Goal: Communication & Community: Share content

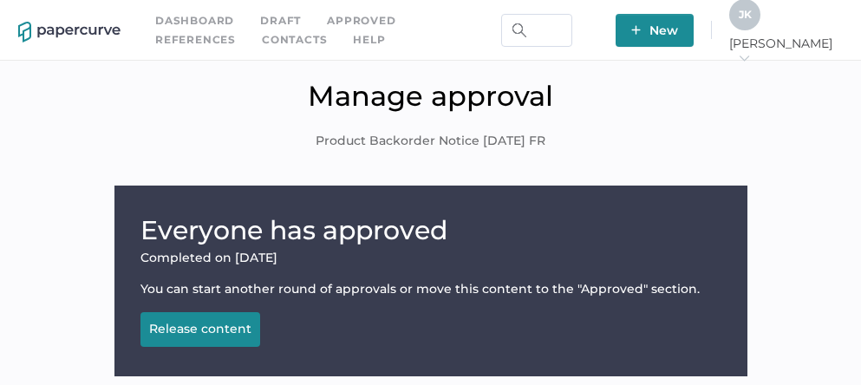
click at [760, 20] on div "J K" at bounding box center [744, 14] width 31 height 31
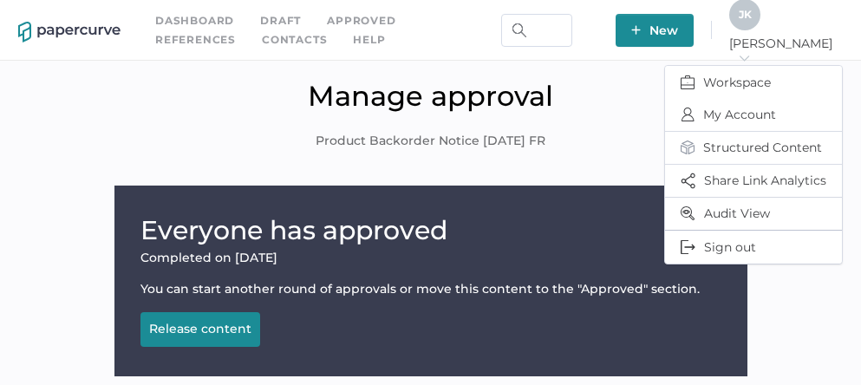
click at [764, 214] on span "Audit View" at bounding box center [753, 214] width 146 height 32
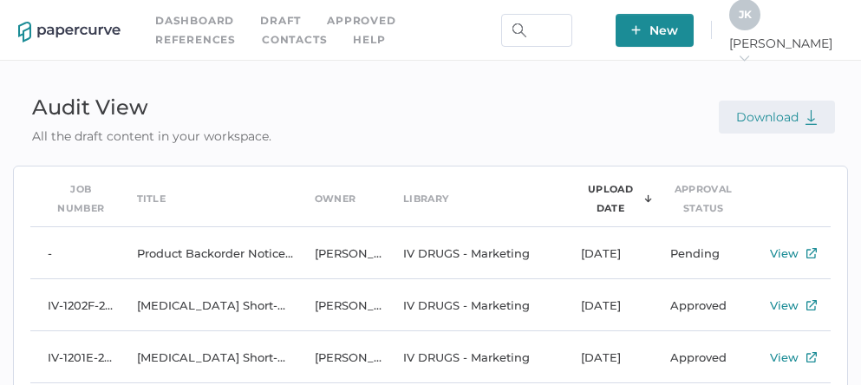
click at [785, 121] on span "Download" at bounding box center [776, 117] width 81 height 16
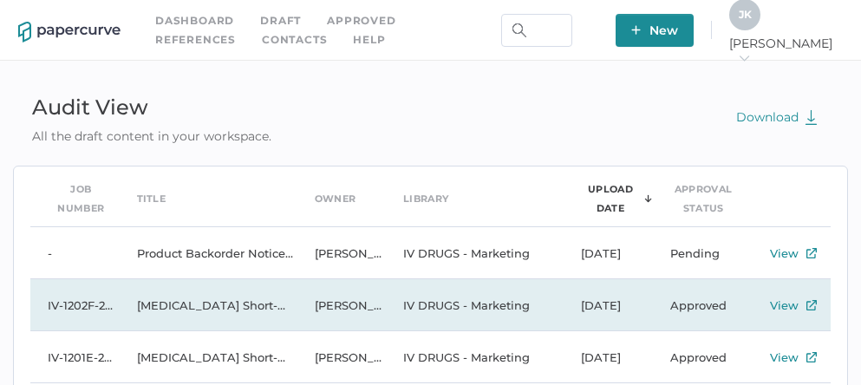
click at [241, 303] on td "[MEDICAL_DATA] Short-Dated Notice [DATE] FR" at bounding box center [209, 305] width 178 height 52
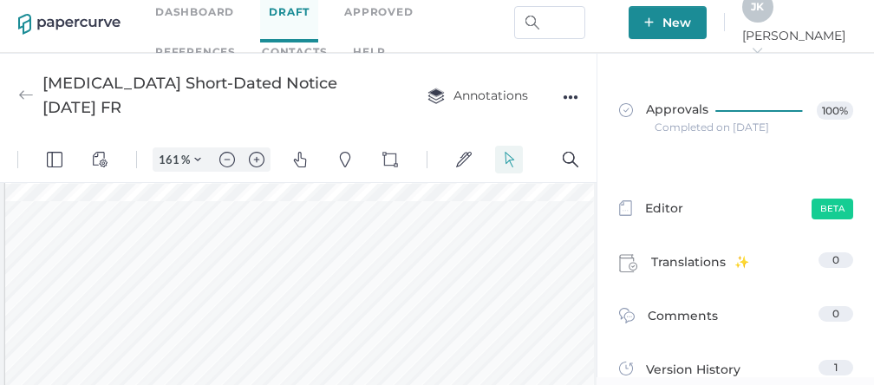
scroll to position [509, 0]
click at [231, 156] on img "Zoom out" at bounding box center [227, 160] width 16 height 16
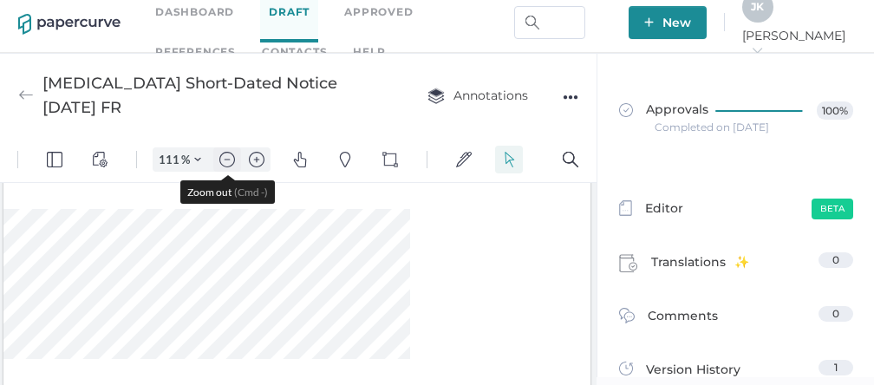
click at [231, 156] on img "Zoom out" at bounding box center [227, 160] width 16 height 16
type input "86"
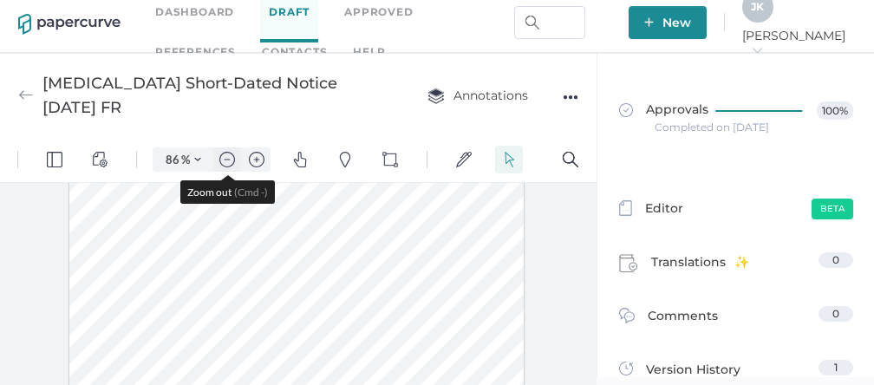
scroll to position [231, 0]
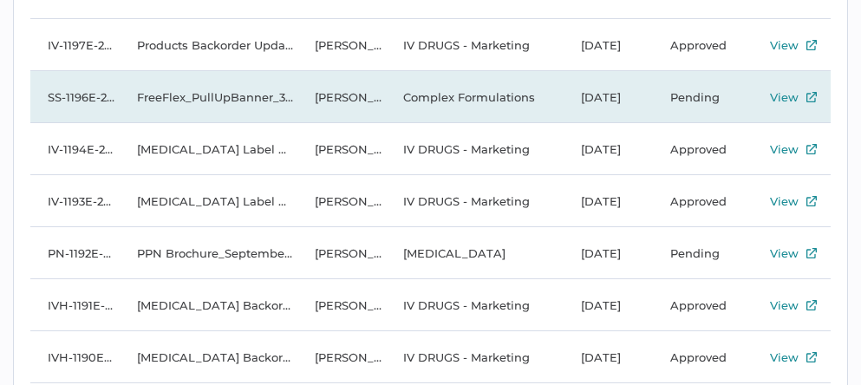
scroll to position [648, 0]
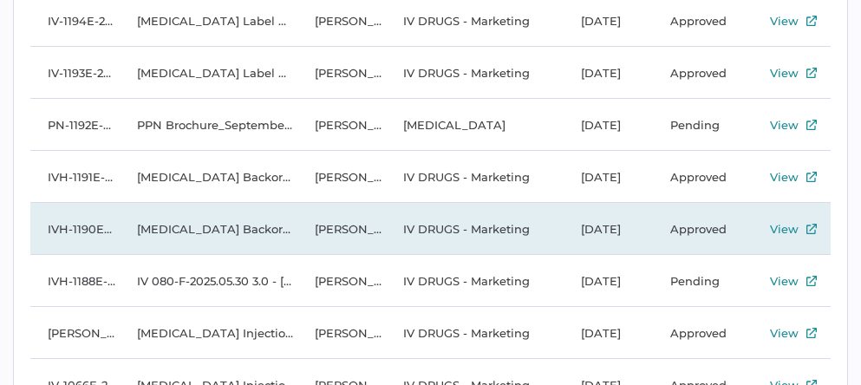
click at [218, 231] on td "[MEDICAL_DATA] Backorder Notice [DATE] EN" at bounding box center [209, 229] width 178 height 52
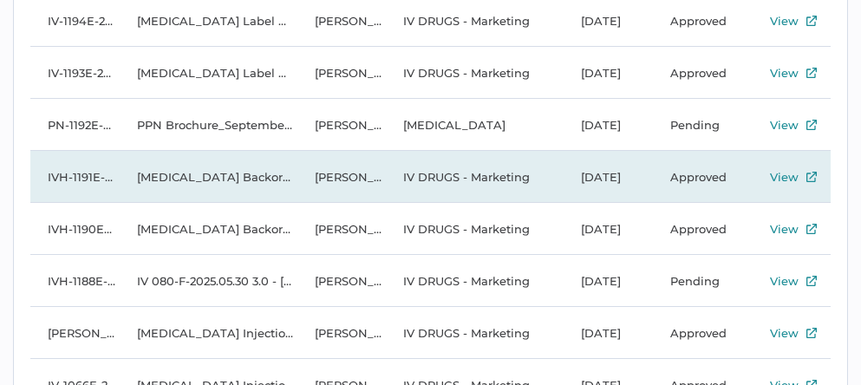
click at [220, 172] on td "[MEDICAL_DATA] Backorder Notice [DATE] FR" at bounding box center [209, 177] width 178 height 52
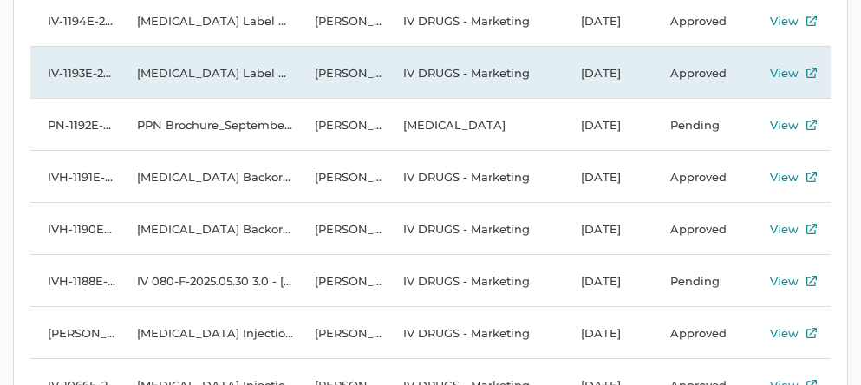
click at [193, 72] on td "[MEDICAL_DATA] Label Notice [DATE] EN" at bounding box center [209, 73] width 178 height 52
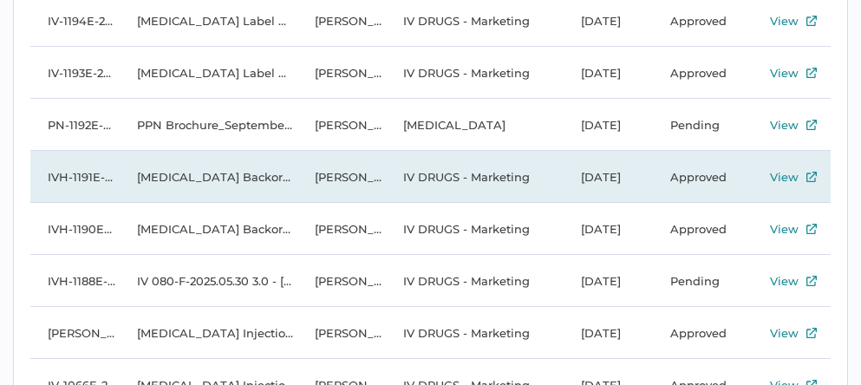
scroll to position [524, 0]
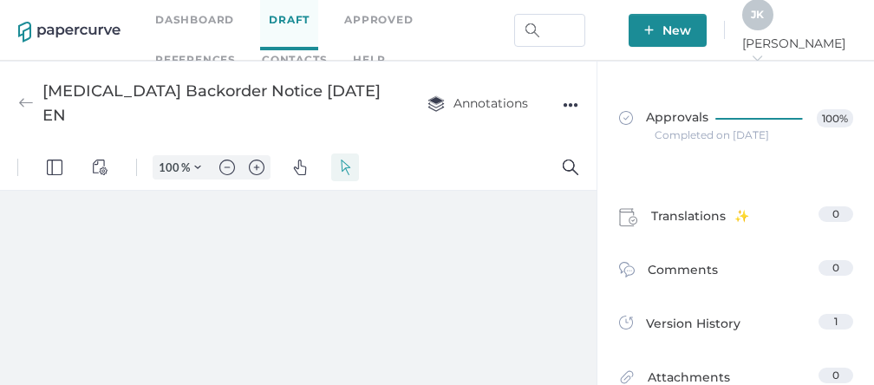
type input "86"
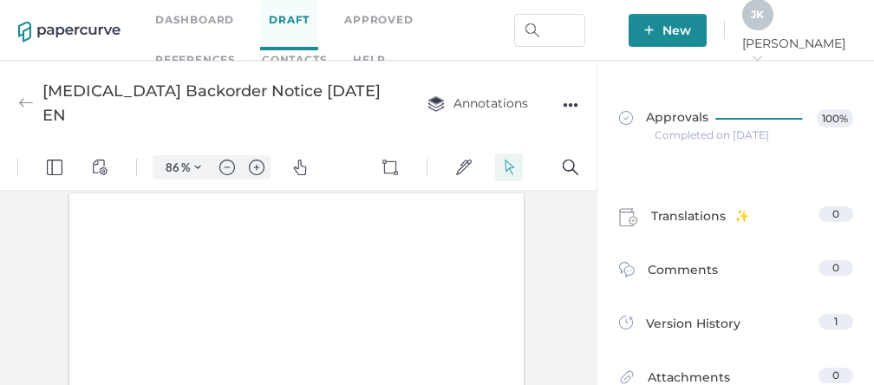
scroll to position [1, 0]
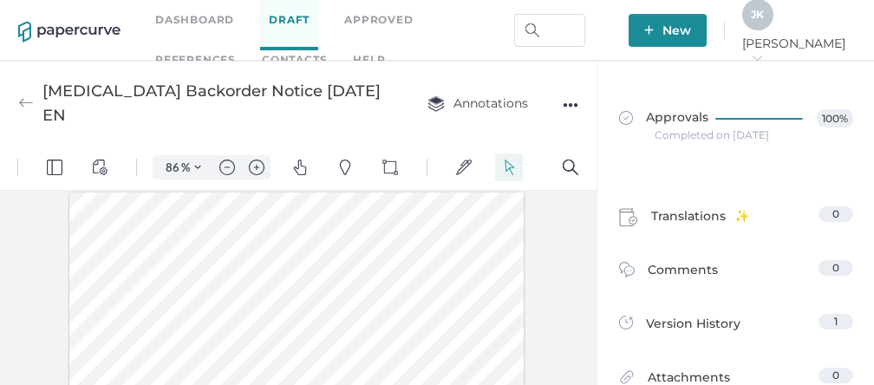
click at [570, 95] on div "●●●" at bounding box center [571, 105] width 16 height 24
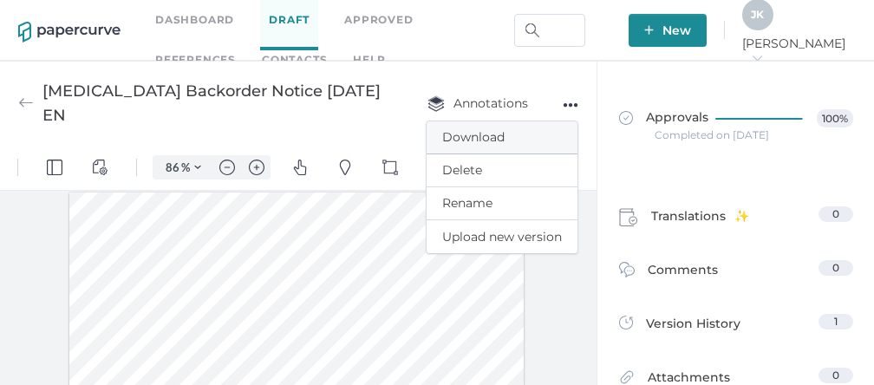
click at [484, 128] on span "Download" at bounding box center [502, 137] width 120 height 32
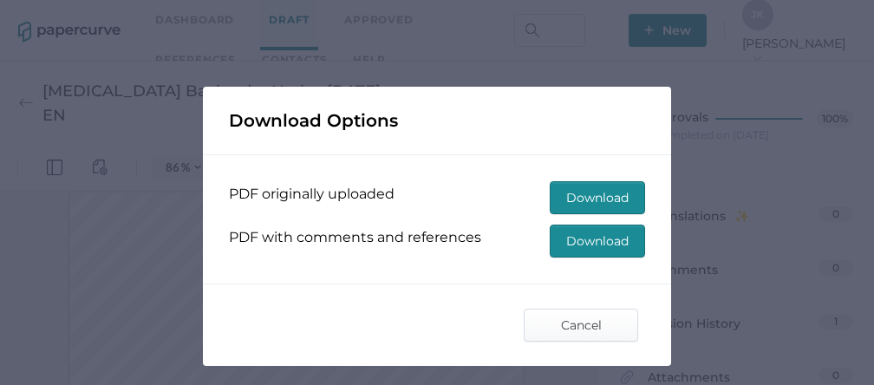
click at [582, 201] on span "Download" at bounding box center [597, 197] width 62 height 31
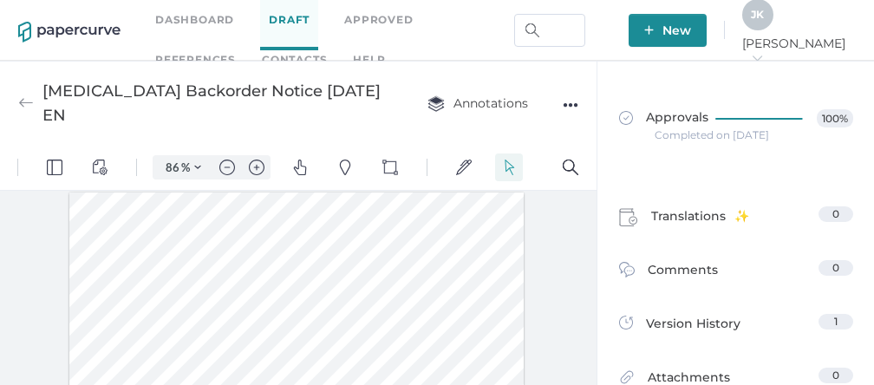
click at [570, 94] on div "●●●" at bounding box center [571, 105] width 16 height 24
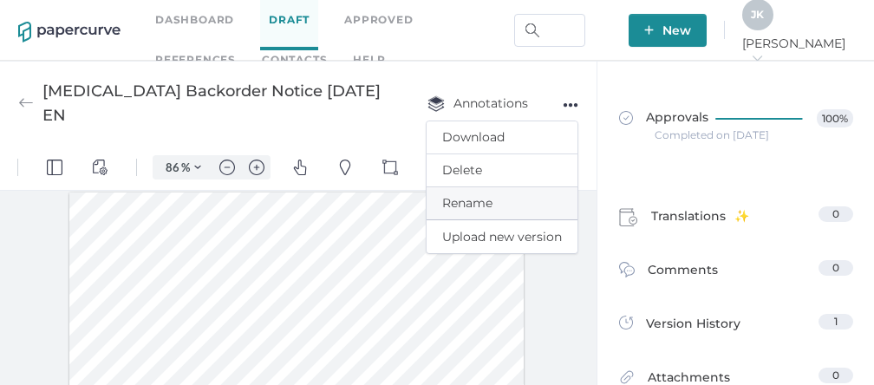
click at [460, 196] on span "Rename" at bounding box center [502, 203] width 120 height 32
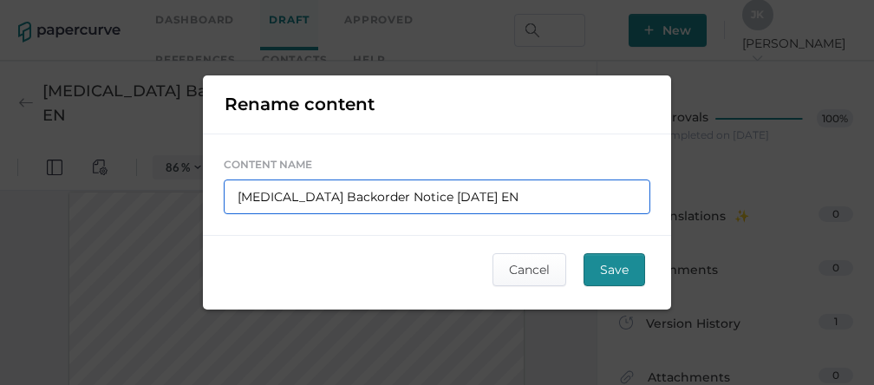
click at [419, 199] on input "Acyclovir Backorder Notice 17.09.2025 EN" at bounding box center [437, 196] width 426 height 35
type input "Acyclovir Backorder Notice 1709.2025 EN"
type input "Acyclovir Backorder Notice 109.2025 EN"
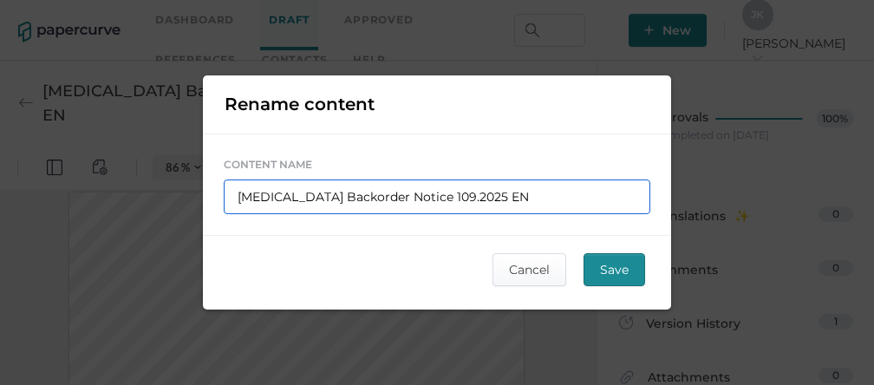
type input "Acyclovir Backorder Notice 09.2025 EN"
type input "Acyclovir Backorder Notice 09.12025 EN"
type input "Acyclovir Backorder Notice 09.182025 EN"
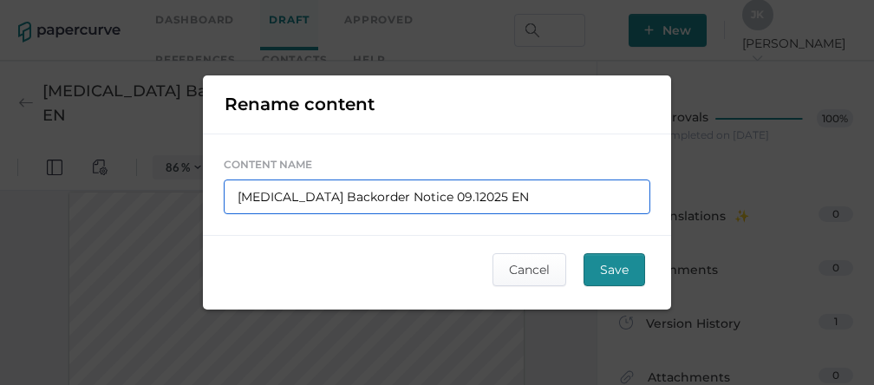
type input "Acyclovir Backorder Notice 09.182025 EN"
type input "Acyclovir Backorder Notice 09.18.2025 EN"
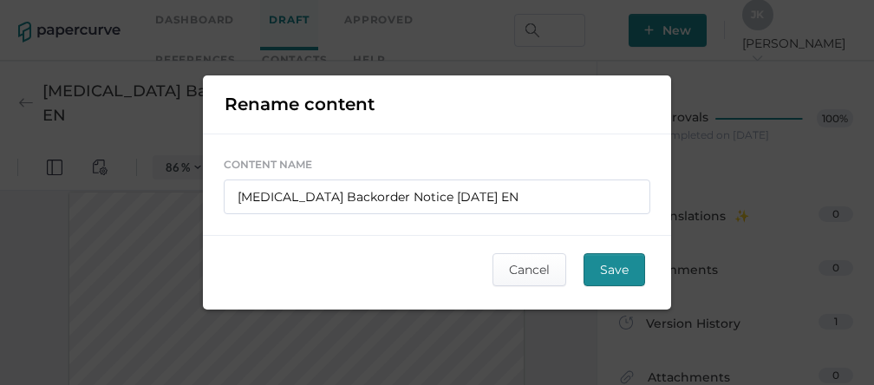
click at [609, 273] on span "Save" at bounding box center [614, 269] width 29 height 31
click at [538, 275] on span "Cancel" at bounding box center [529, 269] width 41 height 31
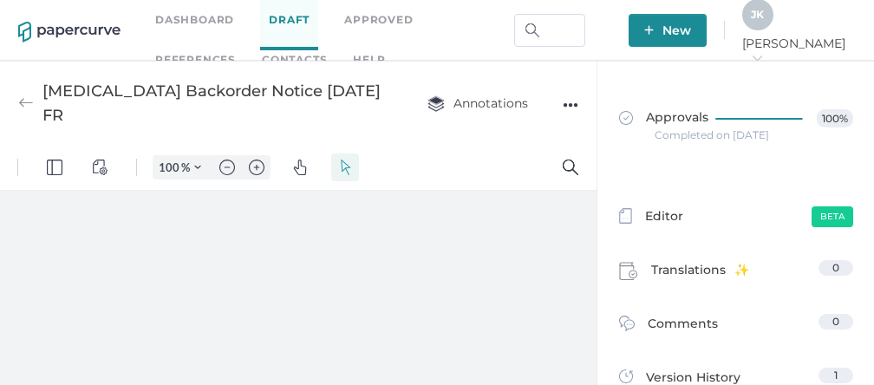
type input "86"
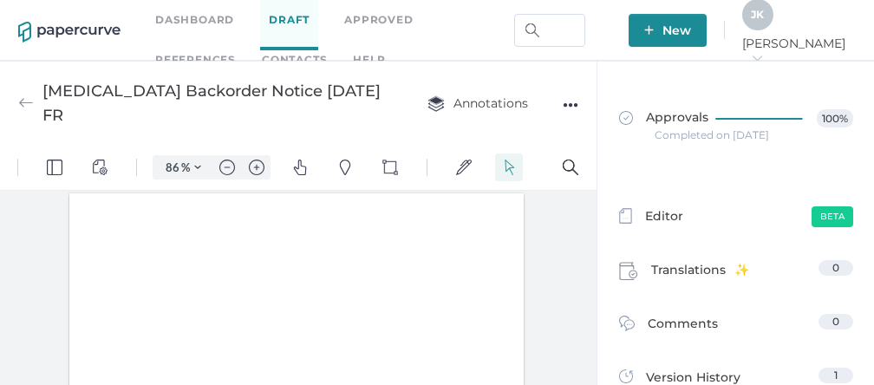
scroll to position [1, 0]
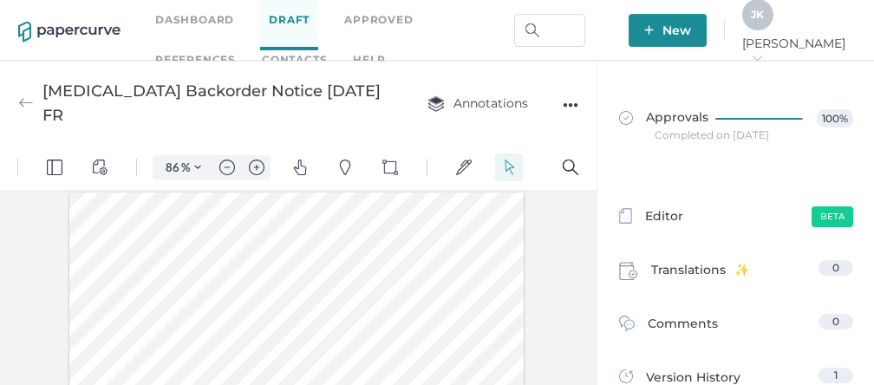
click at [567, 95] on div "●●●" at bounding box center [571, 105] width 16 height 24
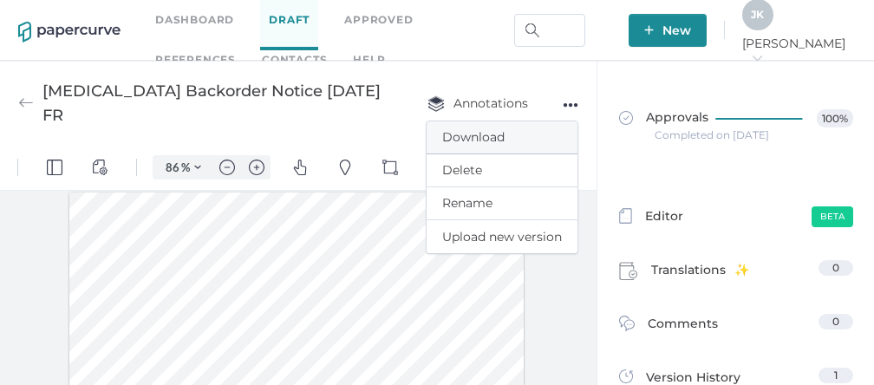
click at [482, 127] on span "Download" at bounding box center [502, 137] width 120 height 32
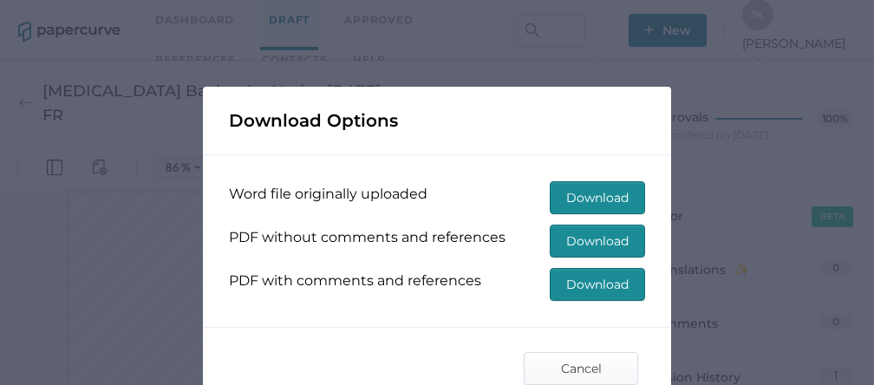
click at [570, 199] on span "Download" at bounding box center [597, 197] width 62 height 31
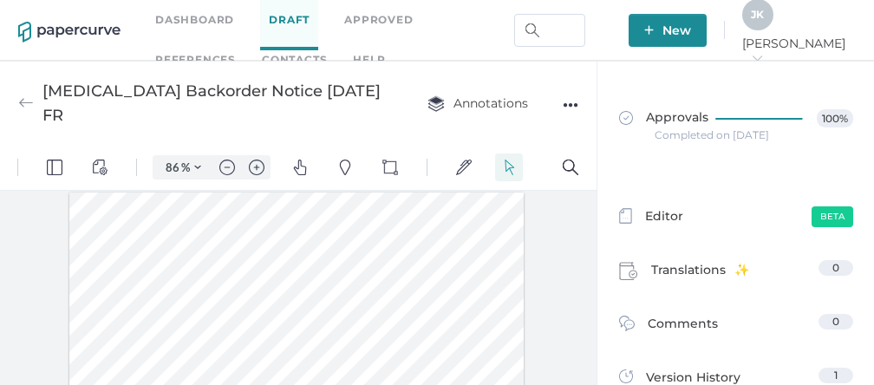
click at [572, 99] on div "●●●" at bounding box center [571, 105] width 16 height 24
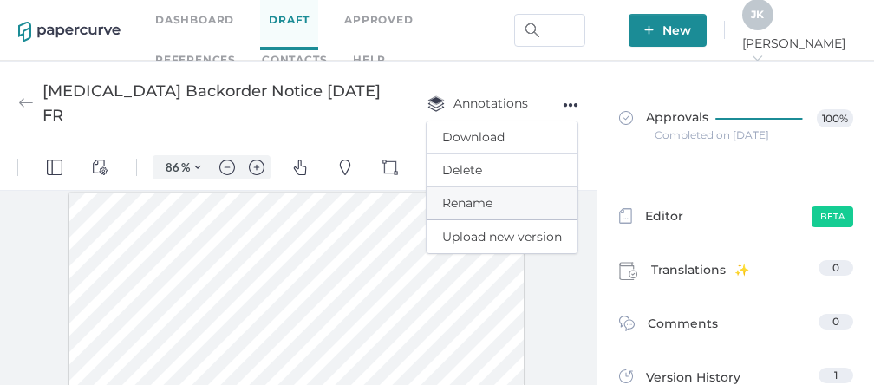
click at [493, 193] on span "Rename" at bounding box center [502, 203] width 120 height 32
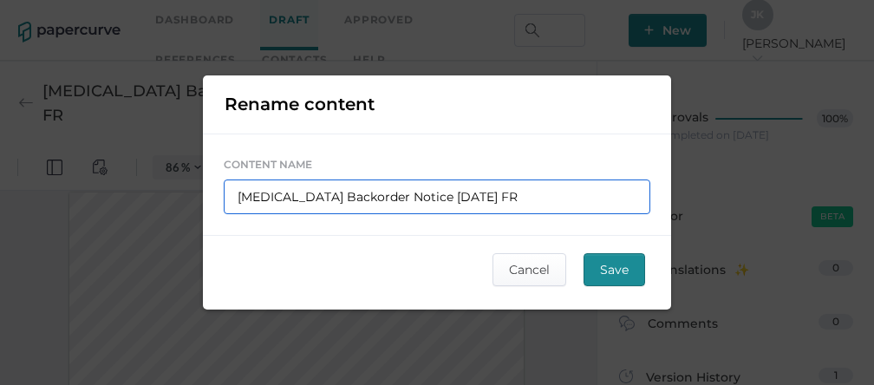
click at [434, 198] on input "Acyclovir Backorder Notice 17.09.2025 FR" at bounding box center [437, 196] width 426 height 35
type input "Acyclovir Backorder Notice 17.0.2025 FR"
type input "Acyclovir Backorder Notice 17..2025 FR"
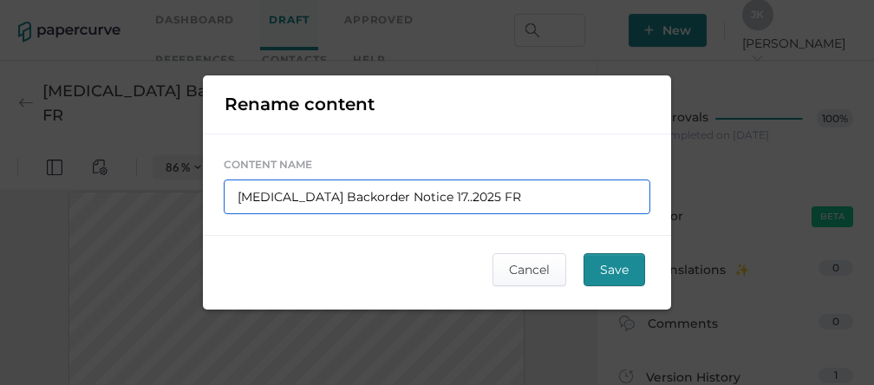
type input "Acyclovir Backorder Notice 17.2025 FR"
type input "Acyclovir Backorder Notice 1.2025 FR"
type input "Acyclovir Backorder Notice .2025 FR"
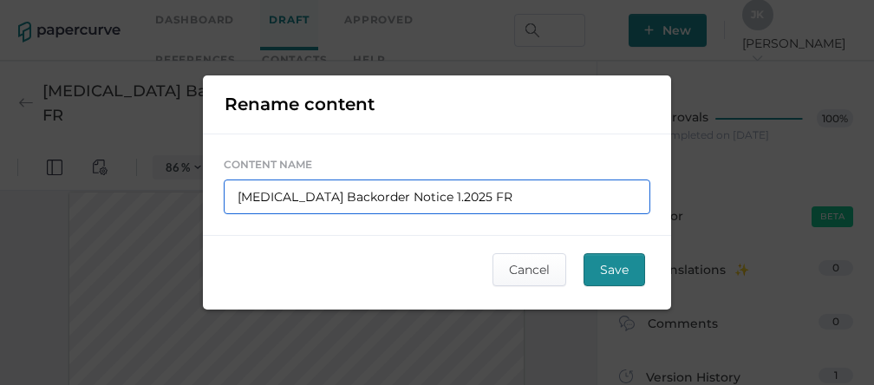
type input "Acyclovir Backorder Notice .2025 FR"
type input "Acyclovir Backorder Notice 0.2025 FR"
type input "Acyclovir Backorder Notice 09.2025 FR"
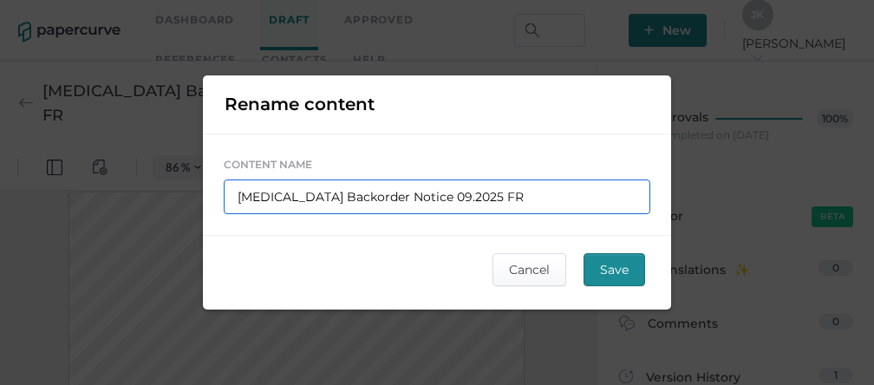
type input "Acyclovir Backorder Notice 09..2025 FR"
type input "Acyclovir Backorder Notice 09.1.2025 FR"
type input "Acyclovir Backorder Notice 09.18.2025 FR"
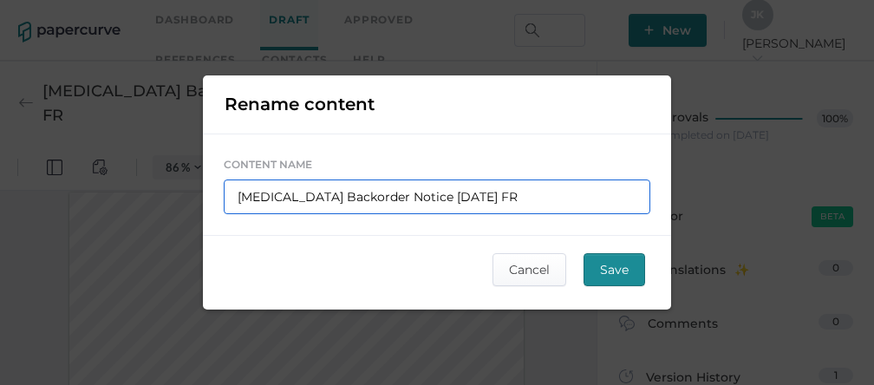
type input "Acyclovir Backorder Notice 09.18.2025 FR"
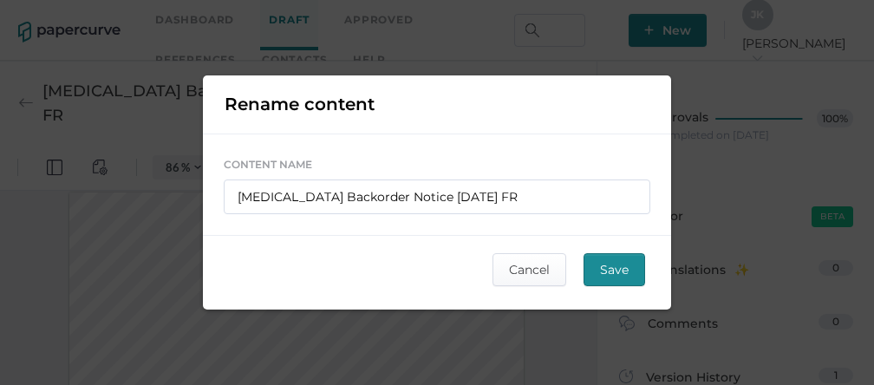
click at [607, 270] on span "Save" at bounding box center [614, 269] width 29 height 31
click at [616, 270] on span "Save" at bounding box center [614, 269] width 29 height 31
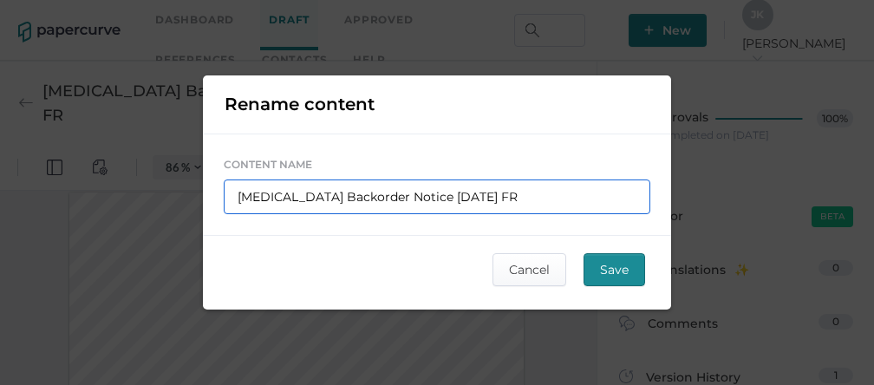
click at [432, 197] on input "Acyclovir Backorder Notice 09.18.2025 FR" at bounding box center [437, 196] width 426 height 35
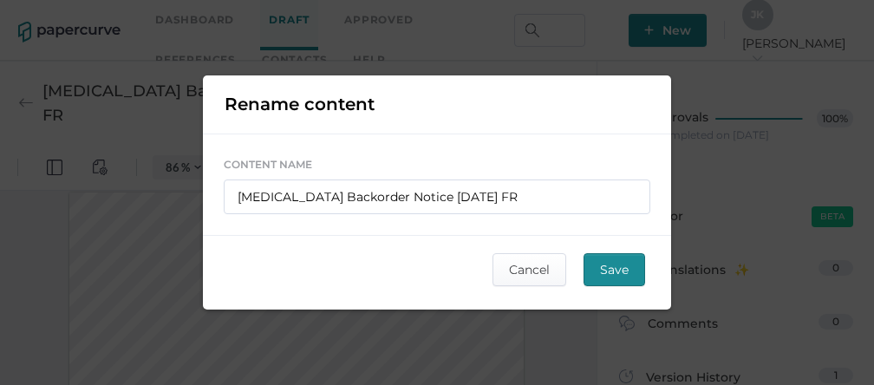
click at [611, 264] on span "Save" at bounding box center [614, 269] width 29 height 31
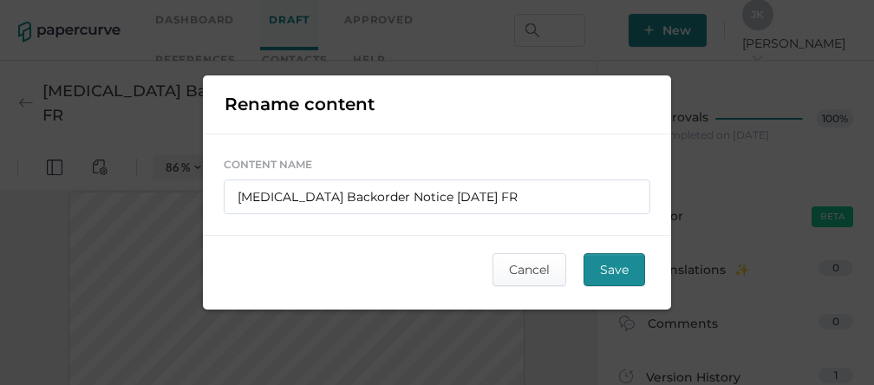
click at [611, 264] on span "Save" at bounding box center [614, 269] width 29 height 31
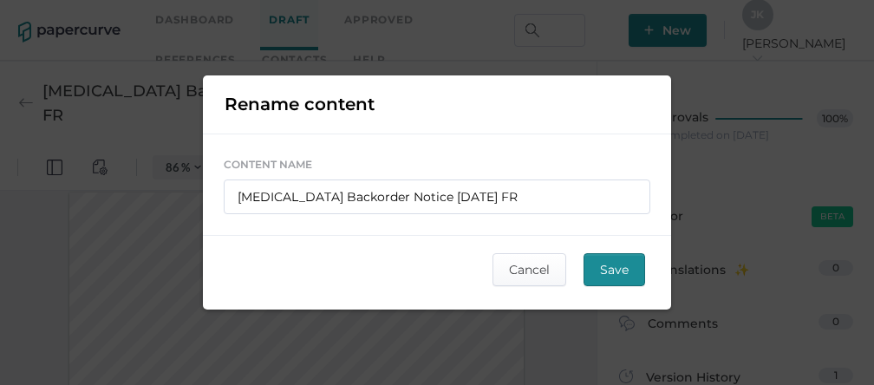
click at [617, 272] on span "Save" at bounding box center [614, 269] width 29 height 31
click at [549, 273] on button "Cancel" at bounding box center [529, 269] width 74 height 33
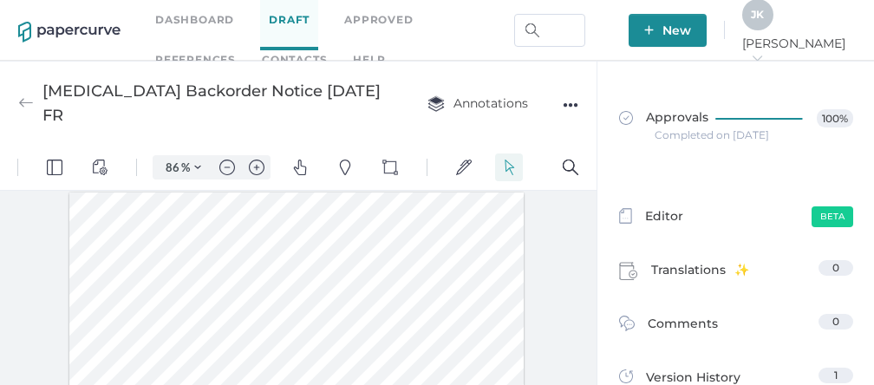
click at [569, 94] on div "●●●" at bounding box center [571, 105] width 16 height 24
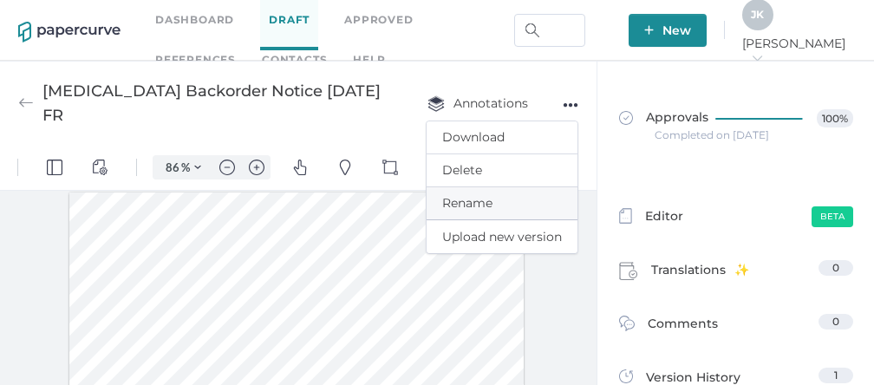
click at [485, 191] on span "Rename" at bounding box center [502, 203] width 120 height 32
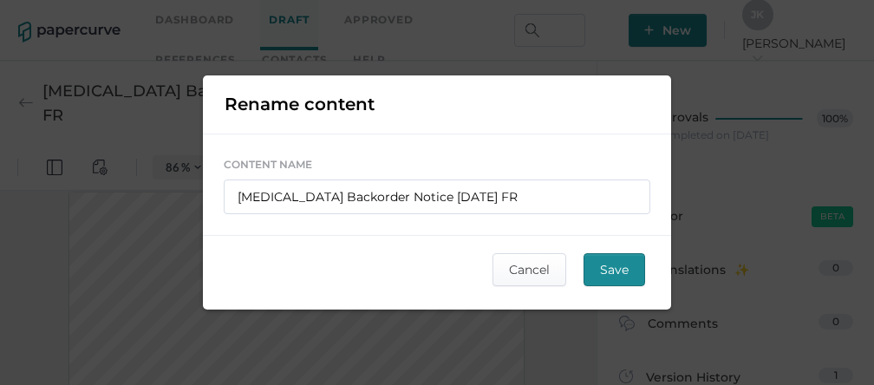
click at [615, 270] on span "Save" at bounding box center [614, 269] width 29 height 31
click at [618, 277] on span "Save" at bounding box center [614, 269] width 29 height 31
click at [507, 276] on button "Cancel" at bounding box center [529, 269] width 74 height 33
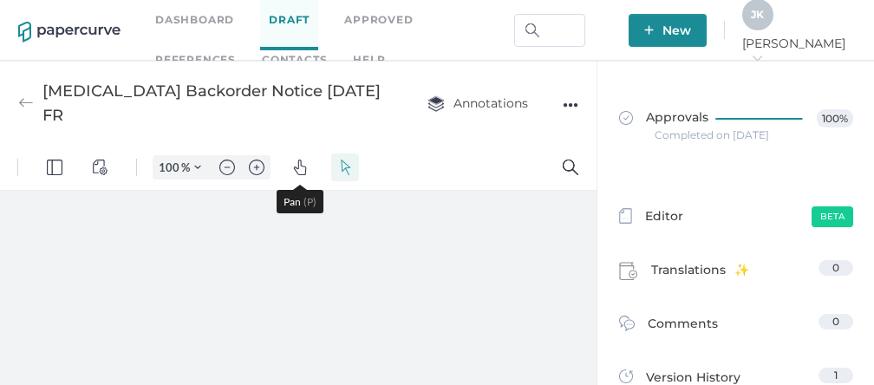
type input "86"
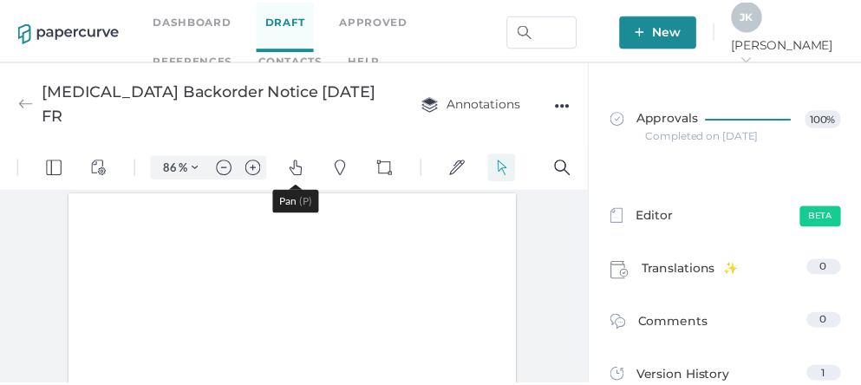
scroll to position [1, 0]
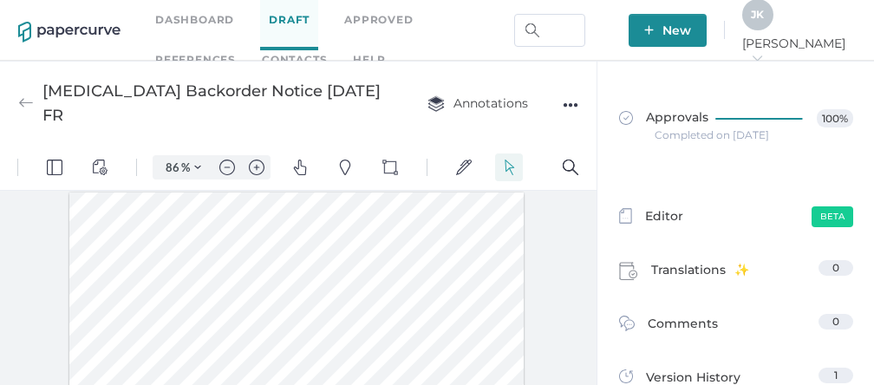
click at [569, 97] on div "●●●" at bounding box center [571, 105] width 16 height 24
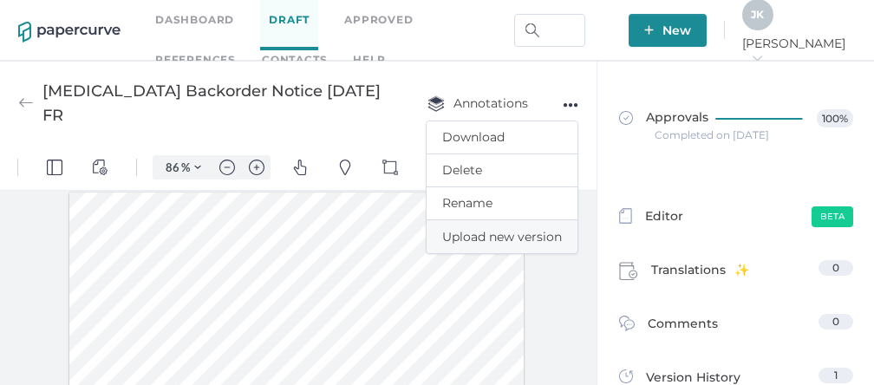
click at [479, 231] on span "Upload new version" at bounding box center [502, 236] width 120 height 33
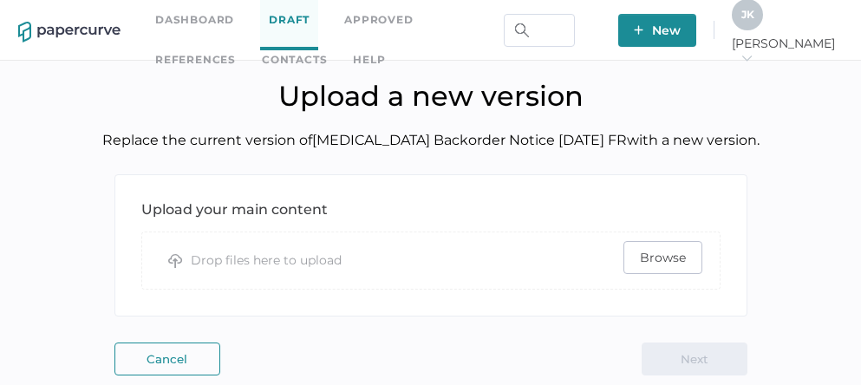
click at [657, 263] on span "Browse" at bounding box center [663, 257] width 46 height 31
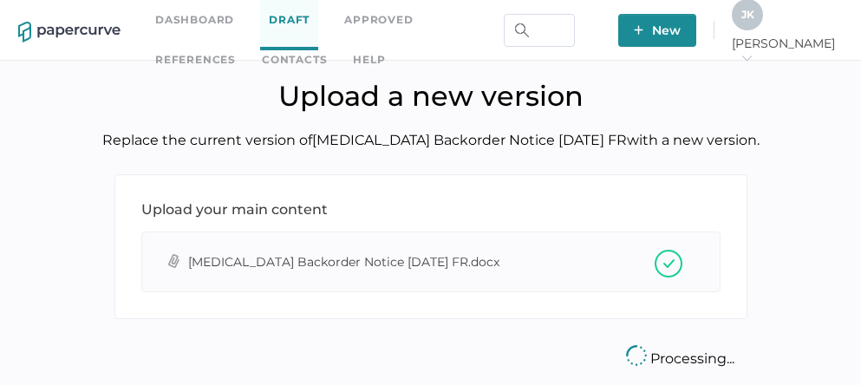
scroll to position [14, 0]
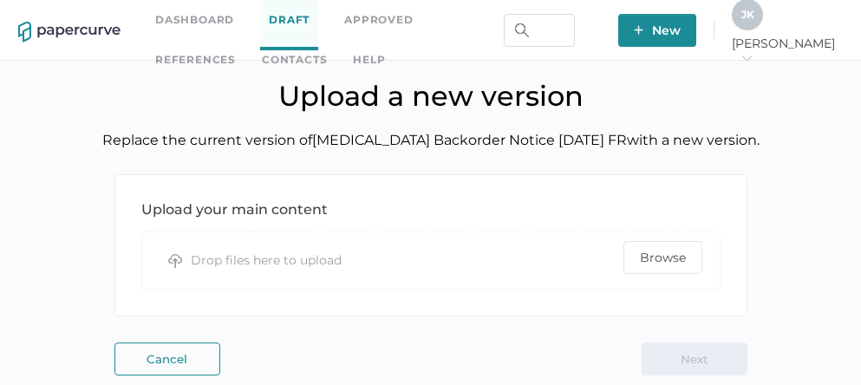
click at [209, 360] on button "Cancel" at bounding box center [167, 358] width 106 height 33
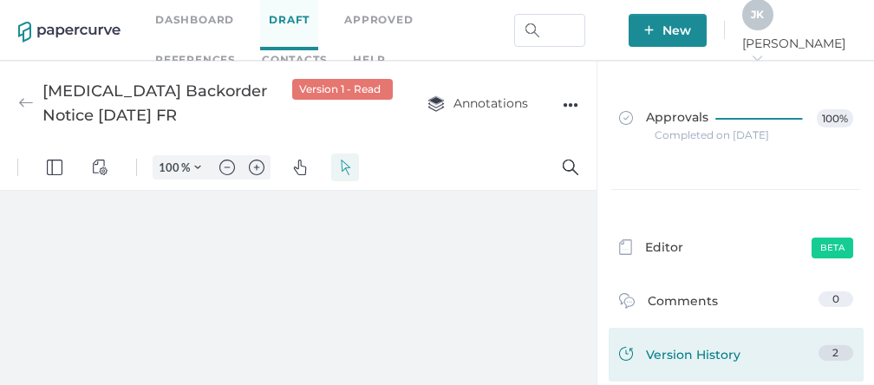
click at [677, 355] on span "Version History" at bounding box center [693, 357] width 94 height 24
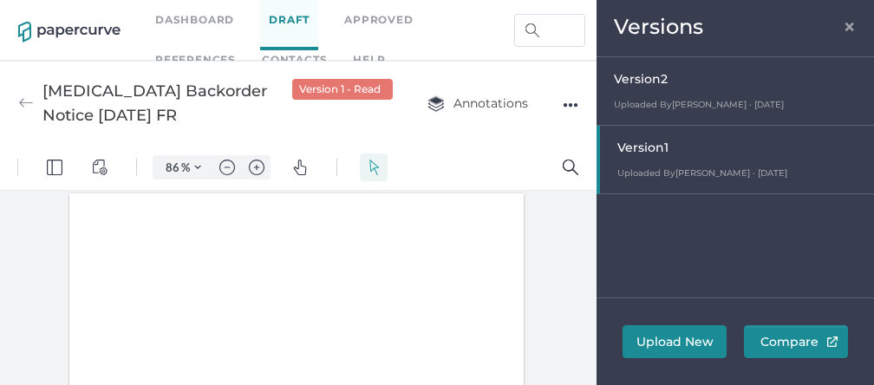
scroll to position [1, 0]
click at [647, 99] on div "Version 2 Uploaded By Jeff Kent · Sep 24 September 24, 2025 at 8:03 am" at bounding box center [734, 91] width 277 height 68
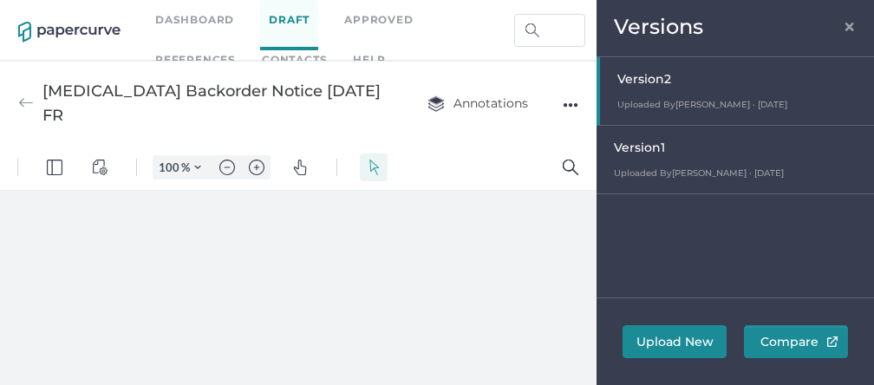
scroll to position [0, 0]
type input "86"
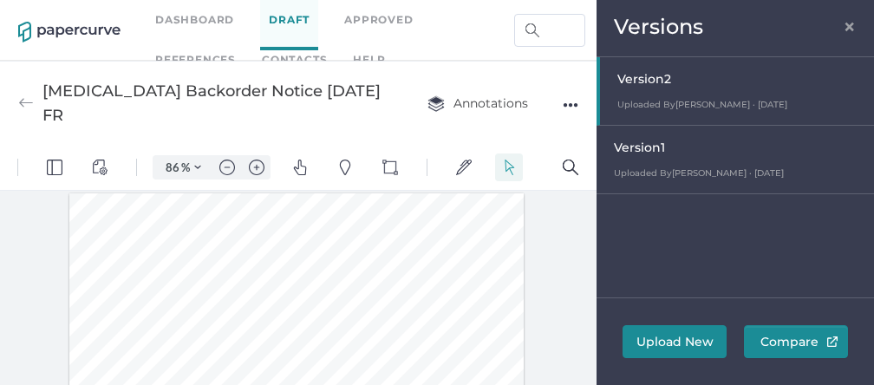
scroll to position [1, 0]
click at [851, 30] on span "×" at bounding box center [850, 24] width 14 height 14
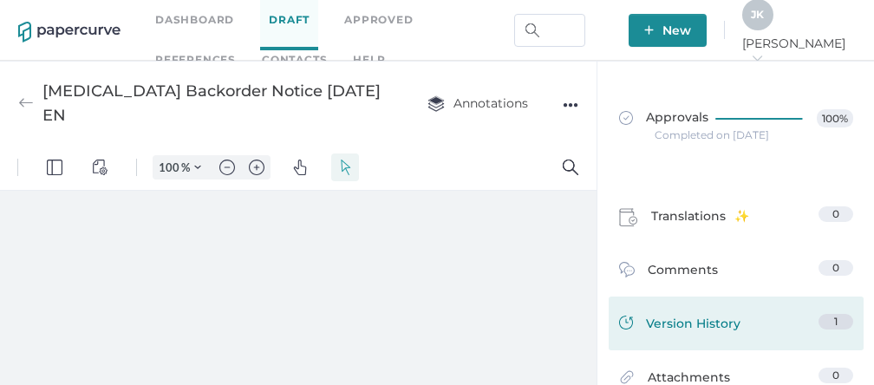
click at [666, 328] on span "Version History" at bounding box center [693, 326] width 94 height 24
type input "86"
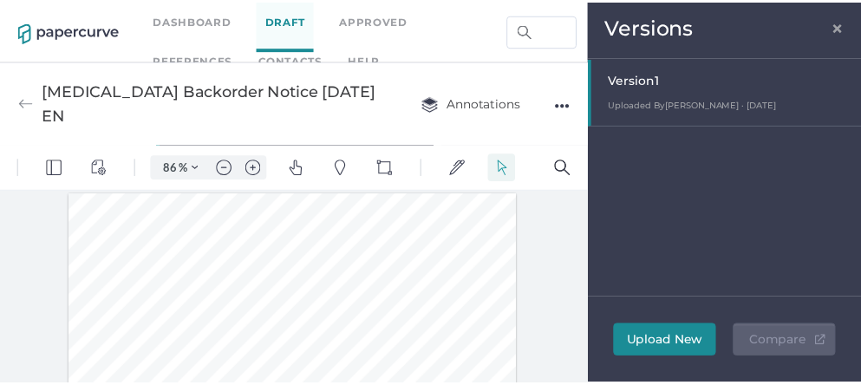
scroll to position [1, 0]
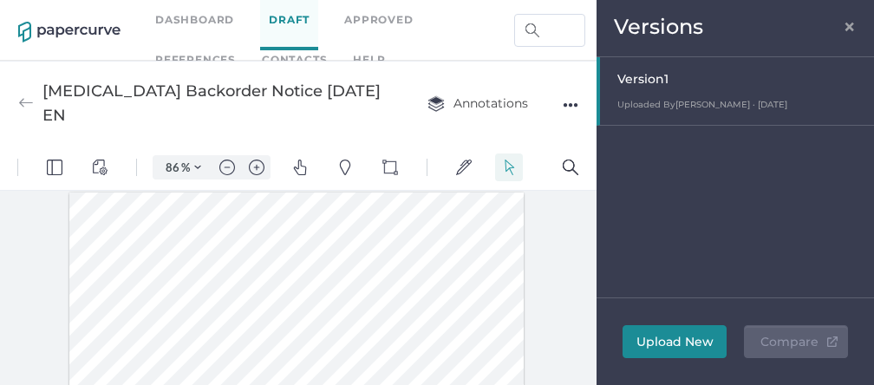
click at [680, 341] on button "Upload New" at bounding box center [674, 341] width 104 height 33
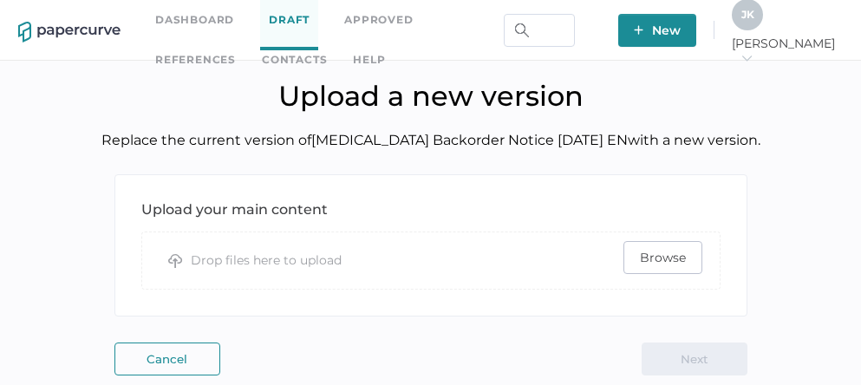
click at [680, 264] on span "Browse" at bounding box center [663, 257] width 46 height 31
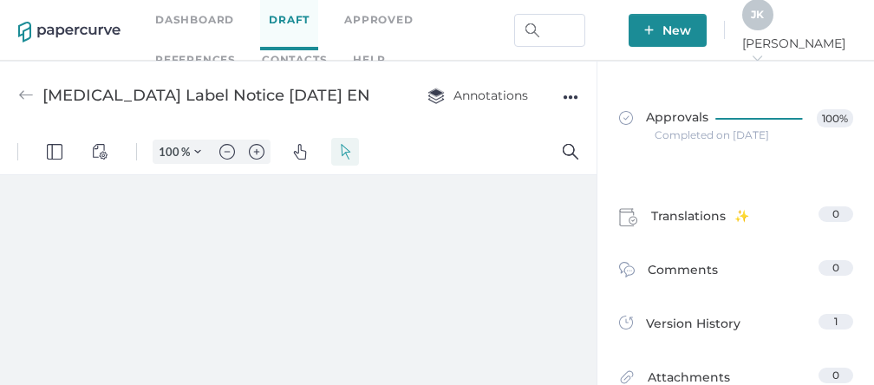
type input "86"
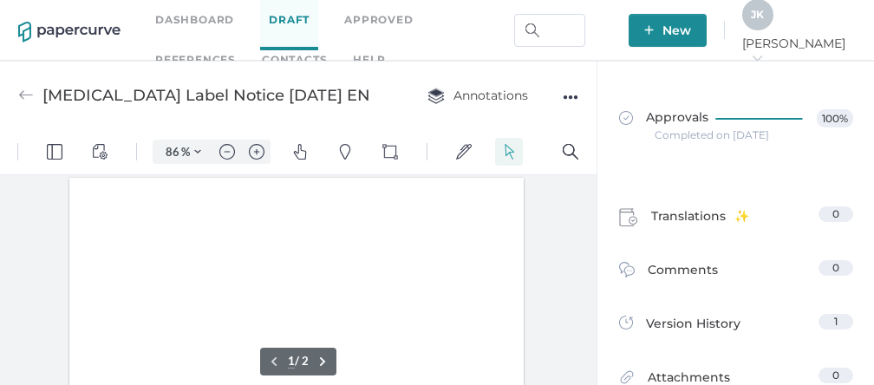
scroll to position [2, 0]
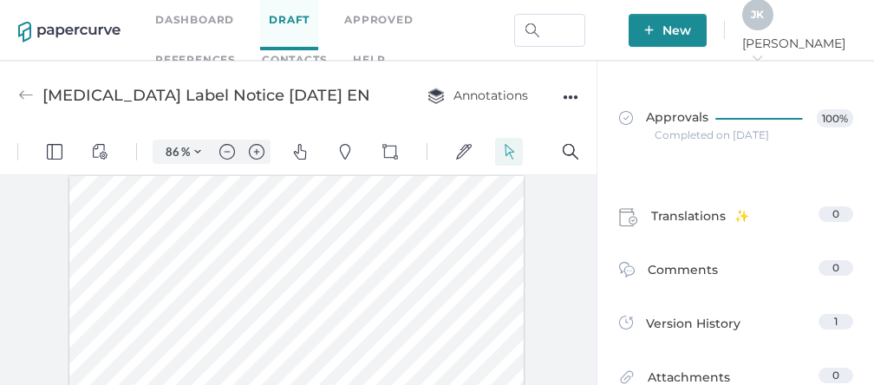
click at [570, 97] on div "●●●" at bounding box center [571, 97] width 16 height 24
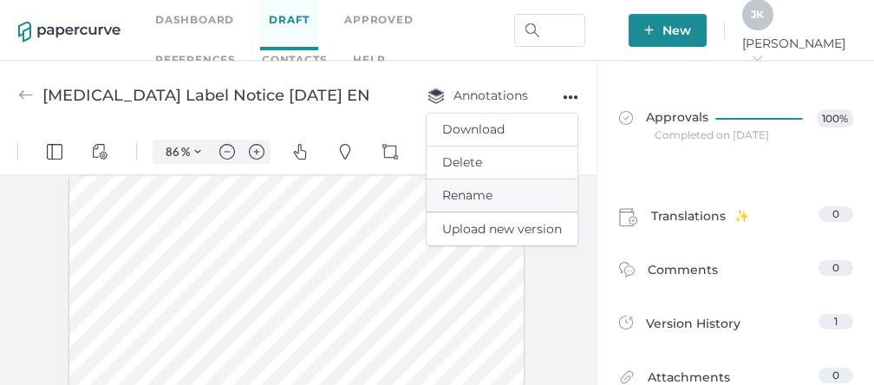
click at [470, 198] on span "Rename" at bounding box center [502, 195] width 120 height 32
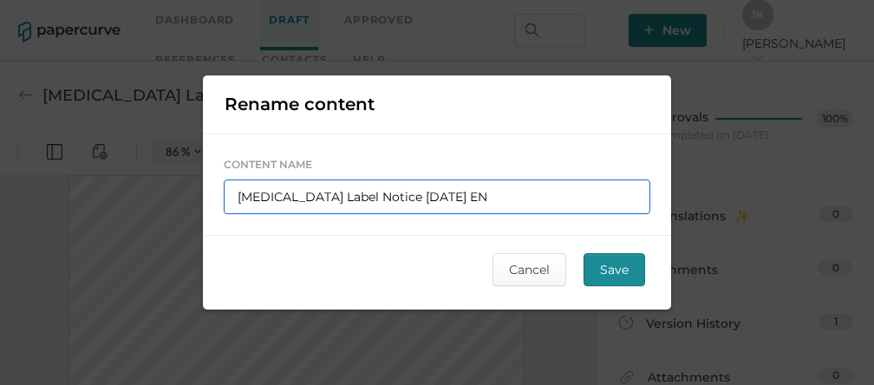
click at [426, 199] on input "[MEDICAL_DATA] Label Notice [DATE] EN" at bounding box center [437, 196] width 426 height 35
click at [424, 201] on input "Vancomycin Label Notice 09.16.2025 EN" at bounding box center [437, 196] width 426 height 35
type input "Vancomycin Label Notice 09.1.2025 EN"
type input "Vancomycin Label Notice 09.19.2025 EN"
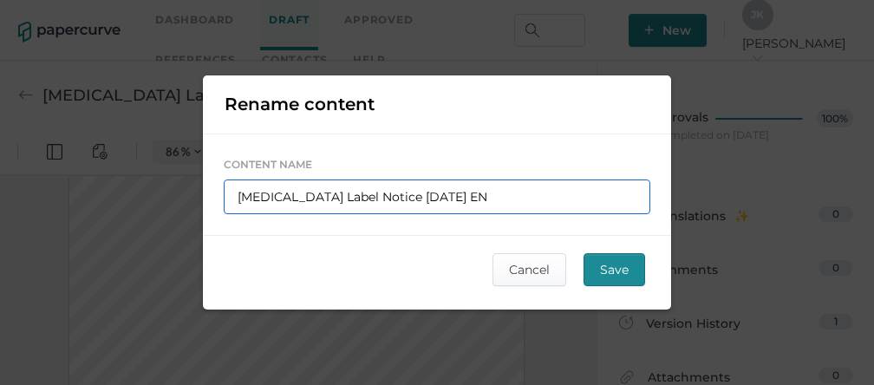
type input "Vancomycin Label Notice 09.19.2025 EN"
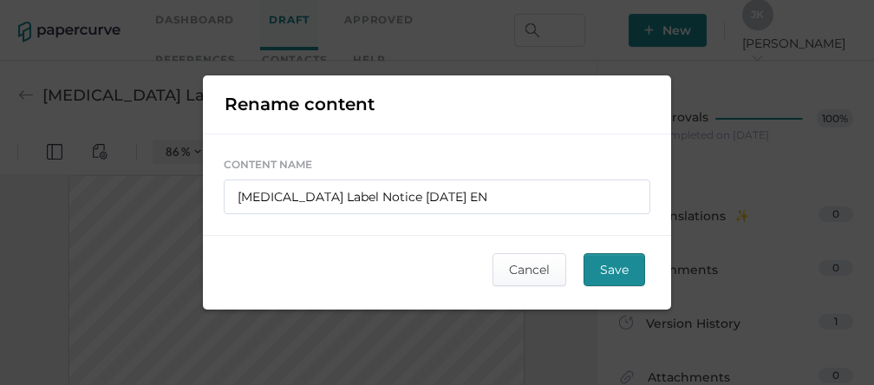
click at [609, 271] on span "Save" at bounding box center [614, 269] width 29 height 31
click at [541, 273] on span "Cancel" at bounding box center [529, 269] width 41 height 31
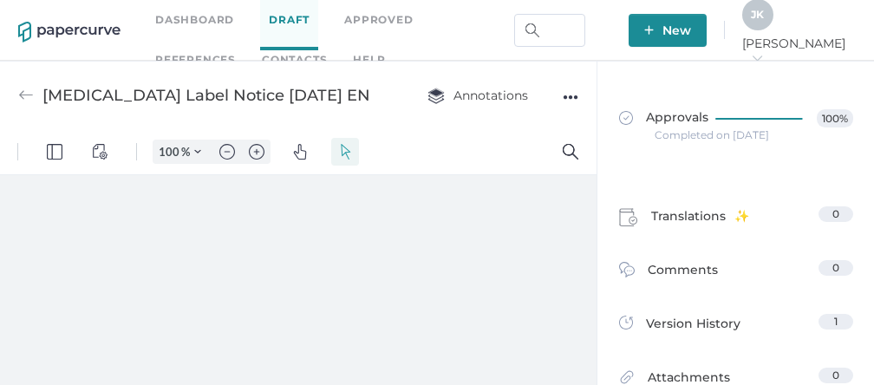
type input "86"
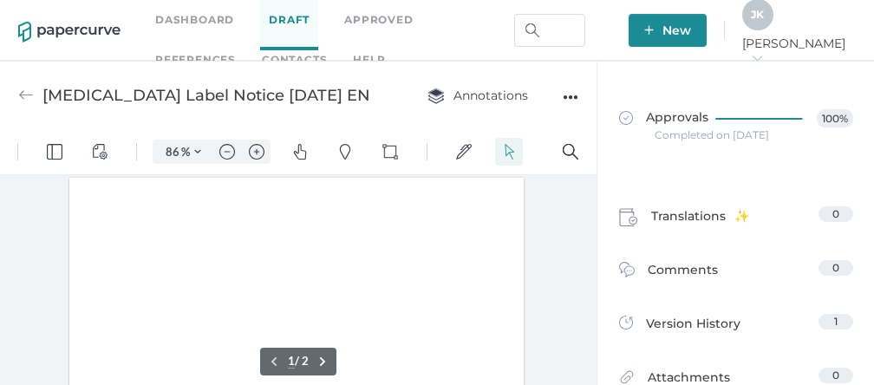
scroll to position [2, 0]
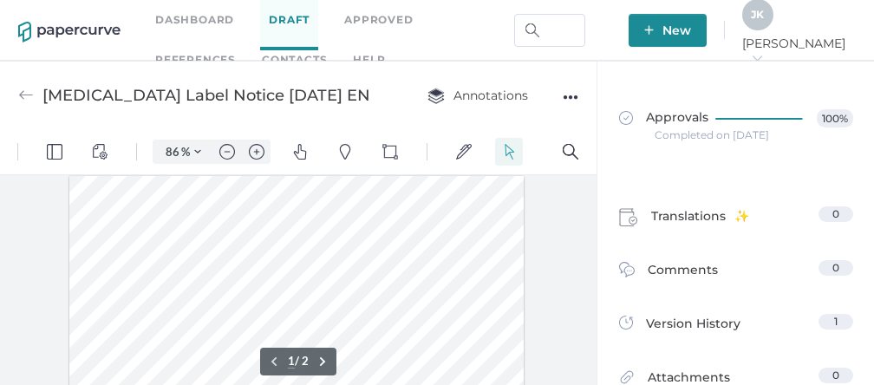
click at [570, 96] on div "●●●" at bounding box center [571, 97] width 16 height 24
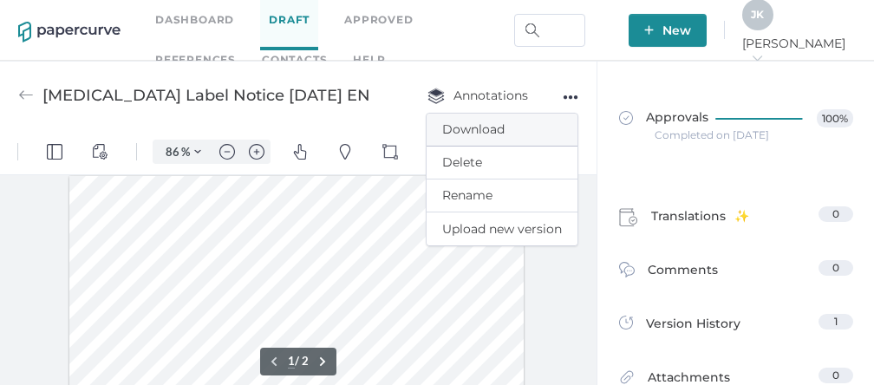
click at [486, 133] on span "Download" at bounding box center [502, 130] width 120 height 32
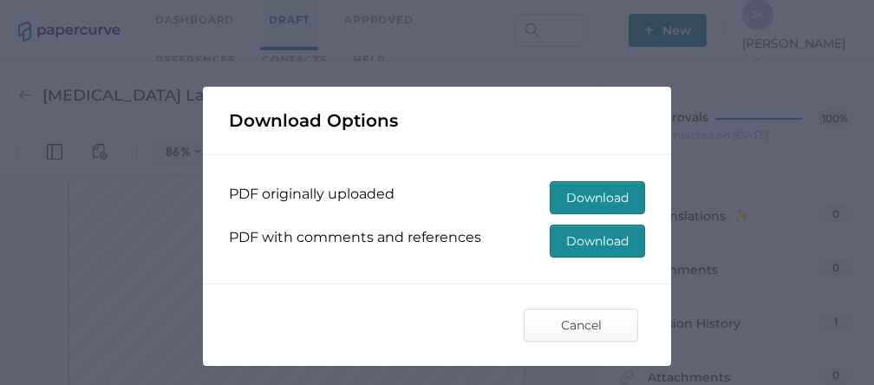
click at [608, 200] on span "Download" at bounding box center [597, 197] width 62 height 31
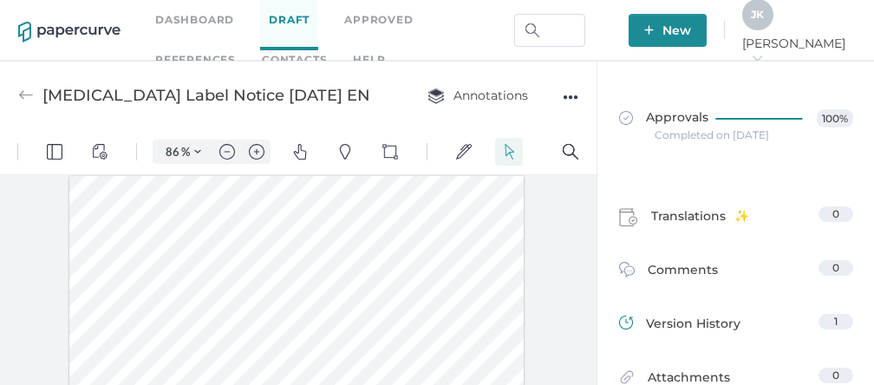
click at [687, 324] on span "Version History" at bounding box center [693, 326] width 94 height 24
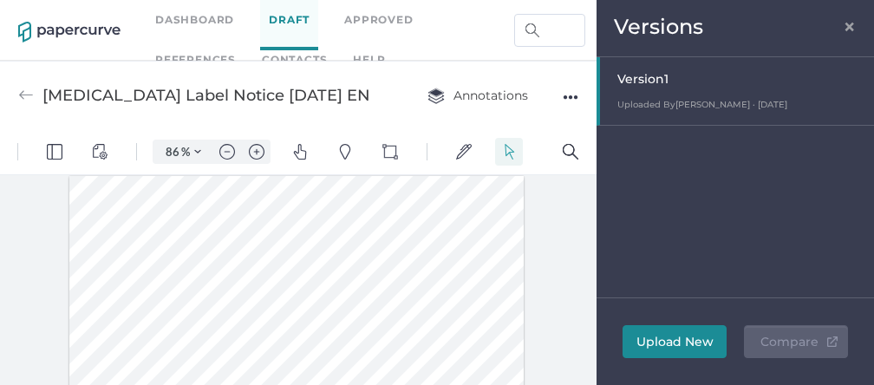
click at [668, 347] on button "Upload New" at bounding box center [674, 341] width 104 height 33
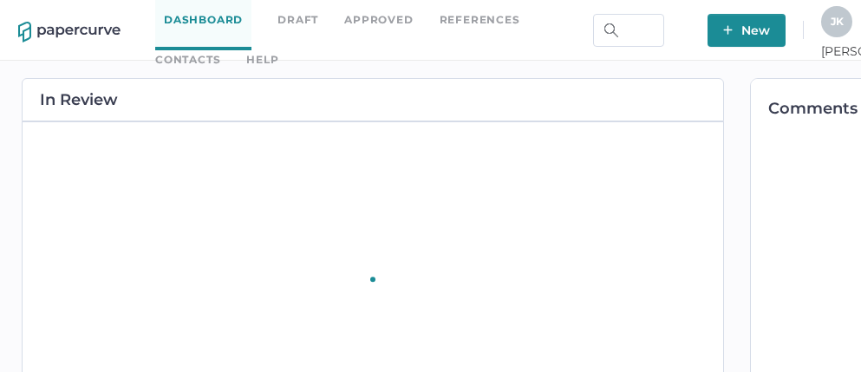
scroll to position [0, 117]
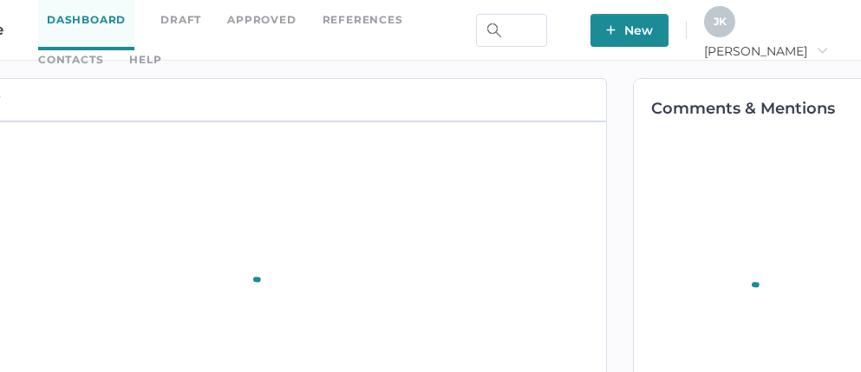
click at [726, 22] on span "J K" at bounding box center [719, 21] width 13 height 13
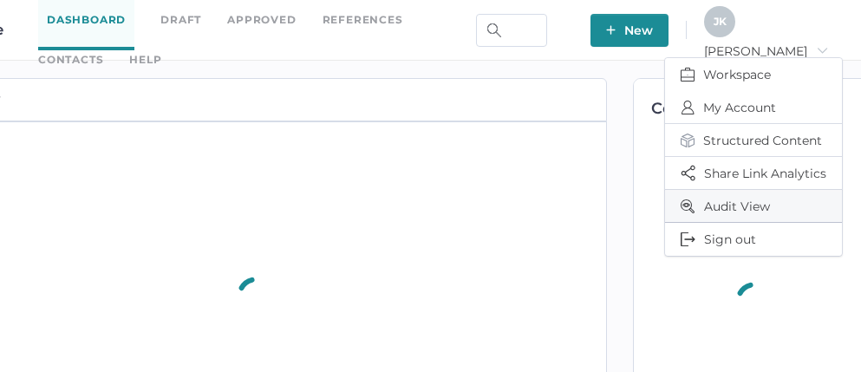
click at [740, 203] on span "Audit View" at bounding box center [753, 206] width 146 height 32
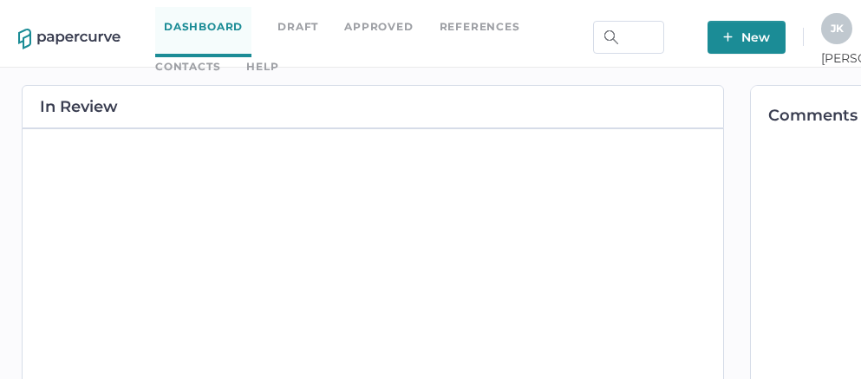
scroll to position [0, 23]
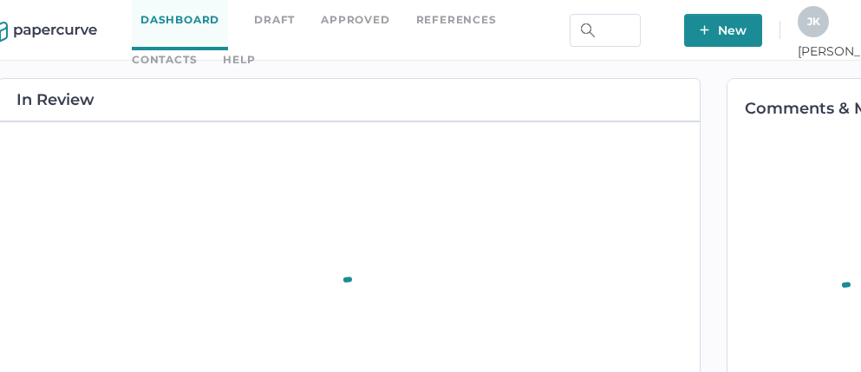
click at [829, 26] on div "J K" at bounding box center [812, 21] width 31 height 31
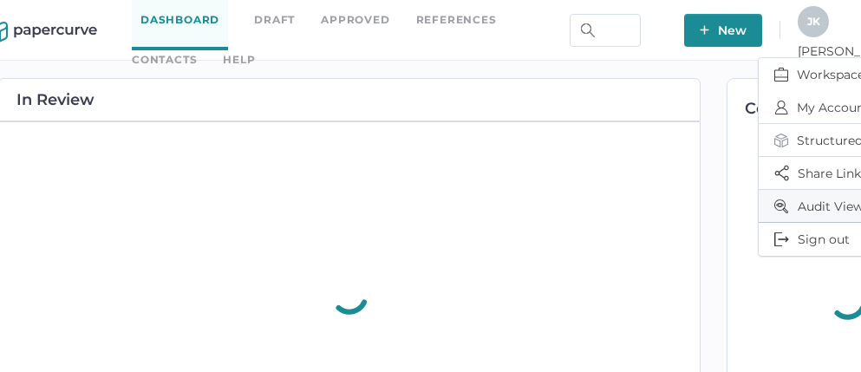
click at [828, 207] on span "Audit View" at bounding box center [847, 206] width 146 height 32
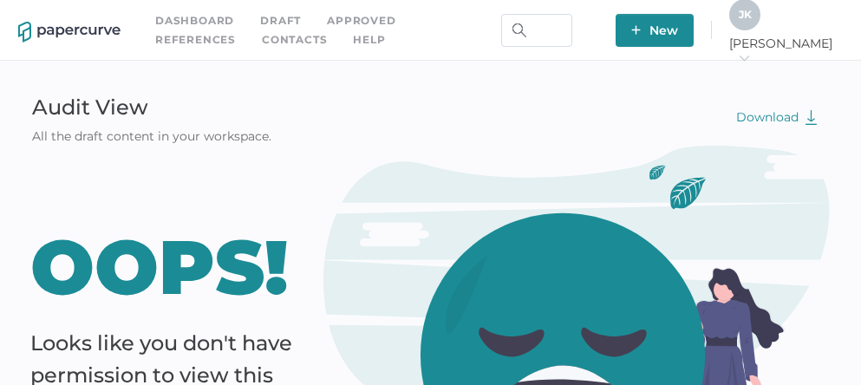
click at [752, 21] on span "J K" at bounding box center [745, 14] width 13 height 13
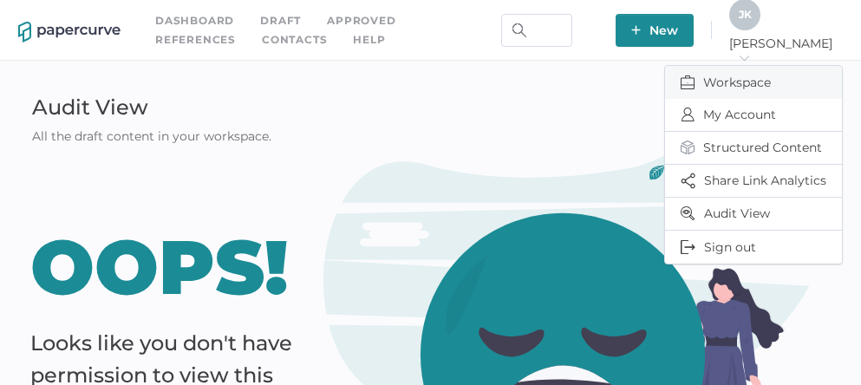
click at [738, 76] on span "Workspace" at bounding box center [753, 82] width 146 height 33
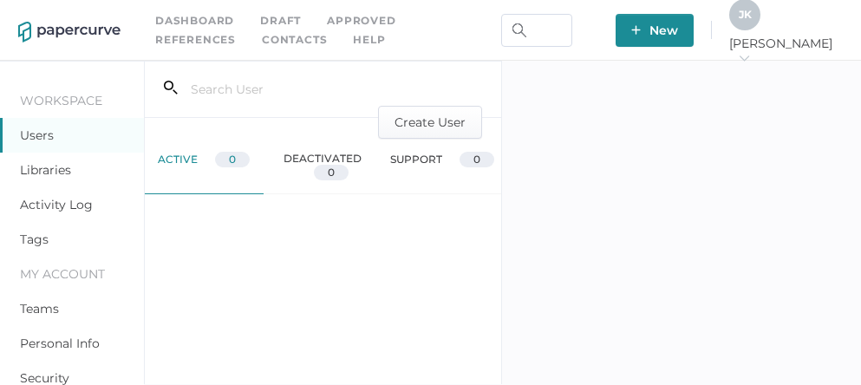
click at [760, 30] on div "J K" at bounding box center [744, 14] width 31 height 31
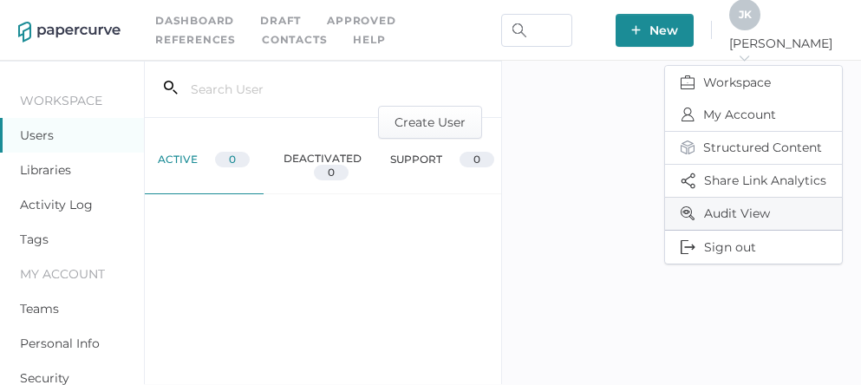
click at [732, 205] on span "Audit View" at bounding box center [753, 214] width 146 height 32
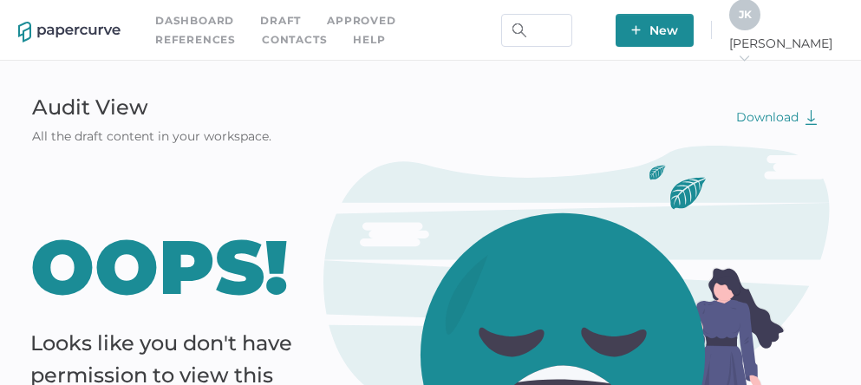
click at [192, 14] on link "Dashboard" at bounding box center [194, 20] width 79 height 19
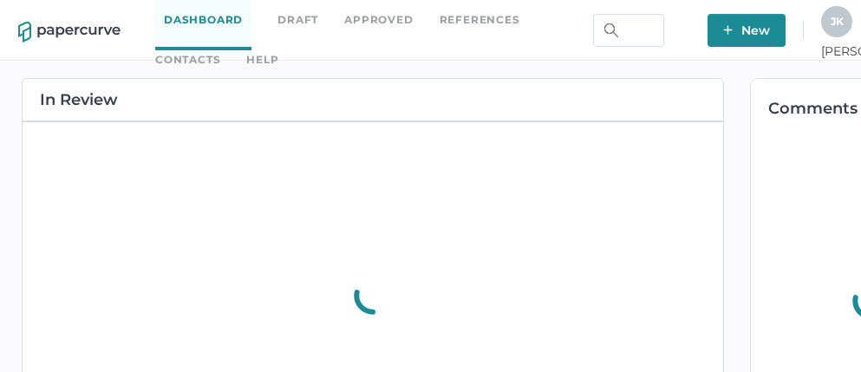
click at [220, 50] on link "Contacts" at bounding box center [187, 59] width 65 height 19
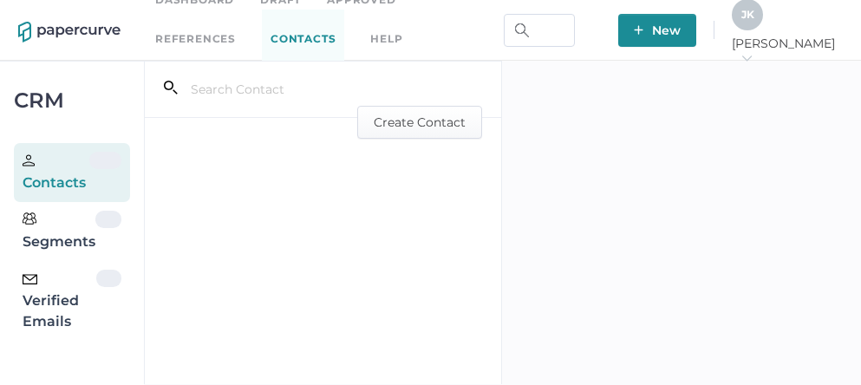
click at [62, 316] on div "Verified Emails" at bounding box center [60, 301] width 74 height 62
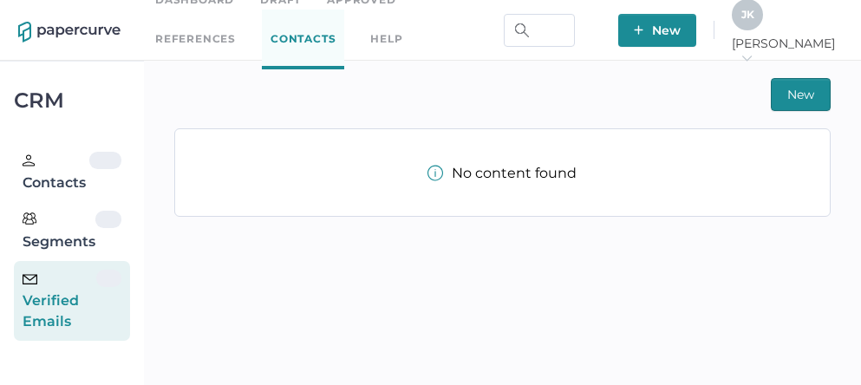
click at [763, 22] on div "J K" at bounding box center [747, 14] width 31 height 31
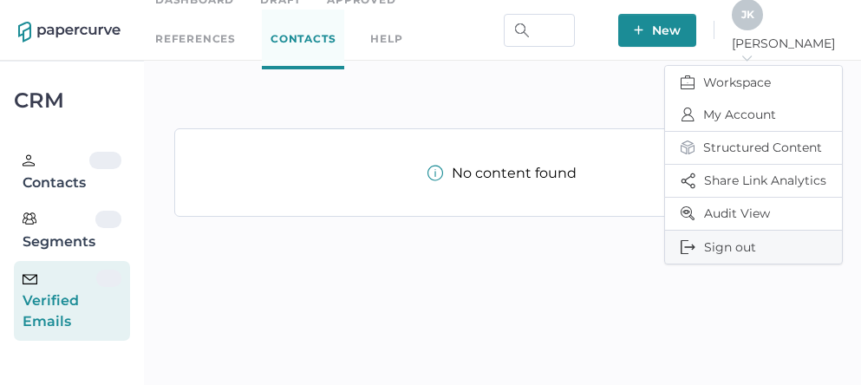
click at [749, 238] on span "Sign out" at bounding box center [753, 247] width 146 height 33
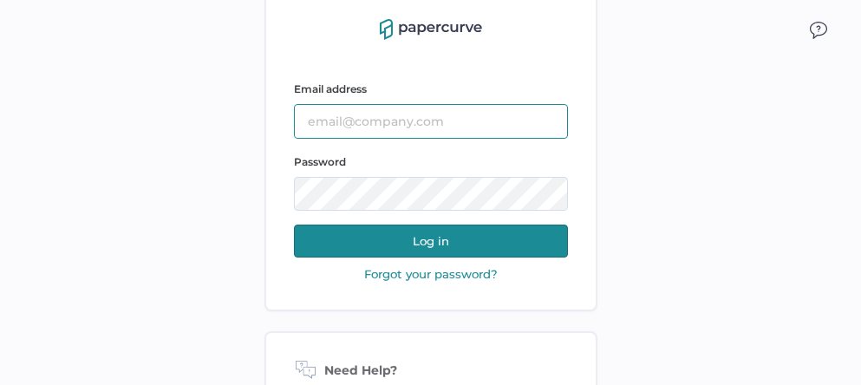
type input "jeffrey.kent@papercurve.com"
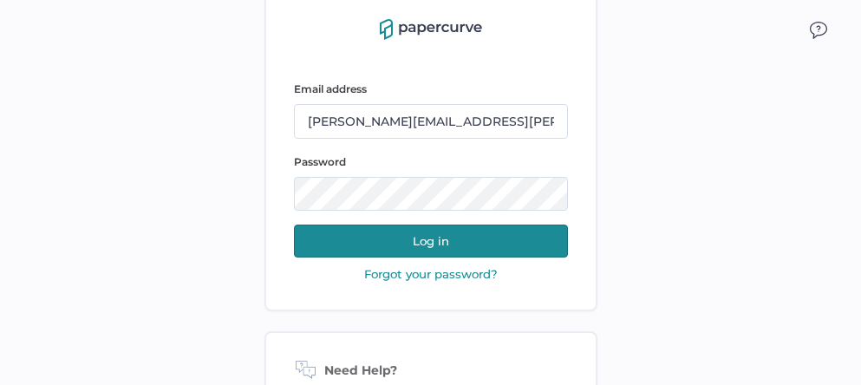
click at [447, 241] on button "Log in" at bounding box center [431, 241] width 274 height 33
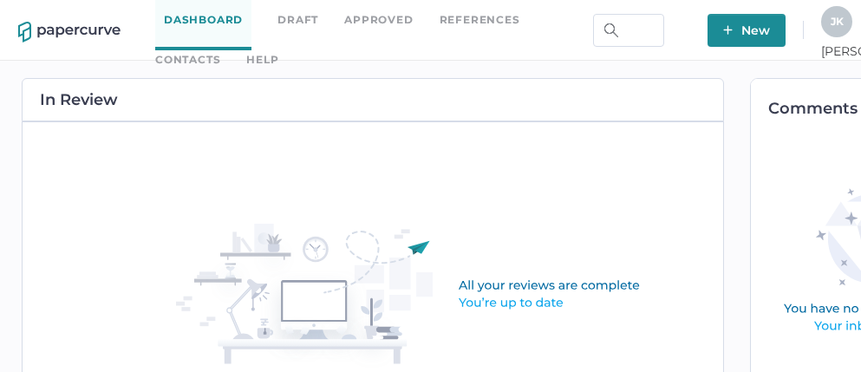
click at [220, 50] on link "Contacts" at bounding box center [187, 59] width 65 height 19
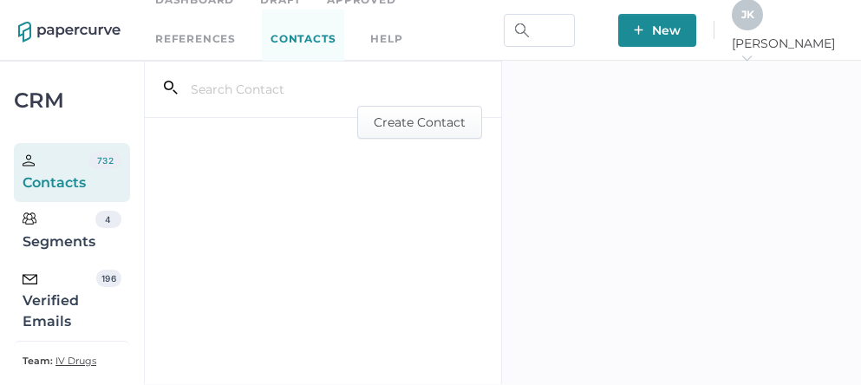
click at [49, 316] on div "Verified Emails" at bounding box center [60, 301] width 74 height 62
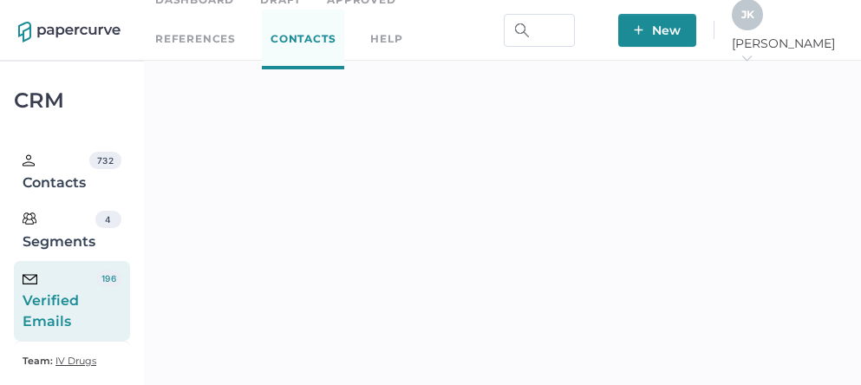
click at [809, 15] on div "J K [PERSON_NAME]" at bounding box center [787, 30] width 111 height 62
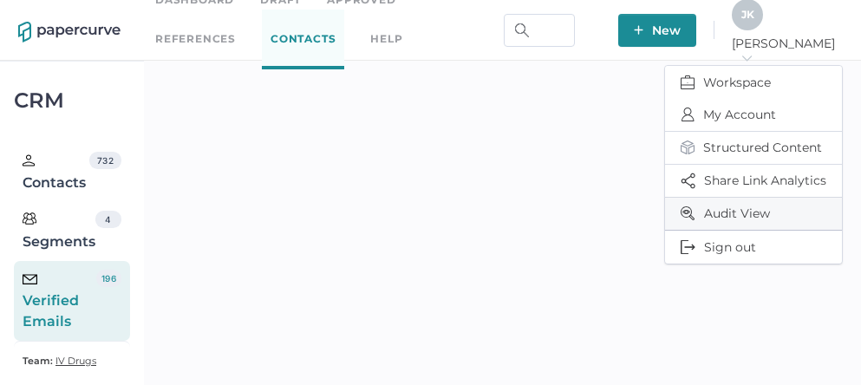
click at [745, 201] on span "Audit View" at bounding box center [753, 214] width 146 height 32
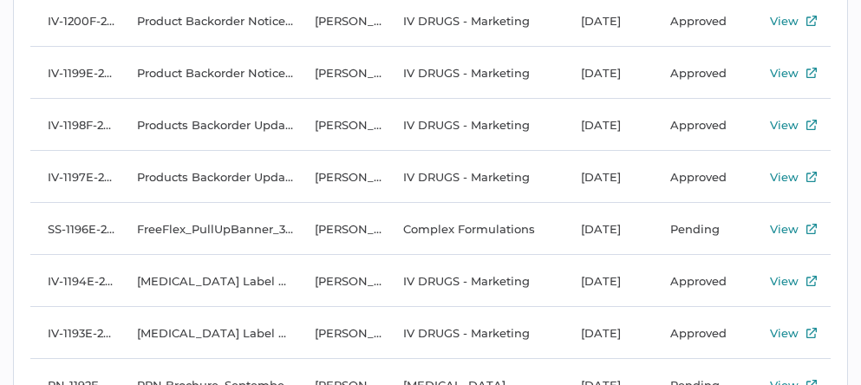
scroll to position [505, 0]
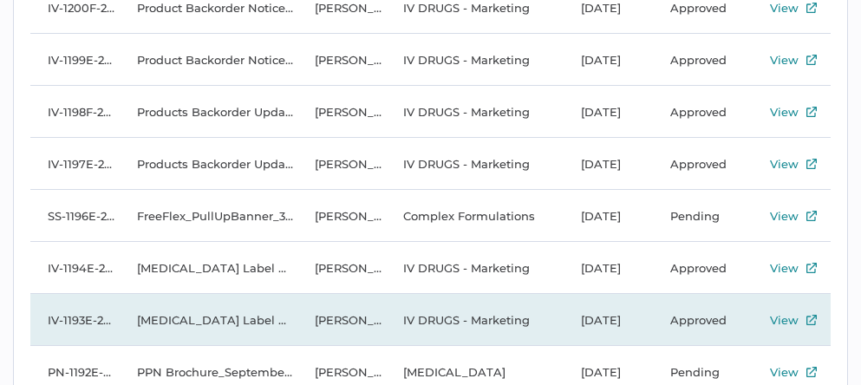
click at [215, 323] on td "[MEDICAL_DATA] Label Notice [DATE] EN" at bounding box center [209, 320] width 178 height 52
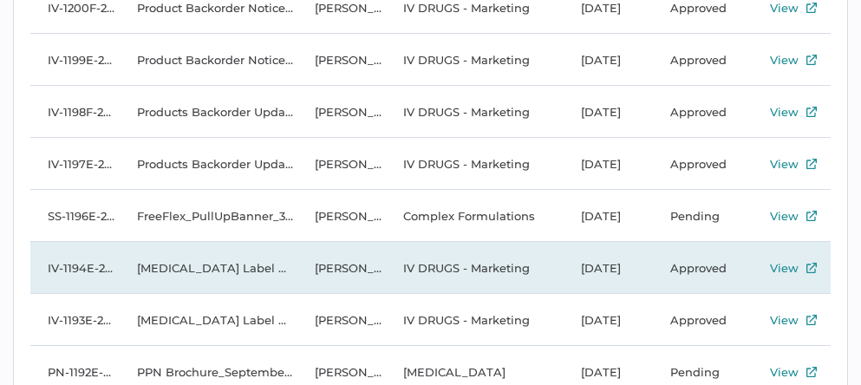
click at [227, 271] on td "[MEDICAL_DATA] Label Notice [DATE] EN_FR" at bounding box center [209, 268] width 178 height 52
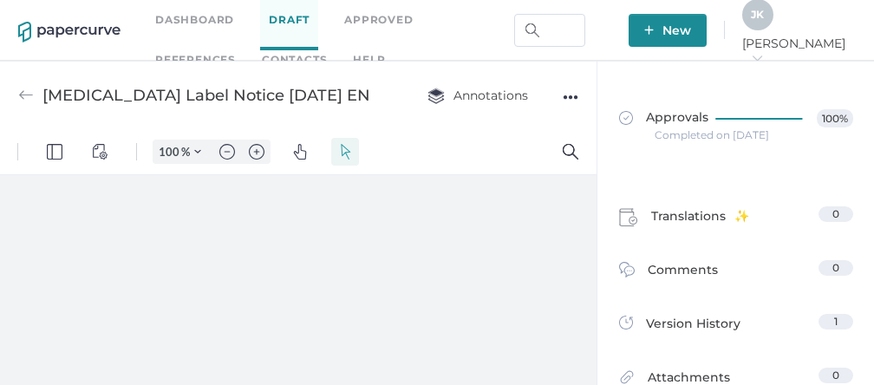
type input "86"
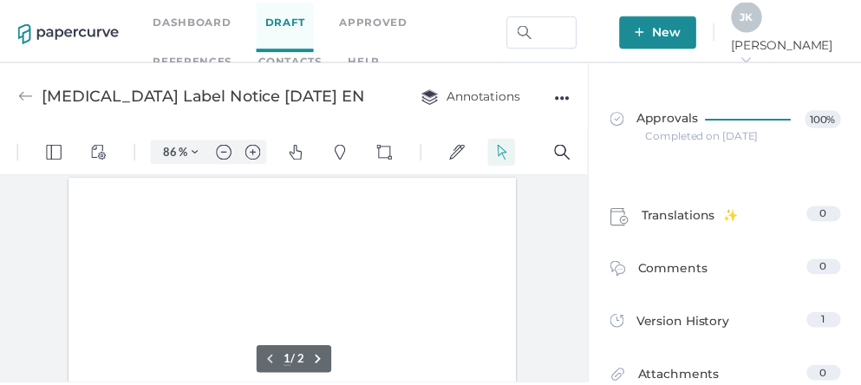
scroll to position [2, 0]
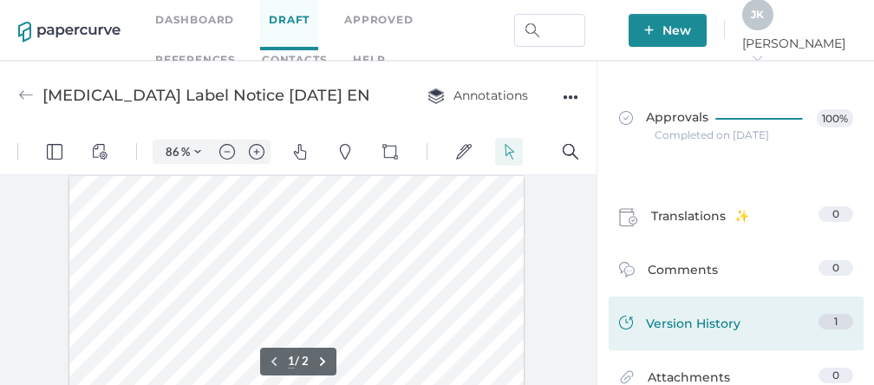
click at [685, 324] on span "Version History" at bounding box center [693, 326] width 94 height 24
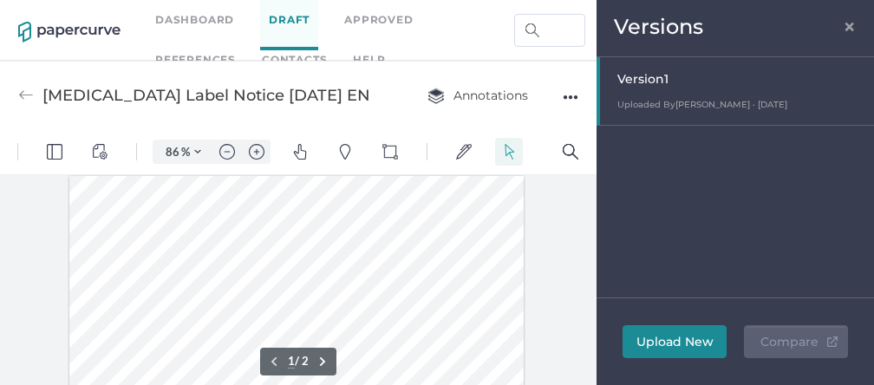
click at [682, 338] on button "Upload New" at bounding box center [674, 341] width 104 height 33
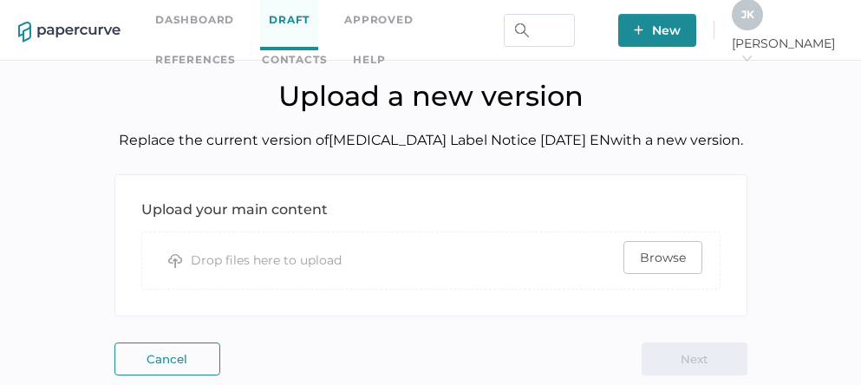
click at [678, 256] on span "Browse" at bounding box center [663, 257] width 46 height 31
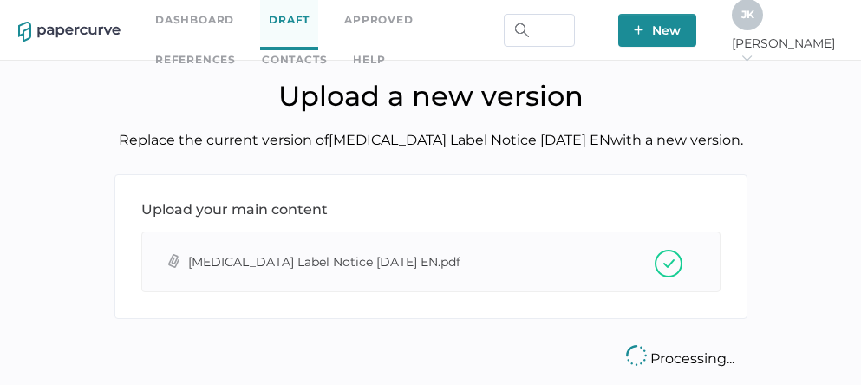
scroll to position [14, 0]
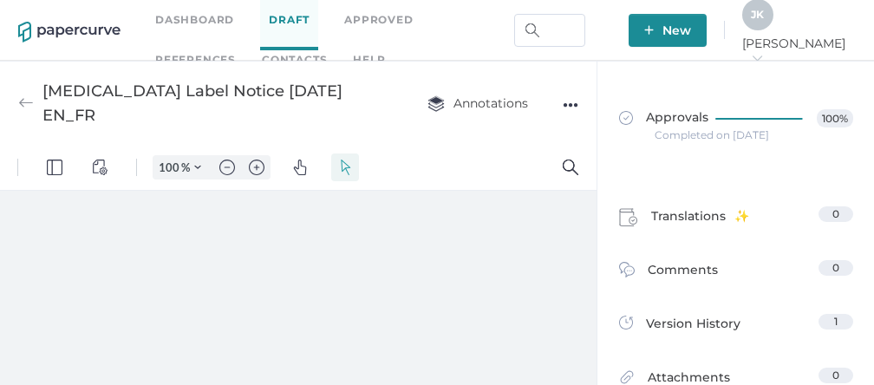
type input "86"
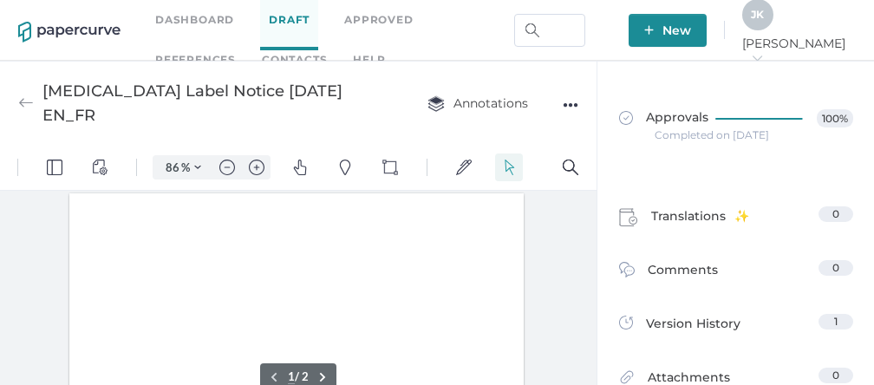
scroll to position [2, 0]
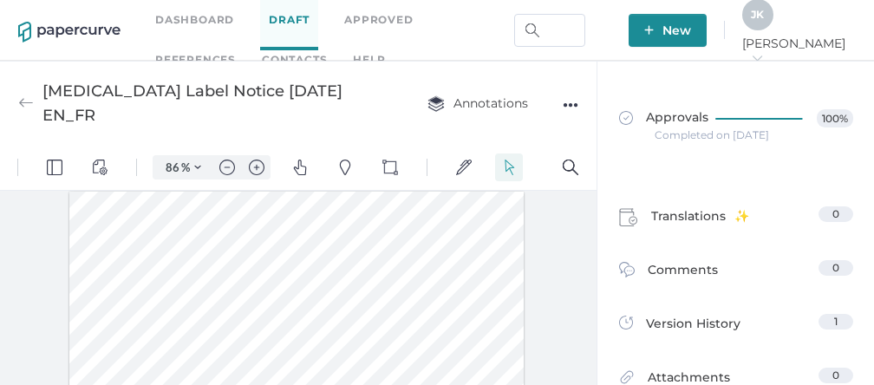
click at [570, 93] on div "●●●" at bounding box center [571, 105] width 16 height 24
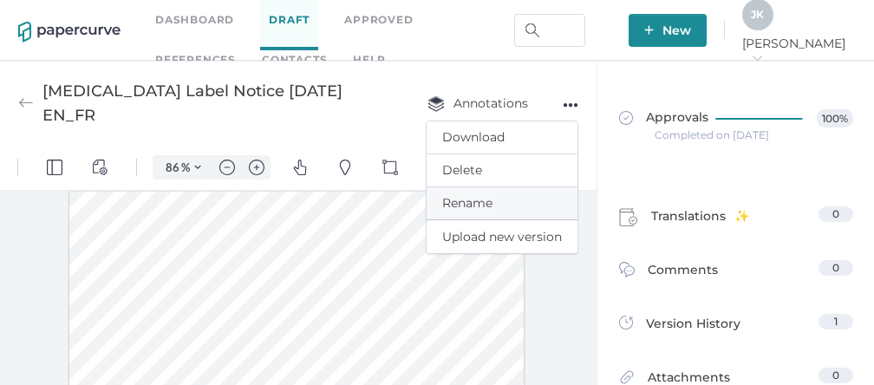
click at [471, 192] on span "Rename" at bounding box center [502, 203] width 120 height 32
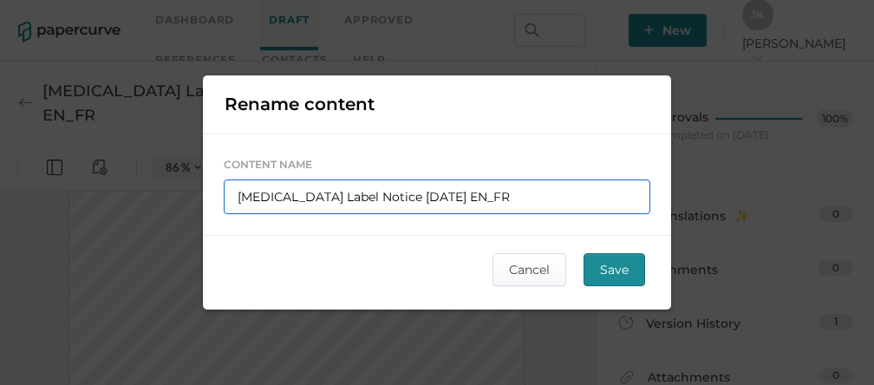
click at [426, 198] on input "Vancomycin Label Notice 09.16.2025 EN_FR" at bounding box center [437, 196] width 426 height 35
click at [484, 195] on input "Vancomycin Label Notice 09.16.2025 EN_FR" at bounding box center [437, 196] width 426 height 35
type input "Vancomycin Label Notice 09.16.2025 ENFR"
type input "Vancomycin Label Notice 09.16.2025 EFR"
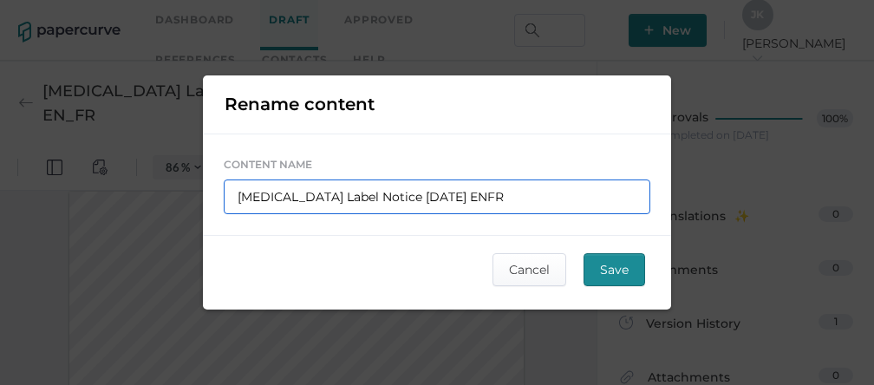
type input "Vancomycin Label Notice 09.16.2025 EFR"
type input "Vancomycin Label Notice 09.16.2025 FR"
type input "Vancomycin Label Notice 09.1.2025 FR"
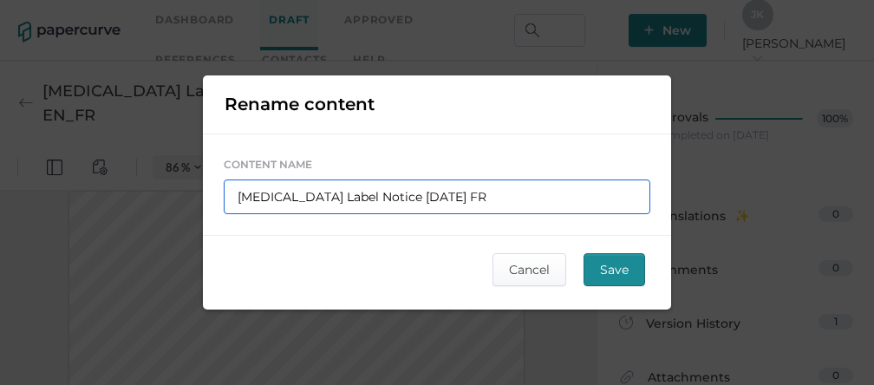
type input "Vancomycin Label Notice 09.19.2025 FR"
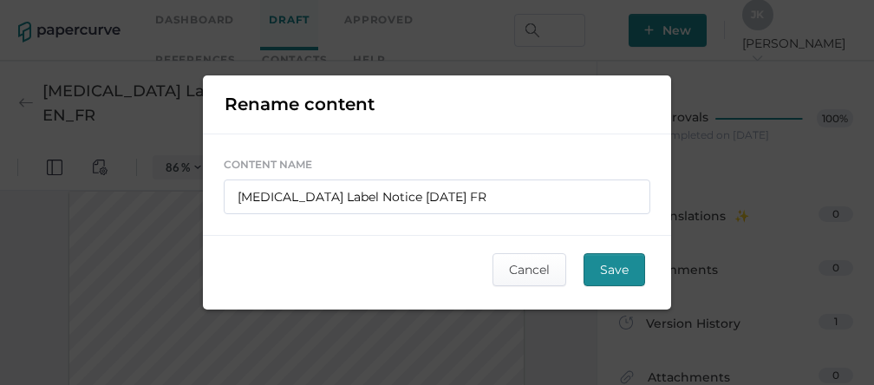
click at [619, 265] on span "Save" at bounding box center [614, 269] width 29 height 31
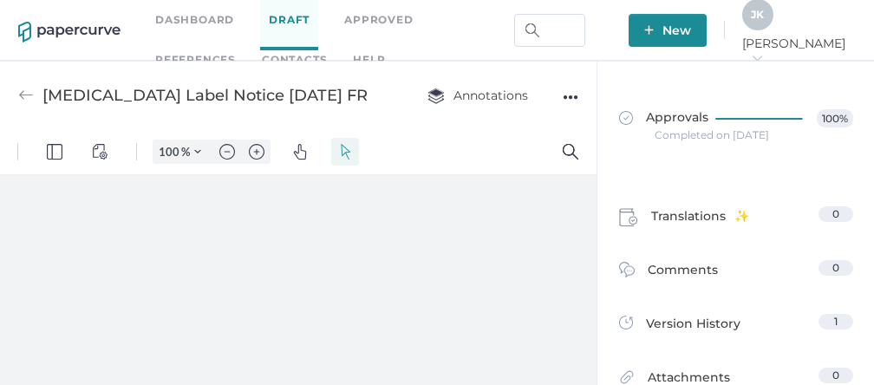
type input "86"
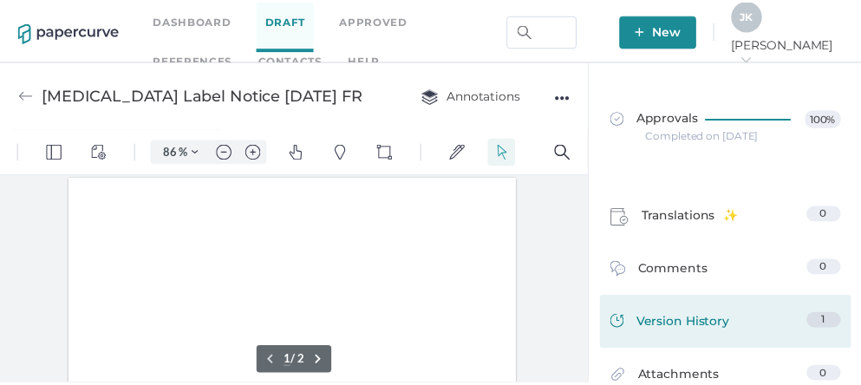
scroll to position [2, 0]
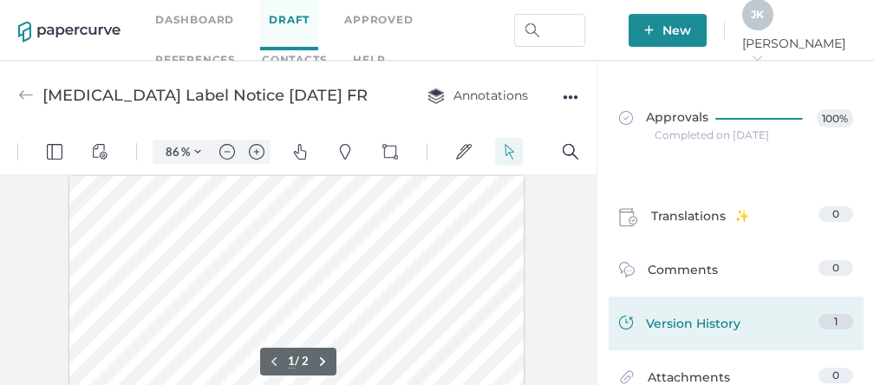
click at [673, 327] on span "Version History" at bounding box center [693, 326] width 94 height 24
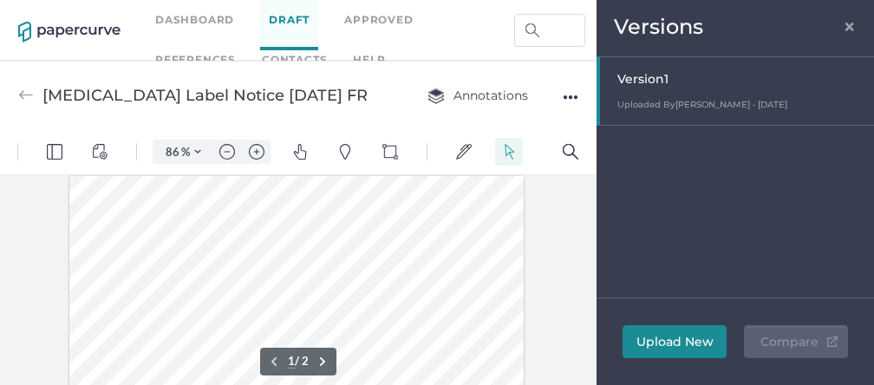
click at [676, 344] on button "Upload New" at bounding box center [674, 341] width 104 height 33
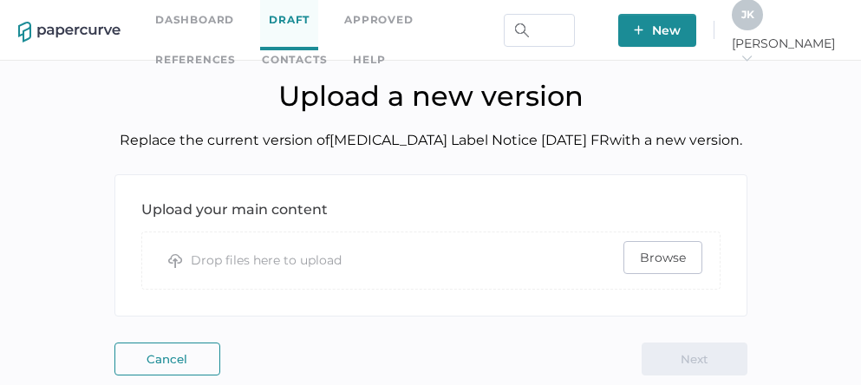
click at [657, 250] on span "Browse" at bounding box center [663, 257] width 46 height 31
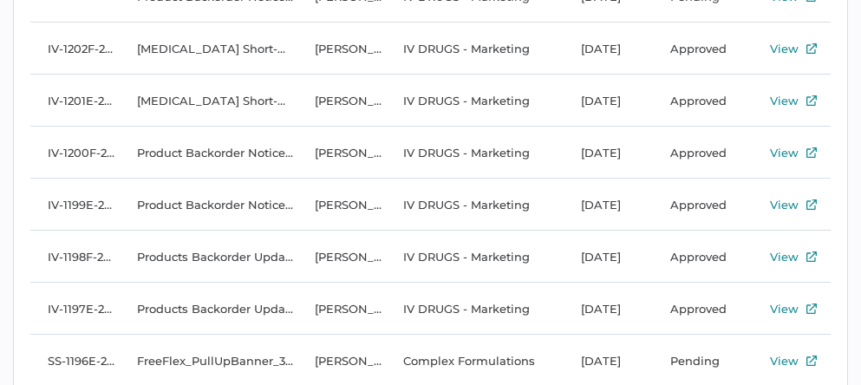
scroll to position [467, 0]
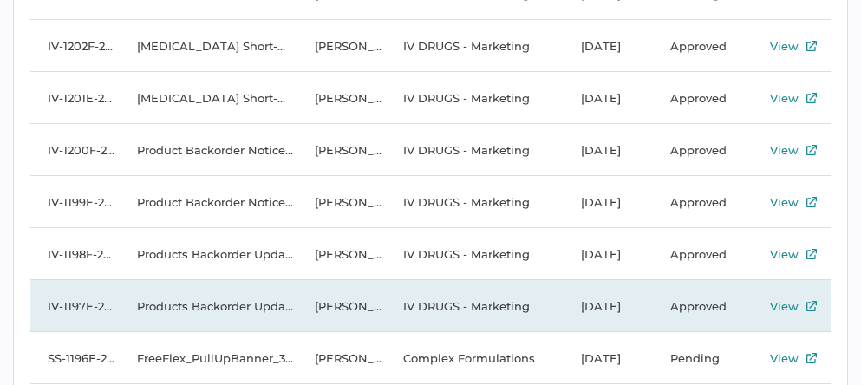
click at [206, 307] on td "Products Backorder Update 09.22.2025 EN" at bounding box center [209, 306] width 178 height 52
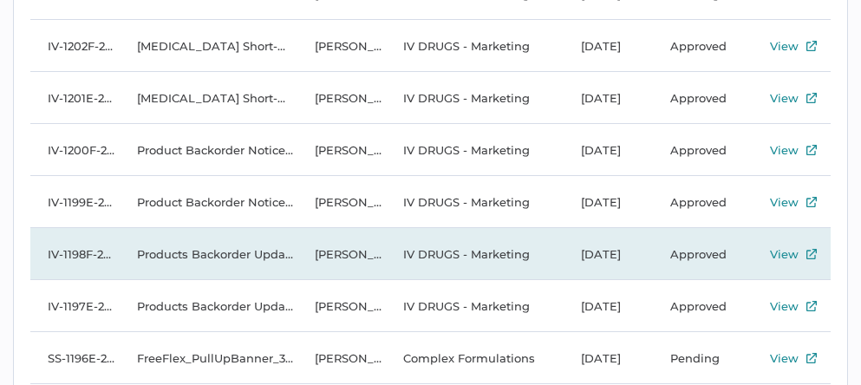
click at [204, 257] on td "Products Backorder Update 09.22.2025 FR" at bounding box center [209, 254] width 178 height 52
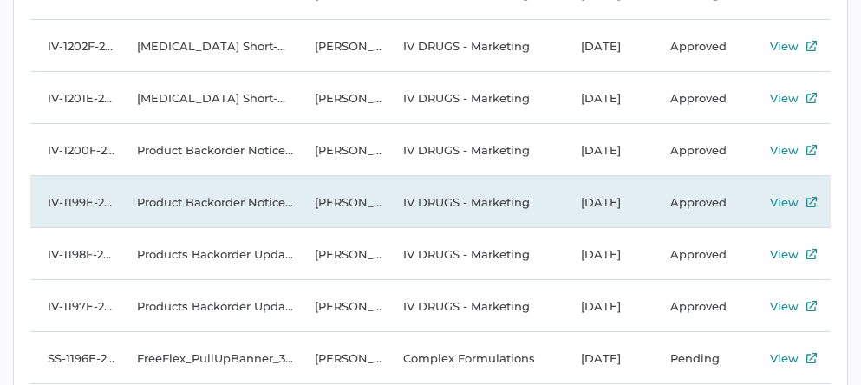
click at [167, 200] on td "Product Backorder Notice [DATE] EN" at bounding box center [209, 202] width 178 height 52
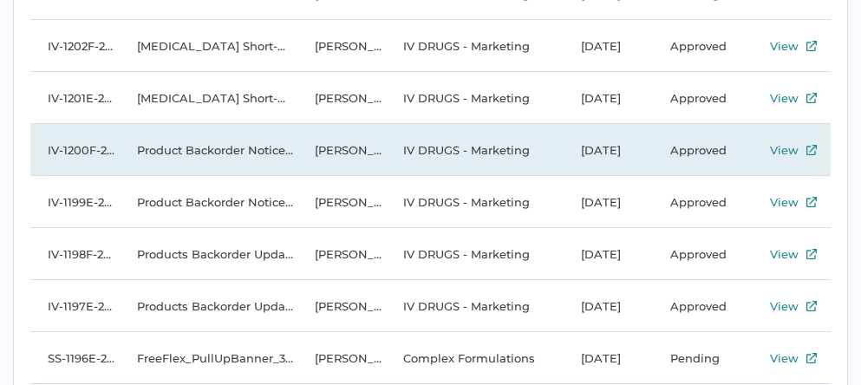
click at [199, 141] on td "Product Backorder Notice [DATE] FR" at bounding box center [209, 150] width 178 height 52
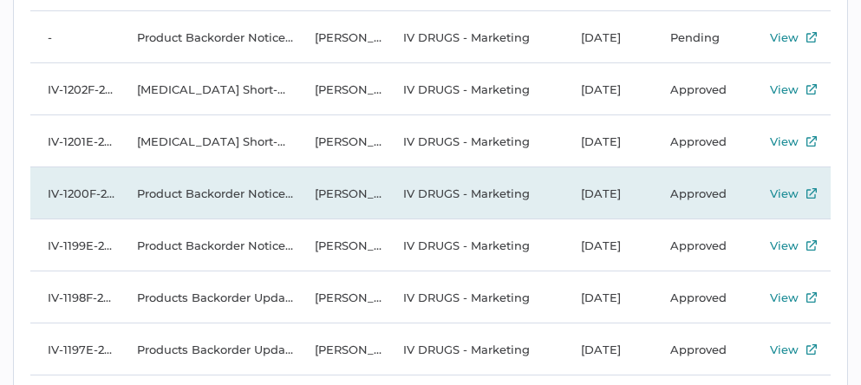
scroll to position [423, 0]
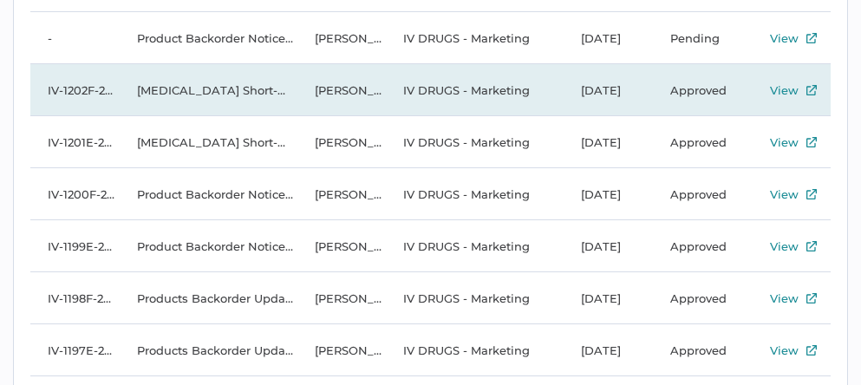
click at [175, 91] on td "Oxytocin Short-Dated Notice 09.16.2025 FR" at bounding box center [209, 90] width 178 height 52
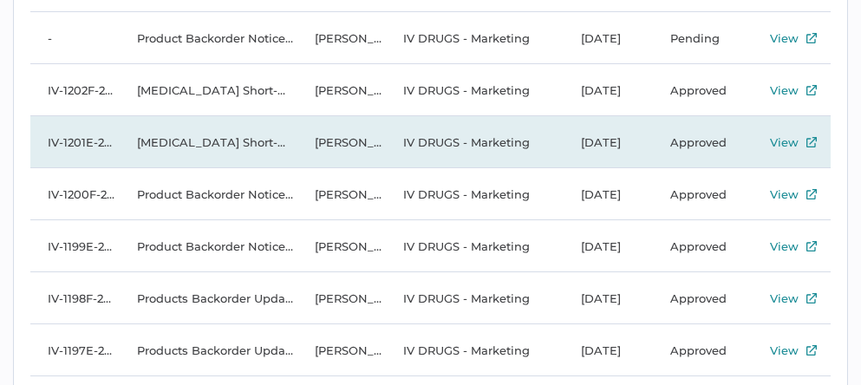
click at [221, 140] on td "Oxytocin Short-Dated Notice 09.16.2025 EN" at bounding box center [209, 142] width 178 height 52
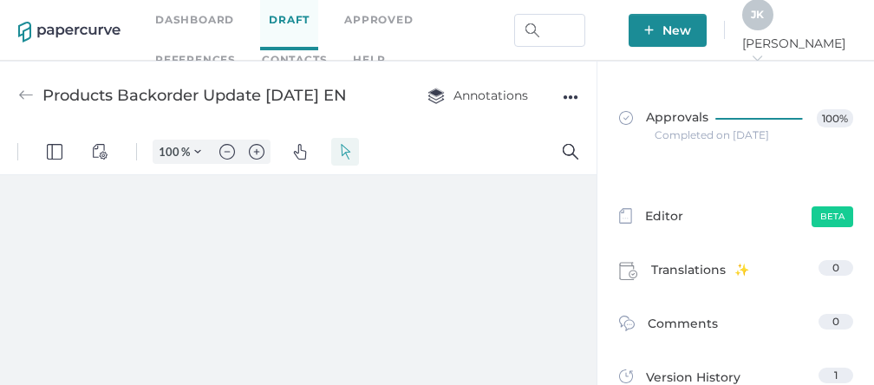
type input "86"
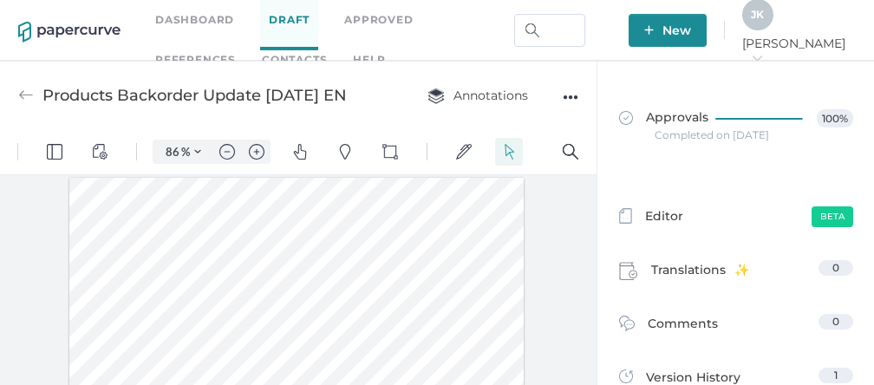
click at [23, 91] on img at bounding box center [26, 96] width 16 height 16
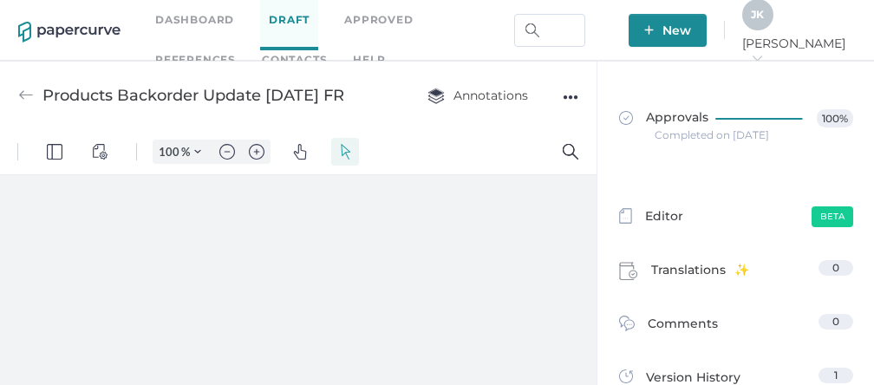
type input "86"
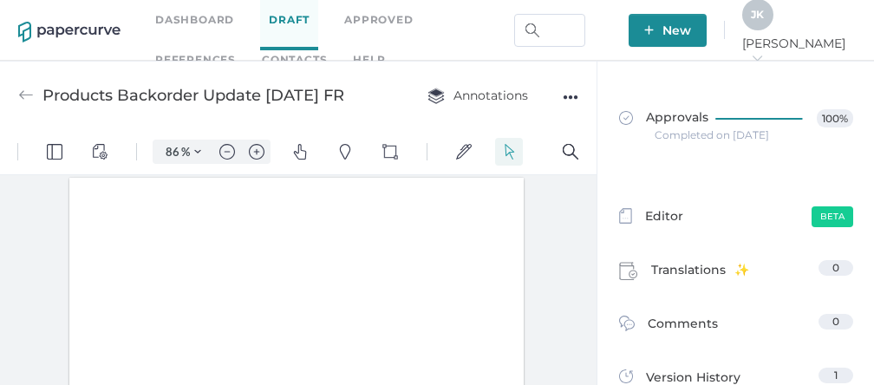
scroll to position [1, 0]
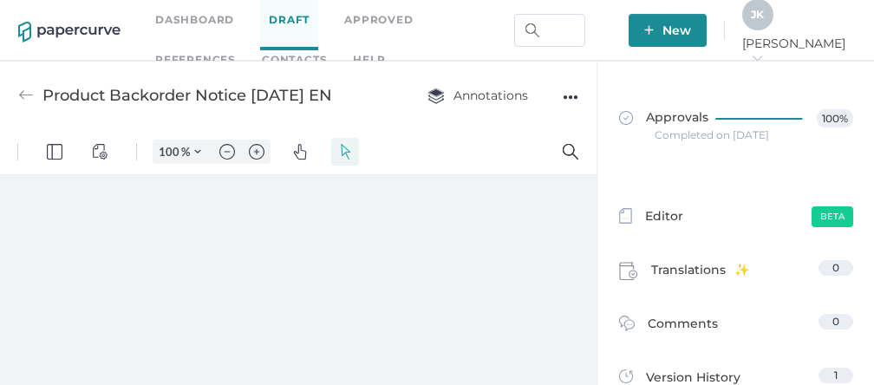
type input "86"
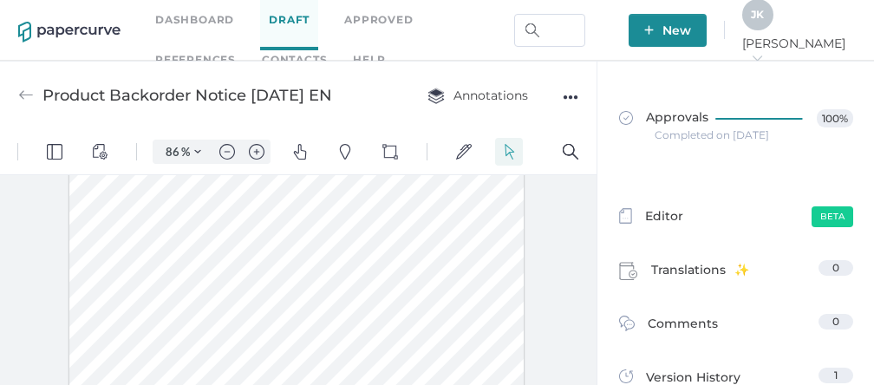
scroll to position [62, 0]
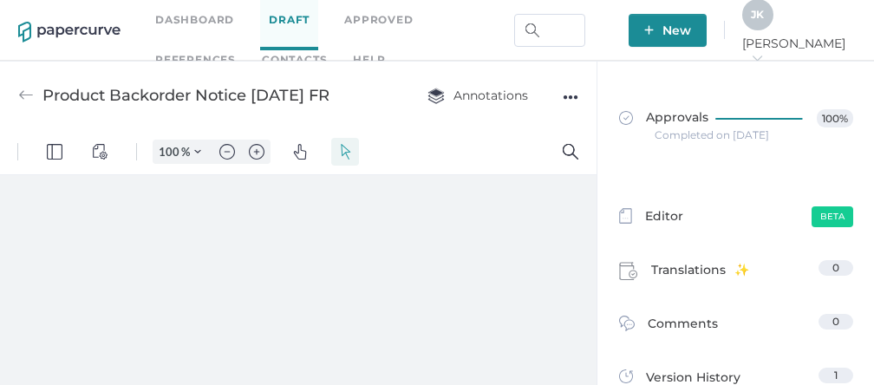
type input "86"
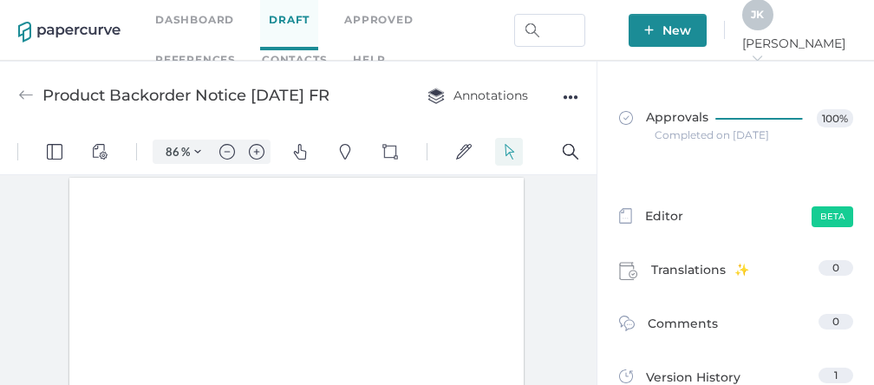
scroll to position [1, 0]
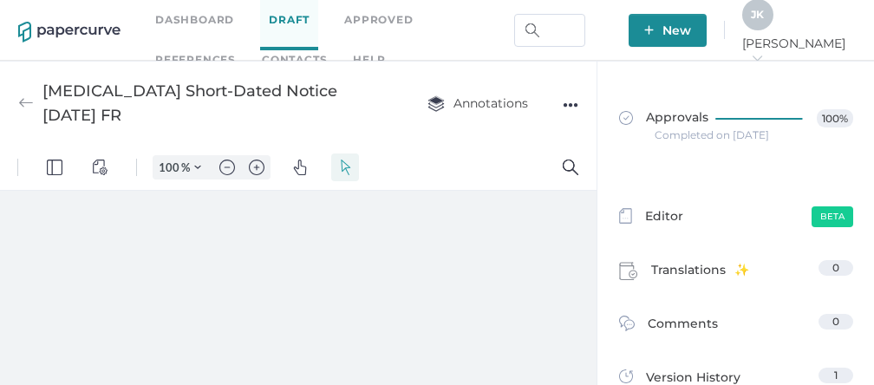
type input "86"
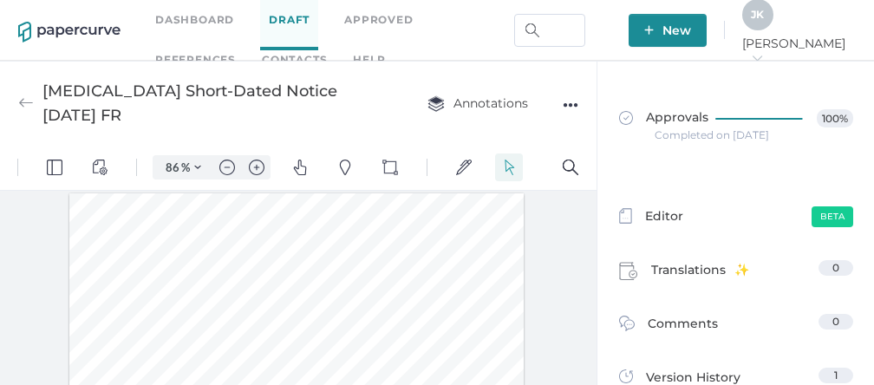
scroll to position [1, 0]
click at [567, 94] on div "●●●" at bounding box center [571, 105] width 16 height 24
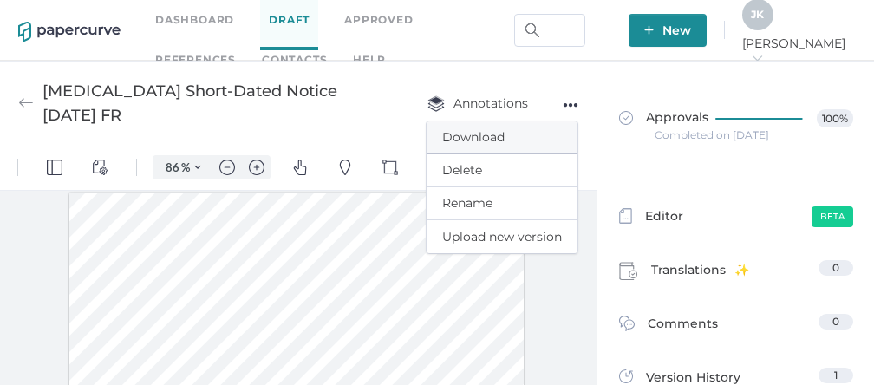
click at [478, 135] on span "Download" at bounding box center [502, 137] width 120 height 32
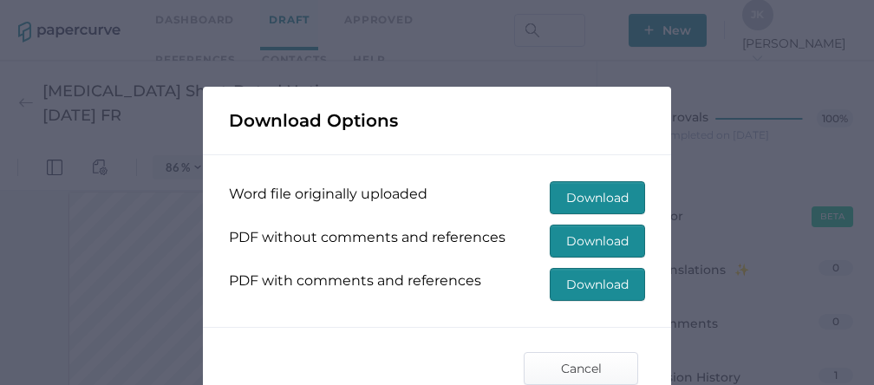
click at [579, 201] on span "Download" at bounding box center [597, 197] width 62 height 31
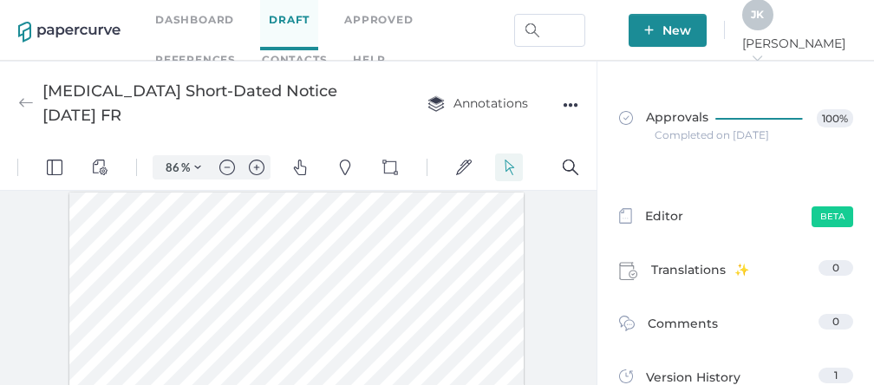
click at [574, 94] on div "●●●" at bounding box center [571, 105] width 16 height 24
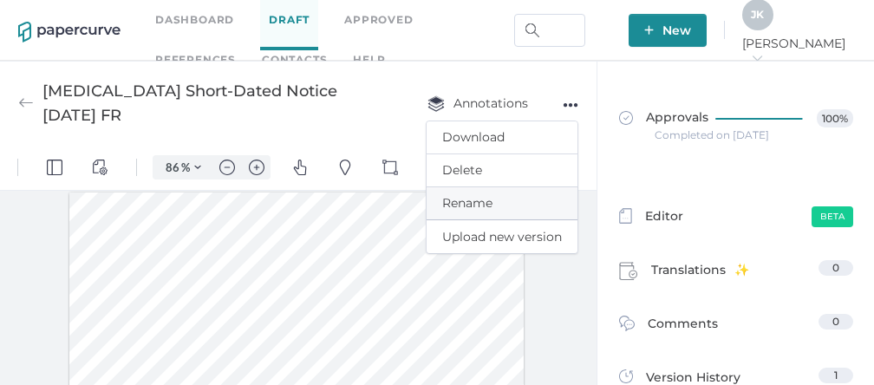
click at [480, 192] on span "Rename" at bounding box center [502, 203] width 120 height 32
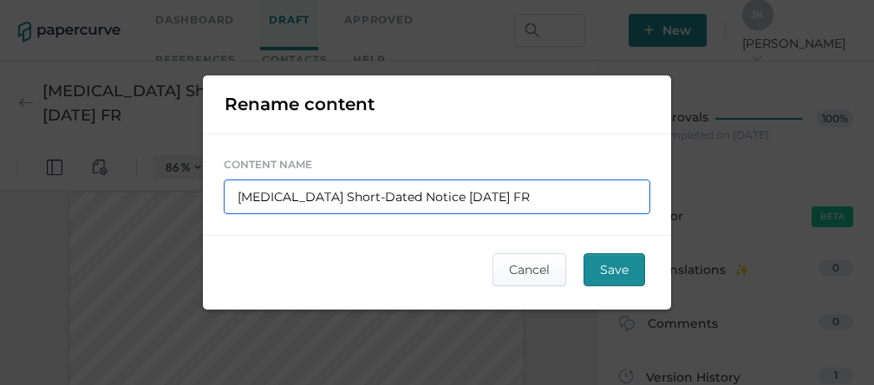
click at [443, 193] on input "Oxytocin Short-Dated Notice 09.16.2025 FR" at bounding box center [437, 196] width 426 height 35
type input "Oxytocin Short-Dated Notice 09.1.2025 FR"
type input "Oxytocin Short-Dated Notice 09..2025 FR"
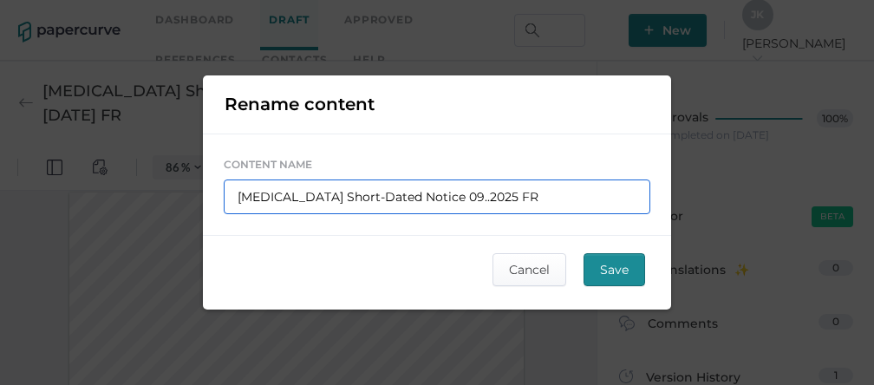
type input "Oxytocin Short-Dated Notice 09.2.2025 FR"
type input "Oxytocin Short-Dated Notice 09.22.2025 FR"
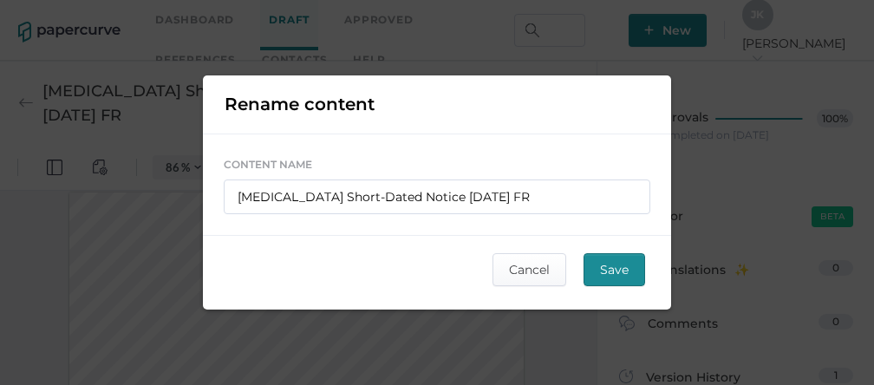
click at [606, 264] on span "Save" at bounding box center [614, 269] width 29 height 31
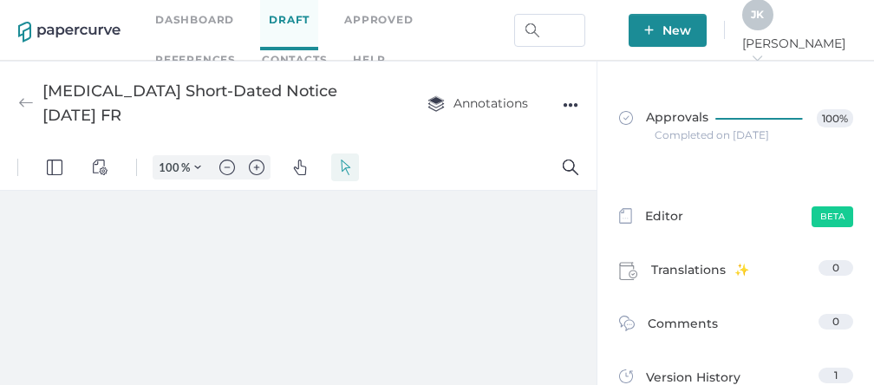
type input "86"
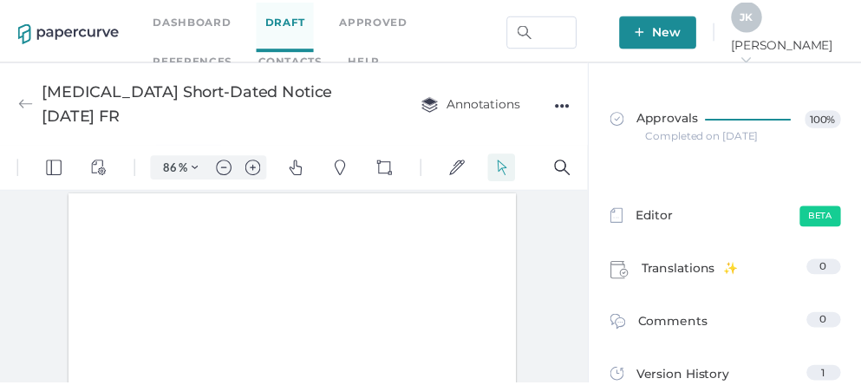
scroll to position [1, 0]
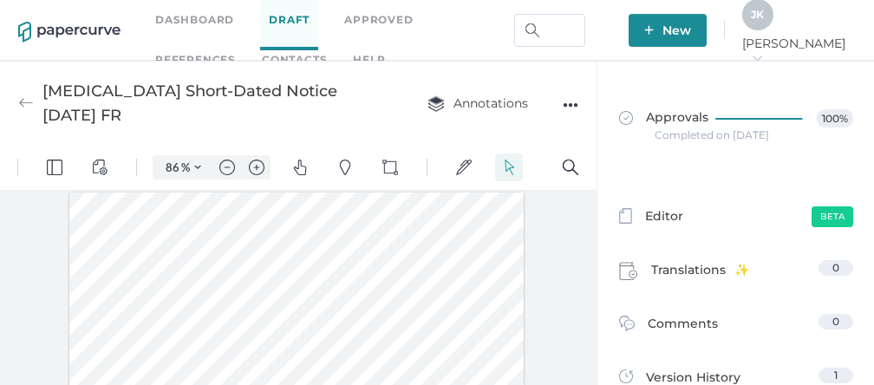
click at [565, 96] on div "●●●" at bounding box center [571, 105] width 16 height 24
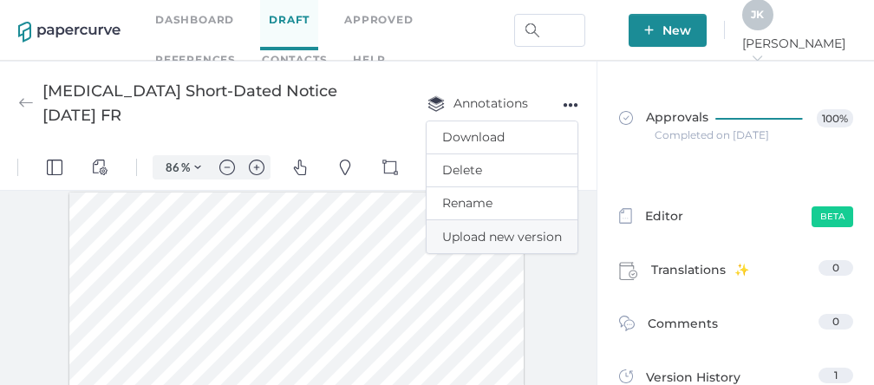
click at [475, 231] on span "Upload new version" at bounding box center [502, 236] width 120 height 33
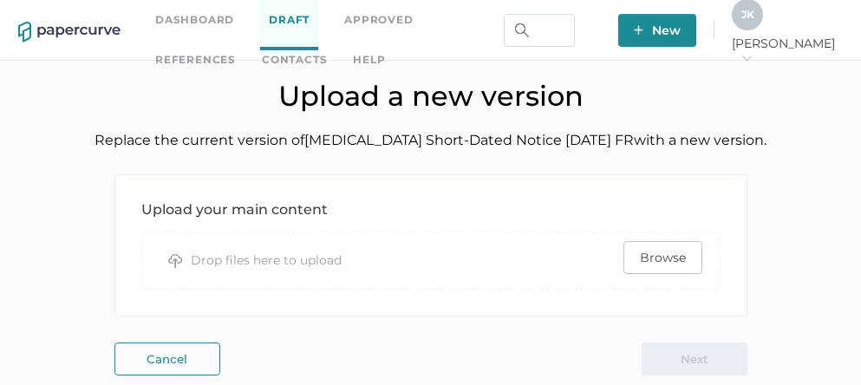
click at [661, 256] on span "Browse" at bounding box center [663, 257] width 46 height 31
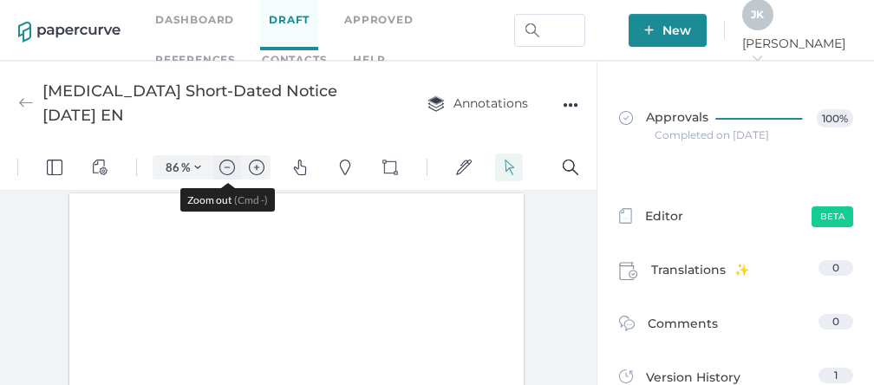
type input "86"
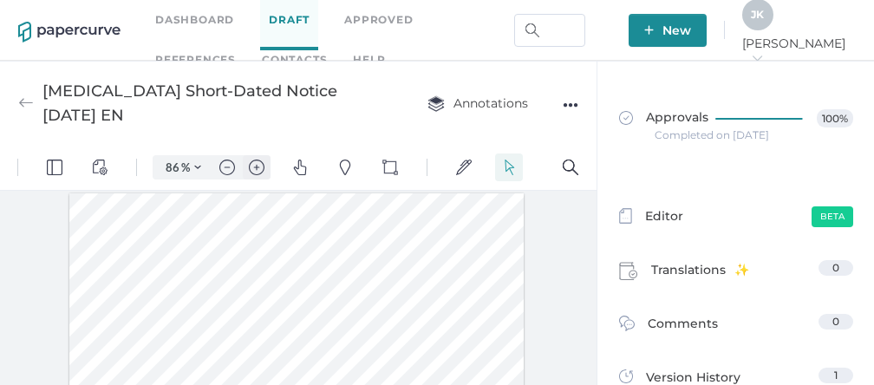
scroll to position [1, 0]
click at [564, 93] on div "●●●" at bounding box center [571, 105] width 16 height 24
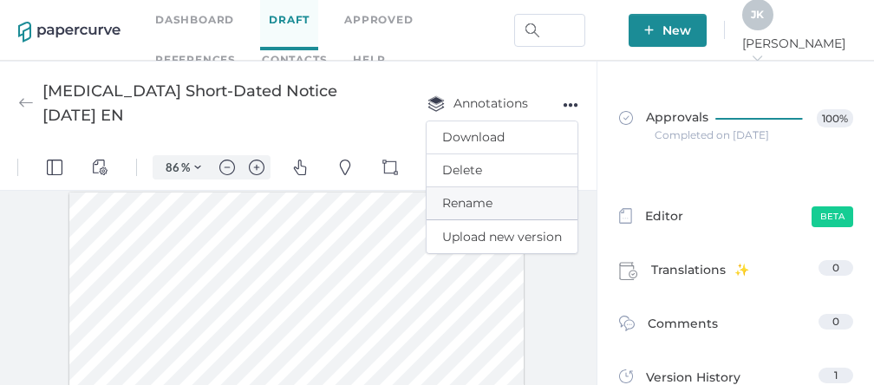
click at [480, 199] on span "Rename" at bounding box center [502, 203] width 120 height 32
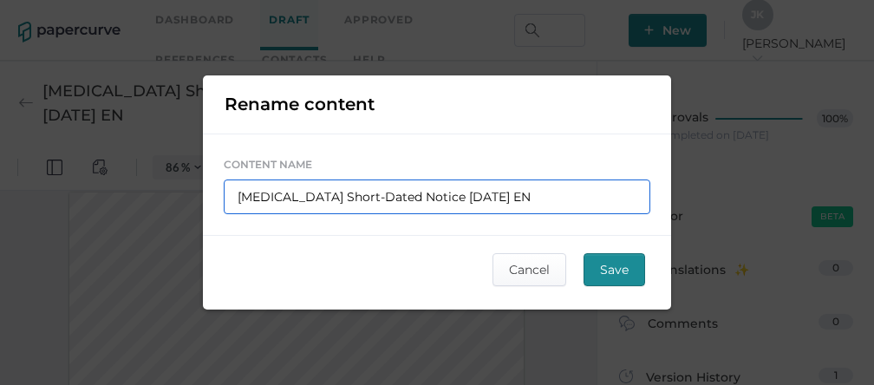
click at [445, 193] on input "Oxytocin Short-Dated Notice 09.16.2025 EN" at bounding box center [437, 196] width 426 height 35
type input "Oxytocin Short-Dated Notice 09.1.2025 EN"
type input "Oxytocin Short-Dated Notice 09..2025 EN"
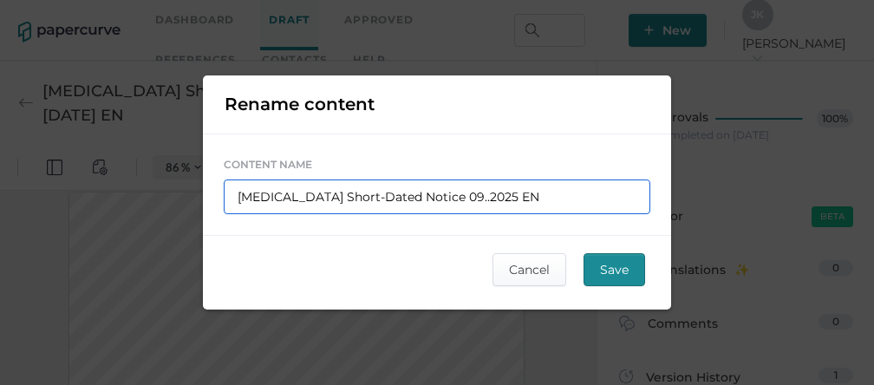
type input "Oxytocin Short-Dated Notice 09.2.2025 EN"
type input "Oxytocin Short-Dated Notice 09.22.2025 EN"
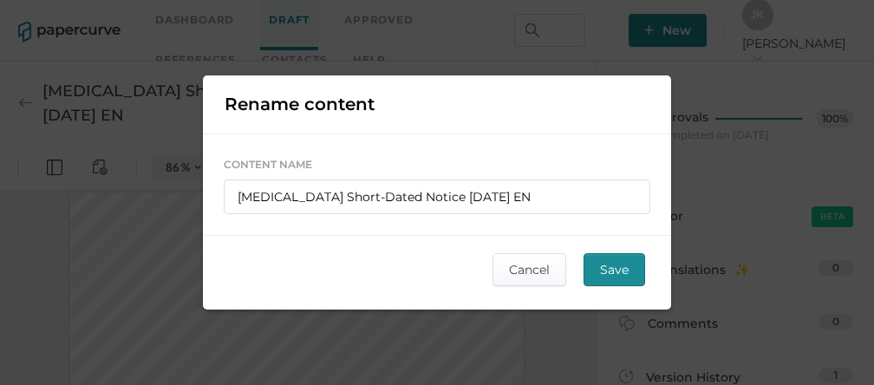
click at [622, 272] on span "Save" at bounding box center [614, 269] width 29 height 31
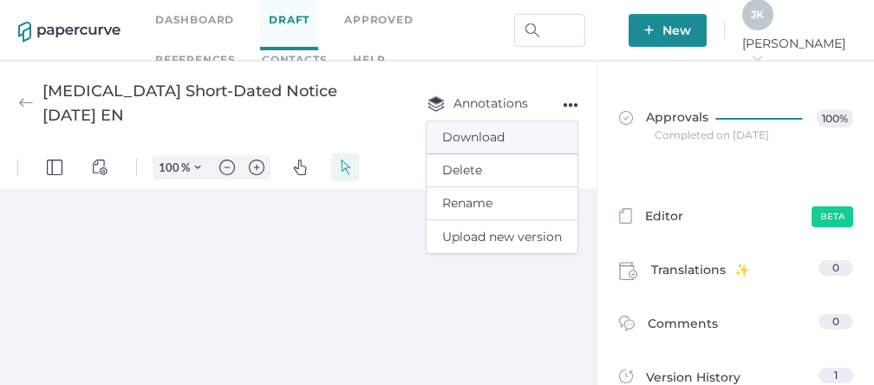
click at [517, 127] on span "Download" at bounding box center [502, 137] width 120 height 32
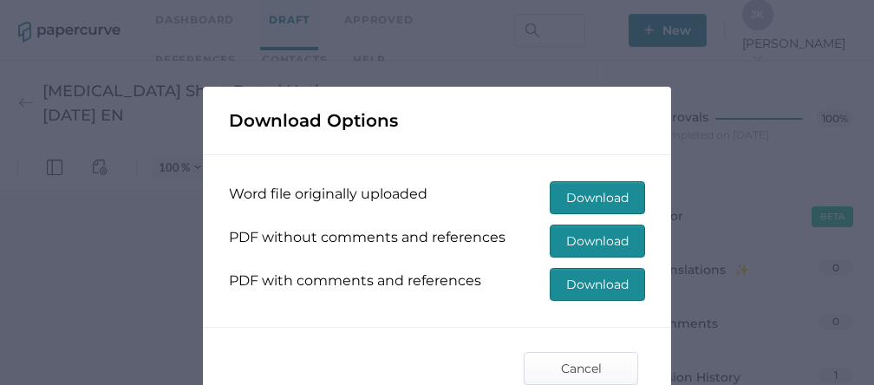
type input "86"
click at [601, 197] on span "Download" at bounding box center [597, 197] width 62 height 31
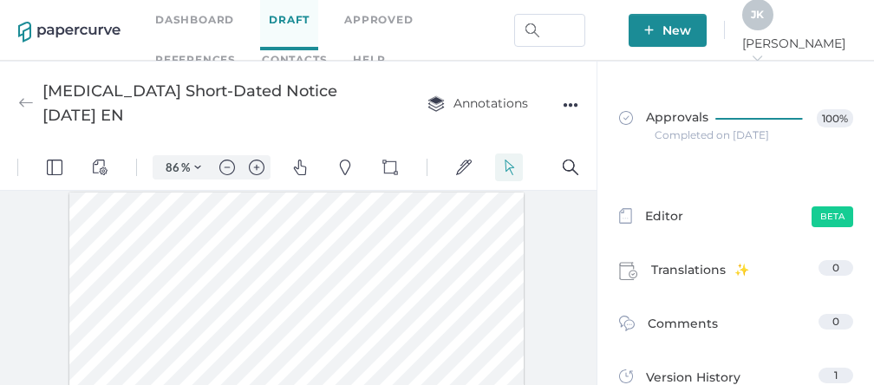
click at [570, 95] on div "●●●" at bounding box center [571, 105] width 16 height 24
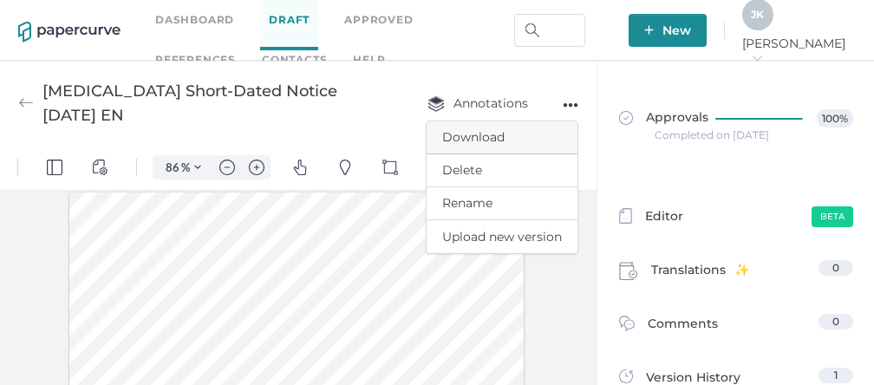
click at [502, 130] on span "Download" at bounding box center [502, 137] width 120 height 32
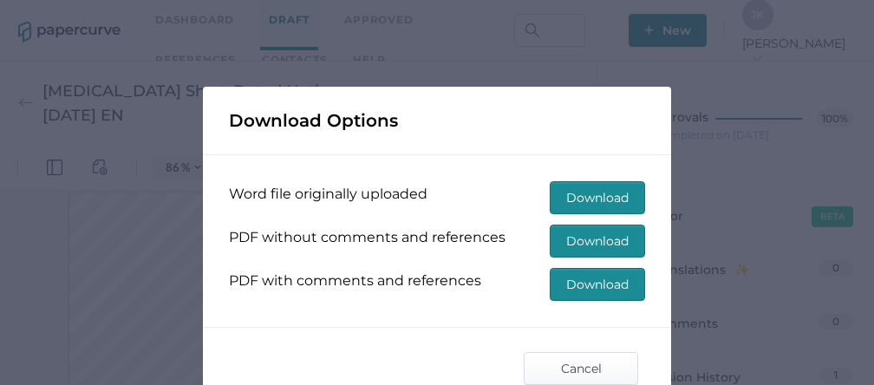
click at [586, 186] on span "Download" at bounding box center [597, 197] width 62 height 31
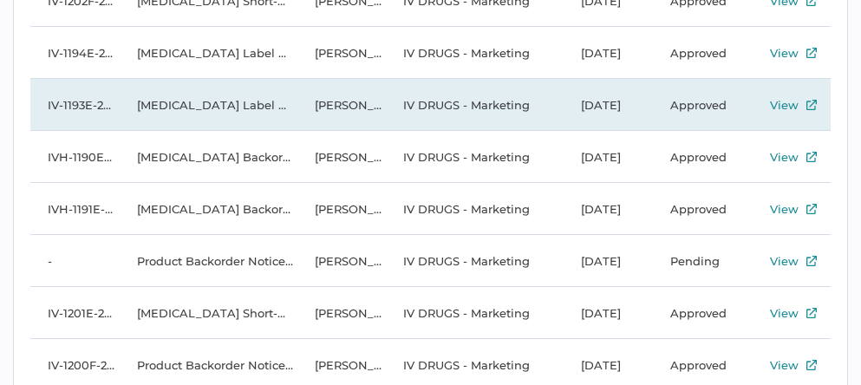
scroll to position [269, 0]
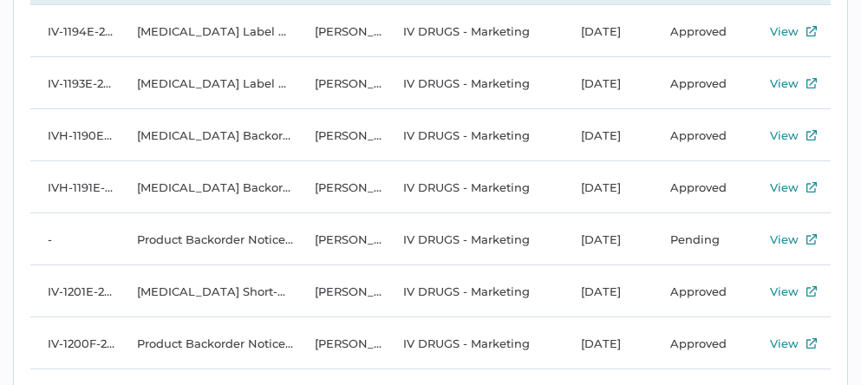
scroll to position [275, 0]
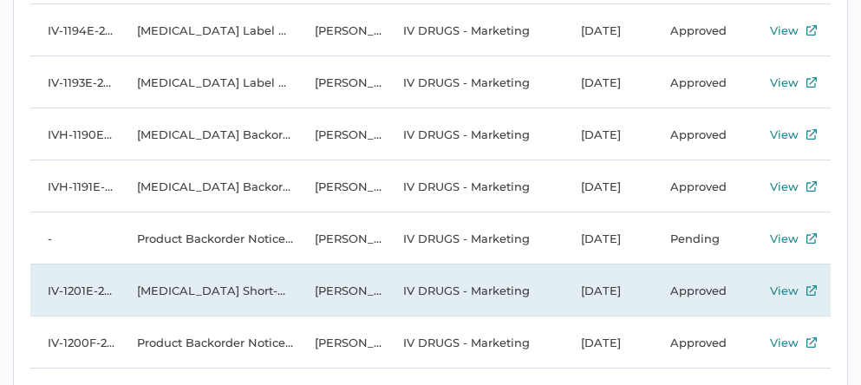
click at [218, 286] on td "[MEDICAL_DATA] Short-Dated Notice [DATE] EN" at bounding box center [209, 290] width 178 height 52
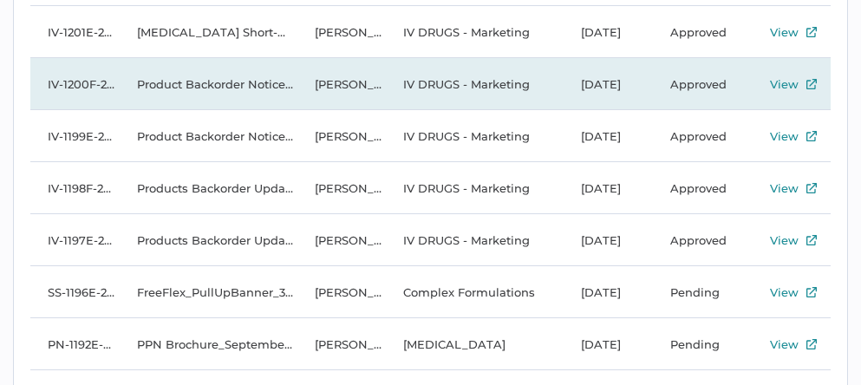
scroll to position [541, 0]
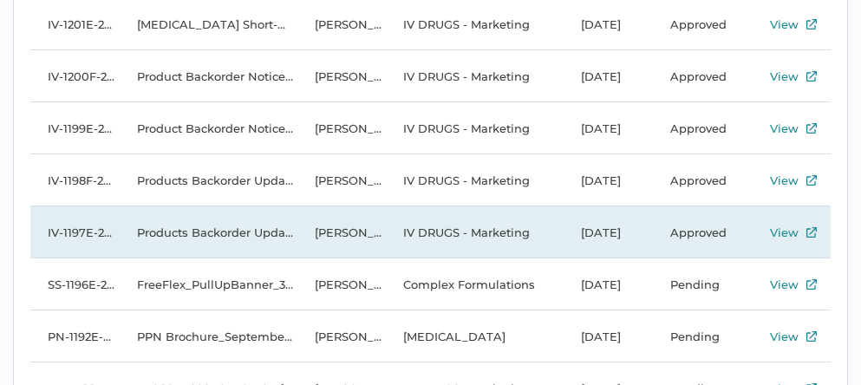
click at [212, 228] on td "Products Backorder Update [DATE] EN" at bounding box center [209, 232] width 178 height 52
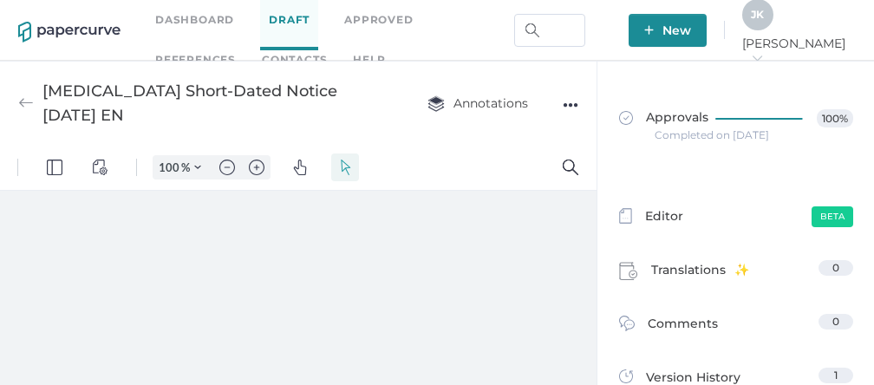
type input "86"
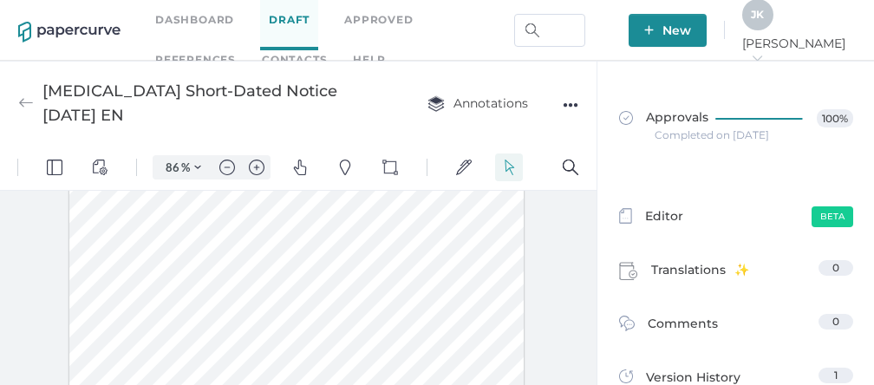
scroll to position [375, 0]
click at [570, 95] on div "●●●" at bounding box center [571, 105] width 16 height 24
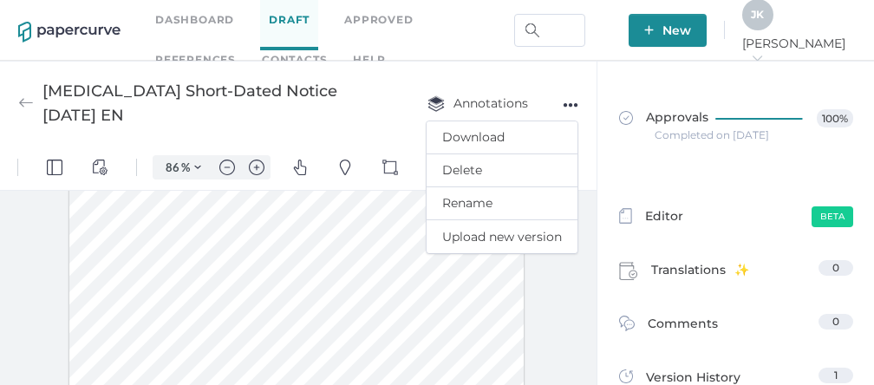
click at [44, 81] on div "[MEDICAL_DATA] Short-Dated Notice [DATE] EN" at bounding box center [217, 103] width 350 height 49
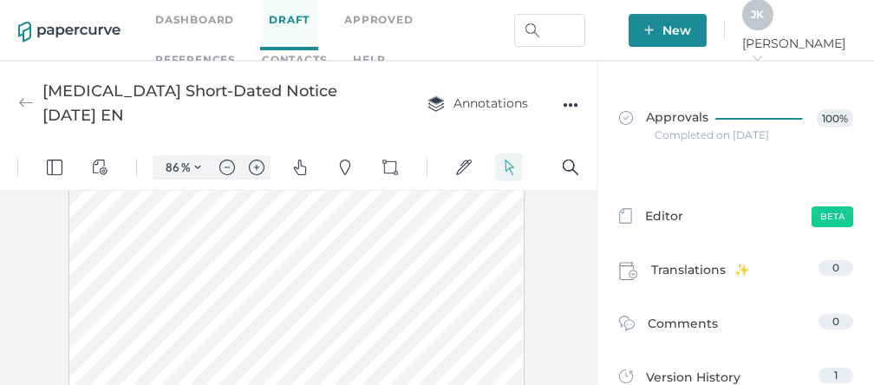
click at [262, 53] on link "Contacts" at bounding box center [294, 59] width 65 height 19
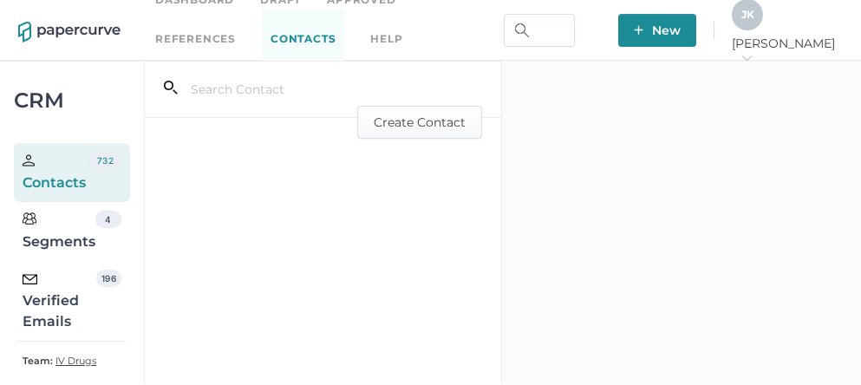
click at [63, 318] on div "Verified Emails" at bounding box center [60, 301] width 74 height 62
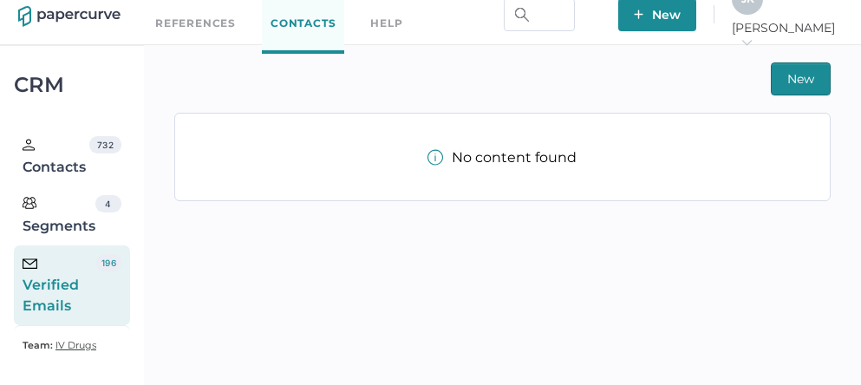
scroll to position [29, 0]
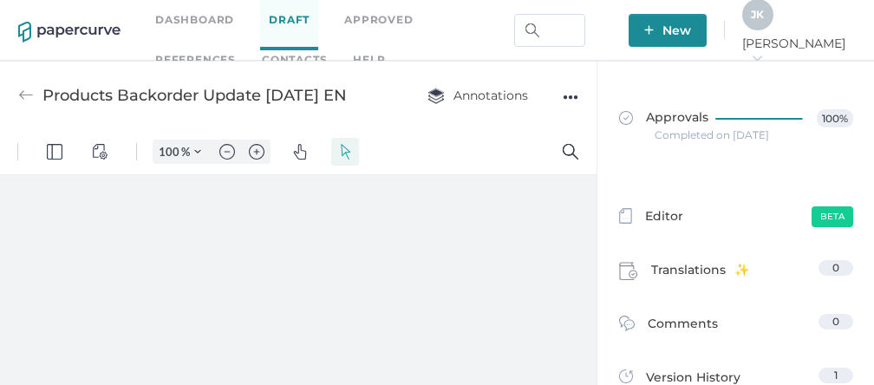
type input "86"
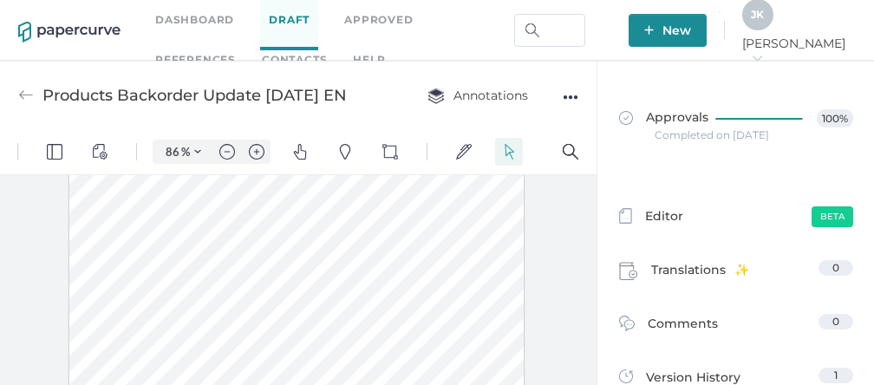
scroll to position [23, 0]
click at [574, 99] on div "●●●" at bounding box center [571, 97] width 16 height 24
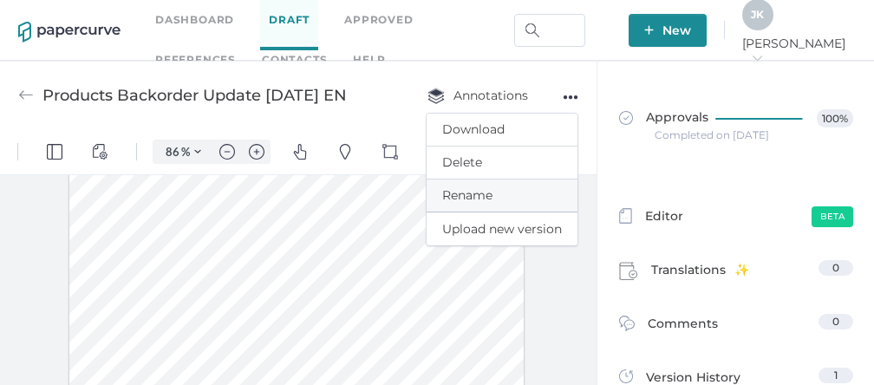
click at [474, 194] on span "Rename" at bounding box center [502, 195] width 120 height 32
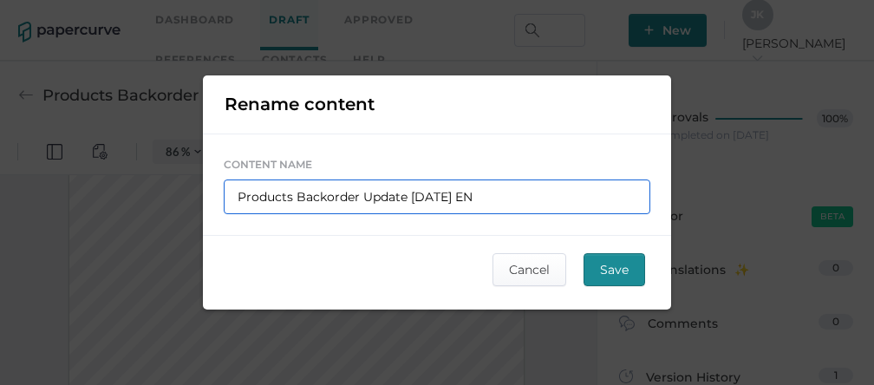
click at [441, 195] on input "Products Backorder Update [DATE] EN" at bounding box center [437, 196] width 426 height 35
type input "Products Backorder Update [DATE] EN"
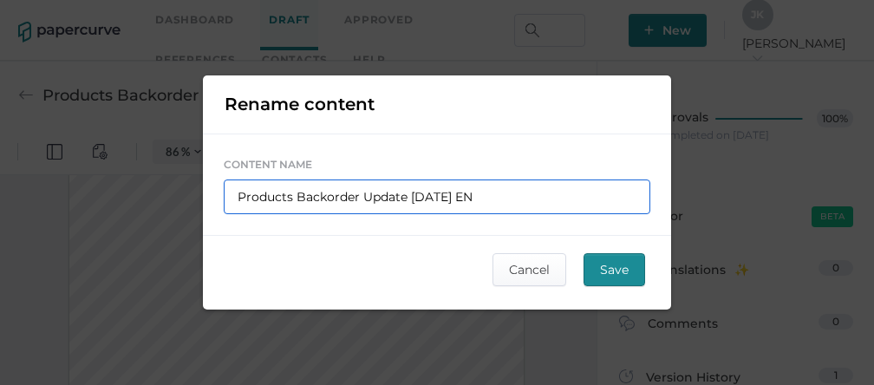
type input "Products Backorder Update [DATE] EN"
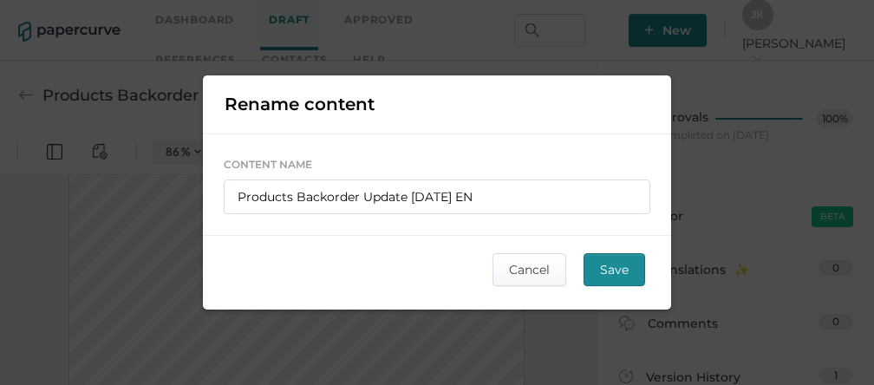
click at [621, 268] on span "Save" at bounding box center [614, 269] width 29 height 31
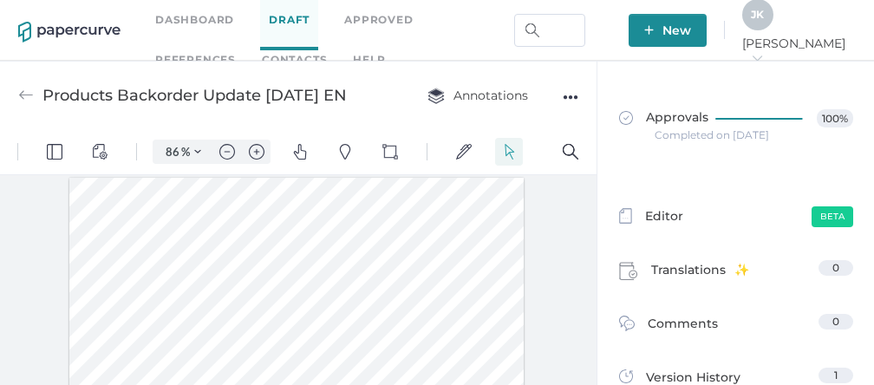
scroll to position [1, 0]
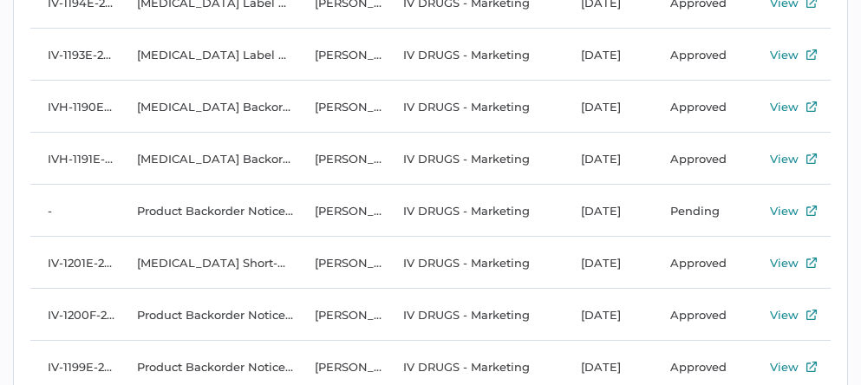
scroll to position [380, 0]
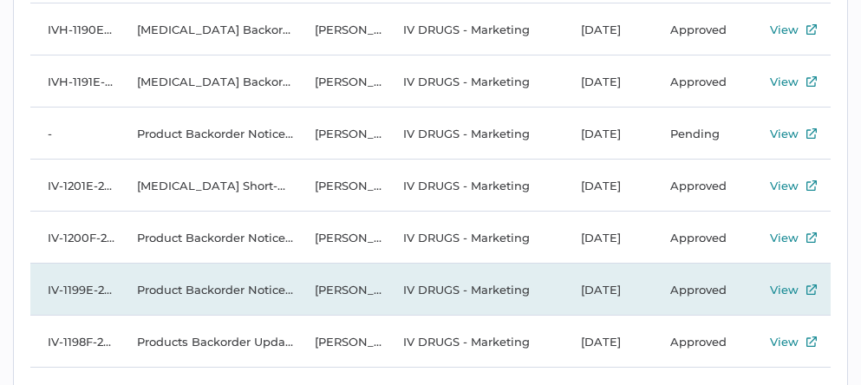
click at [191, 290] on td "Product Backorder Notice 09.22.2025 EN" at bounding box center [209, 290] width 178 height 52
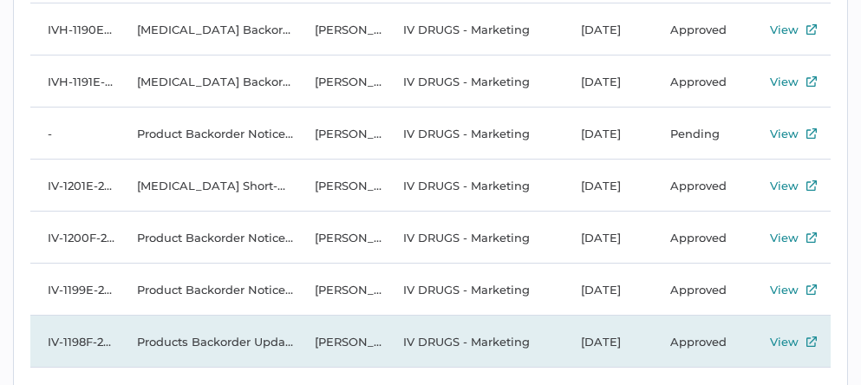
click at [217, 333] on td "Products Backorder Update 09.22.2025 FR" at bounding box center [209, 342] width 178 height 52
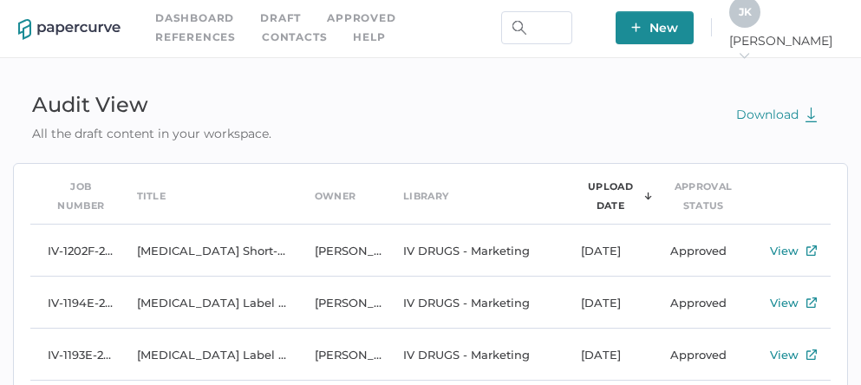
scroll to position [3, 0]
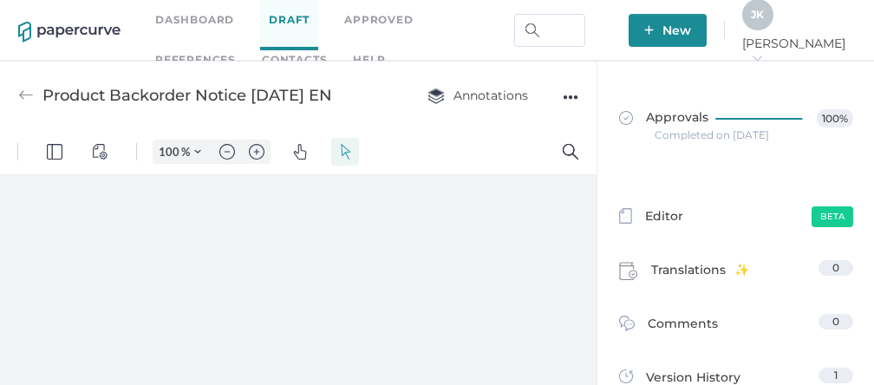
type input "86"
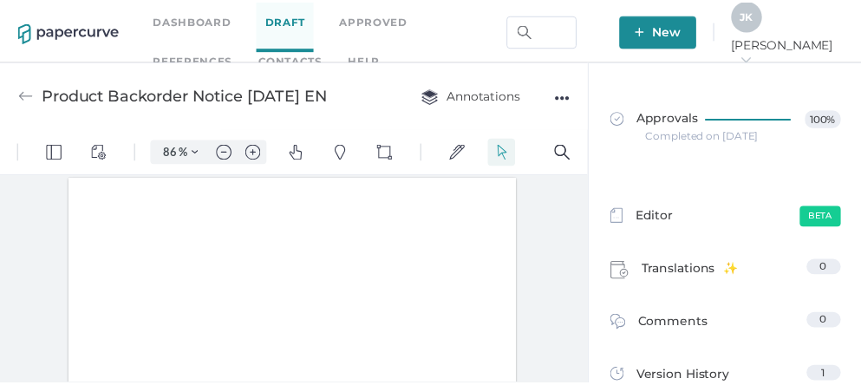
scroll to position [1, 0]
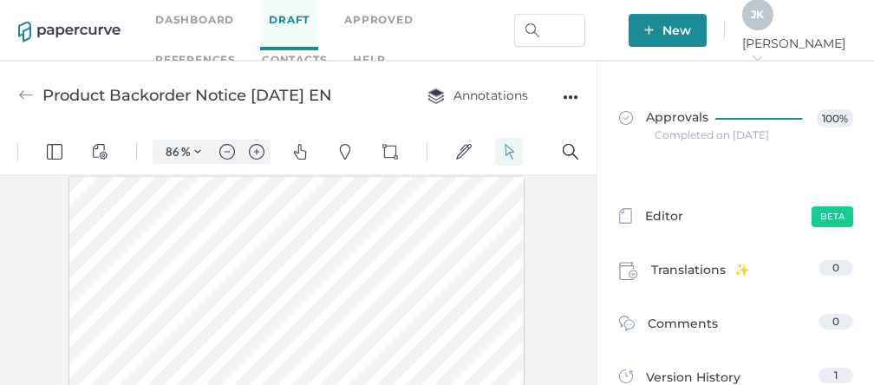
click at [773, 23] on div "J K" at bounding box center [757, 14] width 31 height 31
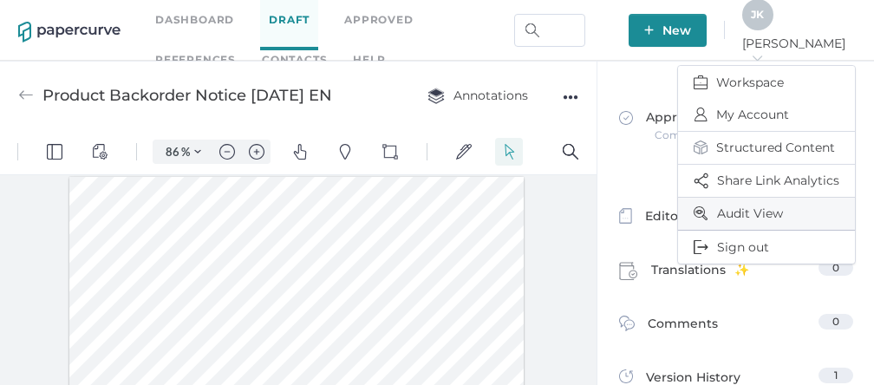
click at [745, 202] on span "Audit View" at bounding box center [766, 214] width 146 height 32
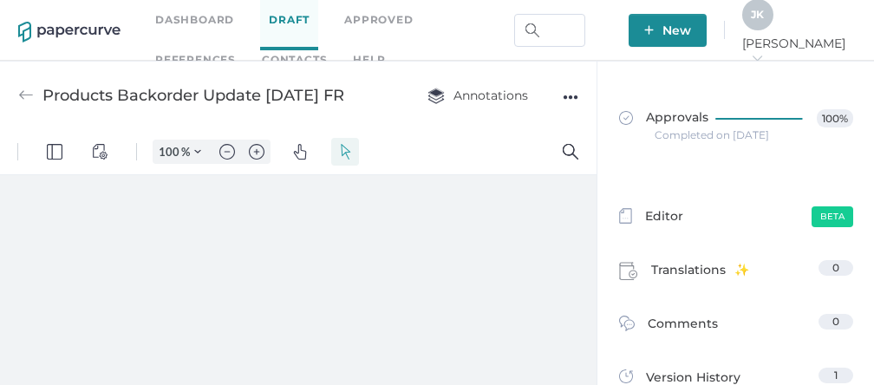
type input "86"
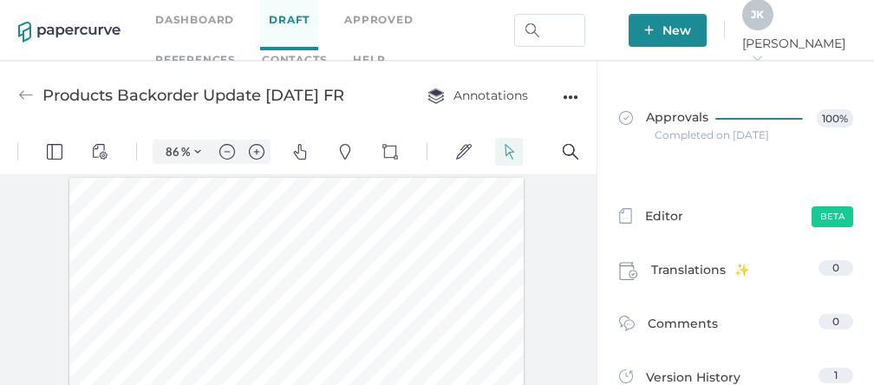
scroll to position [1, 0]
click at [575, 93] on div "●●●" at bounding box center [571, 97] width 16 height 24
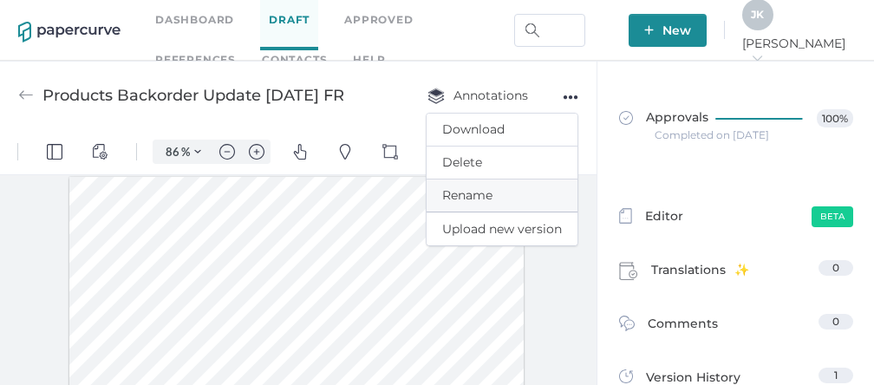
click at [478, 200] on span "Rename" at bounding box center [502, 195] width 120 height 32
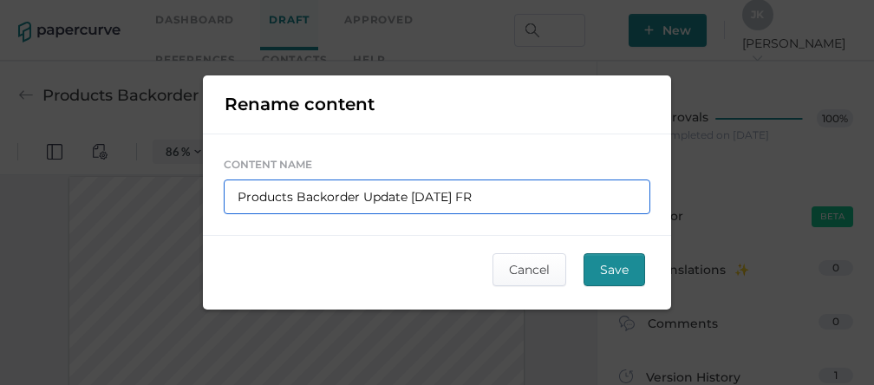
click at [441, 199] on input "Products Backorder Update [DATE] FR" at bounding box center [437, 196] width 426 height 35
type input "Products Backorder Update [DATE] FR"
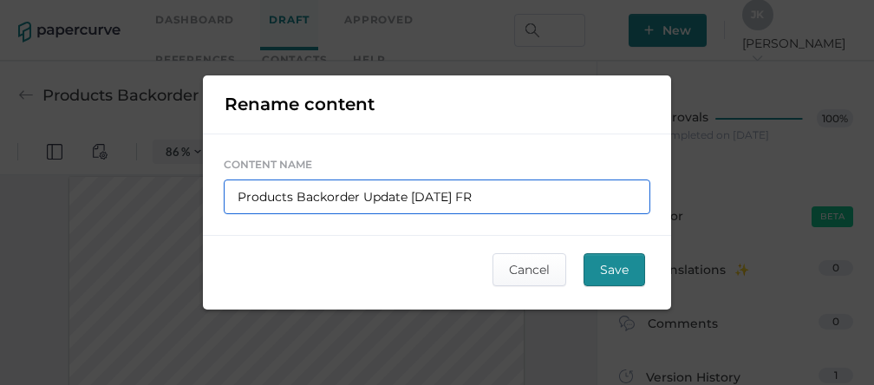
type input "Products Backorder Update [DATE] FR"
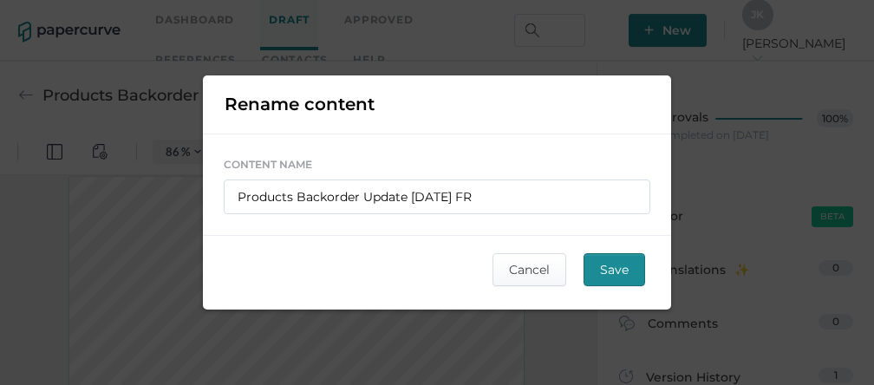
click at [612, 264] on span "Save" at bounding box center [614, 269] width 29 height 31
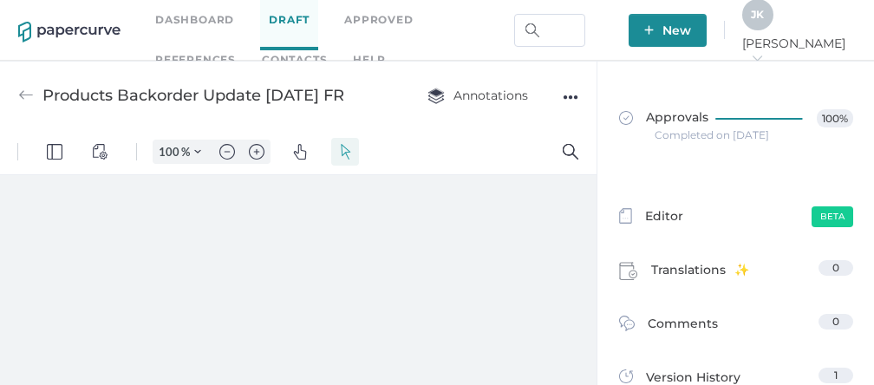
type input "86"
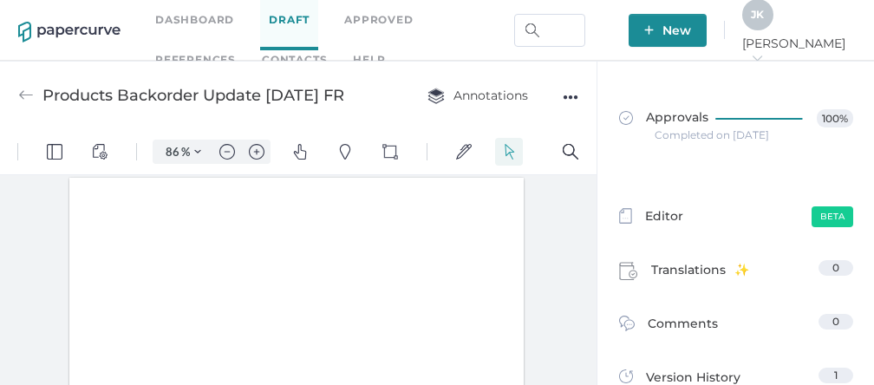
scroll to position [1, 0]
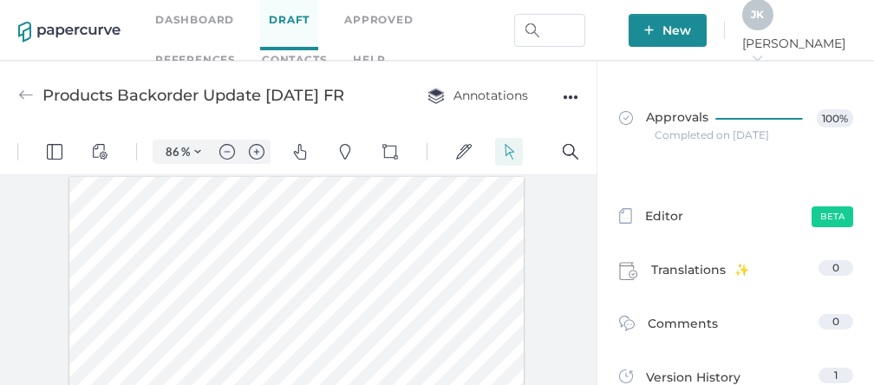
click at [262, 53] on link "Contacts" at bounding box center [294, 59] width 65 height 19
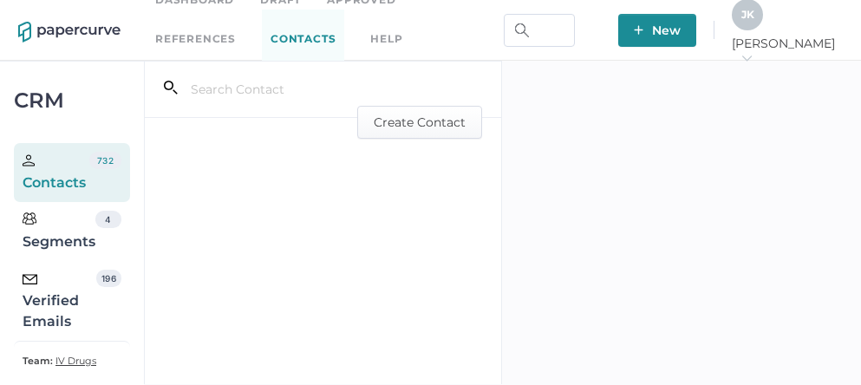
click at [49, 308] on div "Verified Emails" at bounding box center [60, 301] width 74 height 62
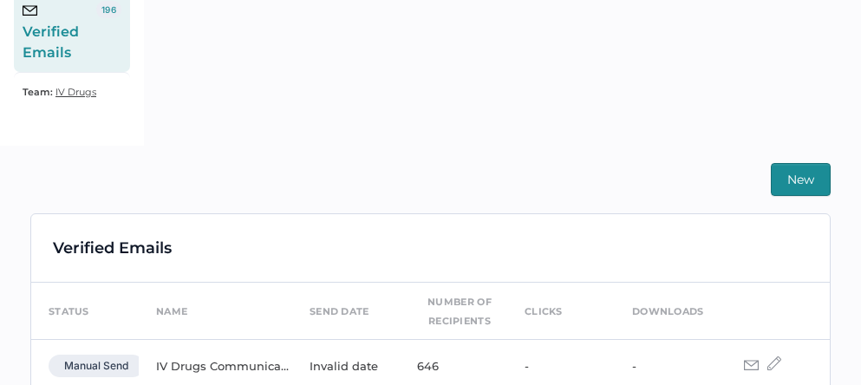
scroll to position [389, 0]
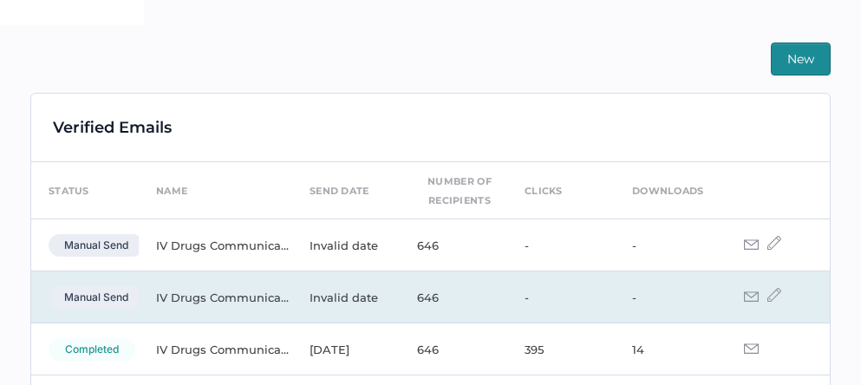
click at [767, 296] on img at bounding box center [774, 295] width 14 height 14
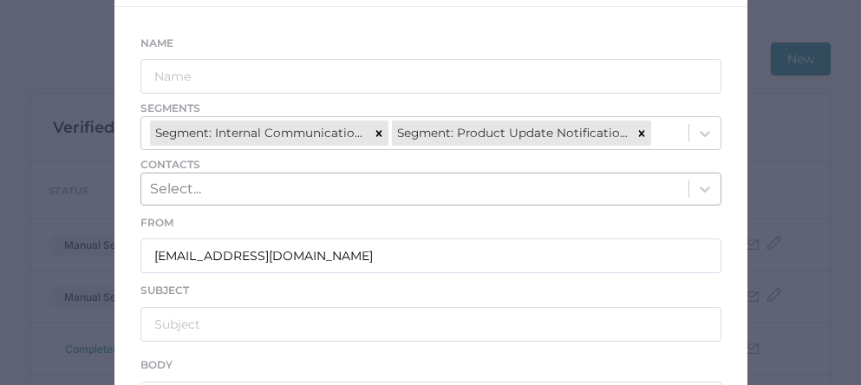
scroll to position [264, 0]
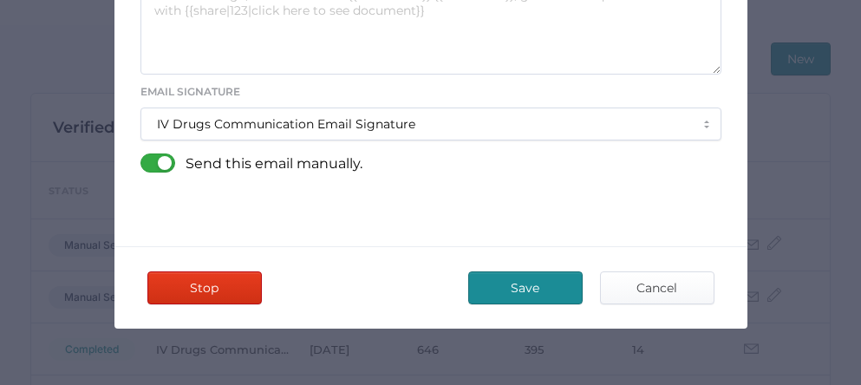
type input "IV Drugs Communications"
type input "Fresenius Kabi Product Notifications - 09.19.2025"
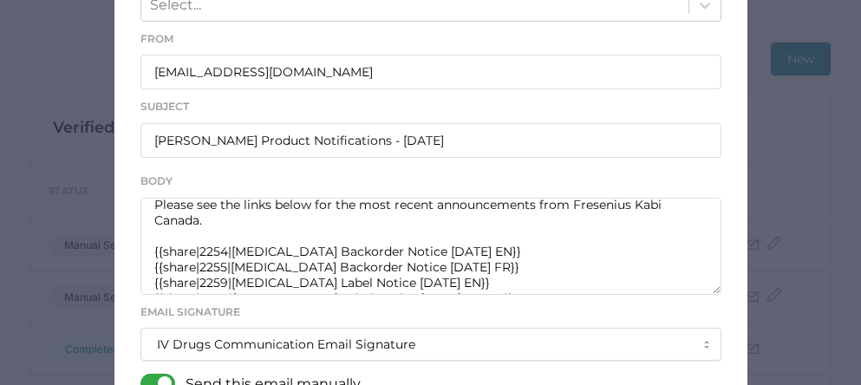
scroll to position [59, 0]
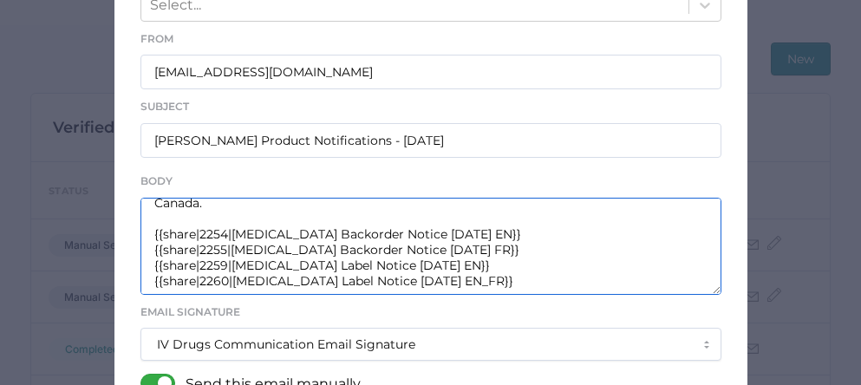
click at [407, 225] on textarea "Good afternoon, Please see the links below for the most recent announcements fr…" at bounding box center [430, 246] width 581 height 97
click at [404, 236] on textarea "Good afternoon, Please see the links below for the most recent announcements fr…" at bounding box center [430, 246] width 581 height 97
click at [489, 271] on textarea "Good afternoon, Please see the links below for the most recent announcements fr…" at bounding box center [430, 246] width 581 height 97
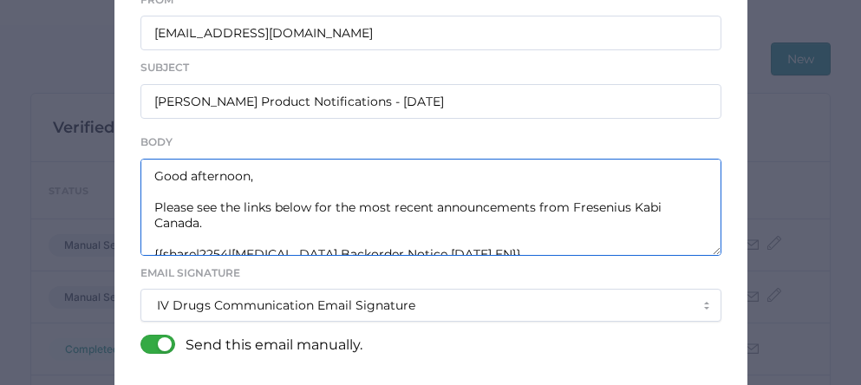
scroll to position [576, 0]
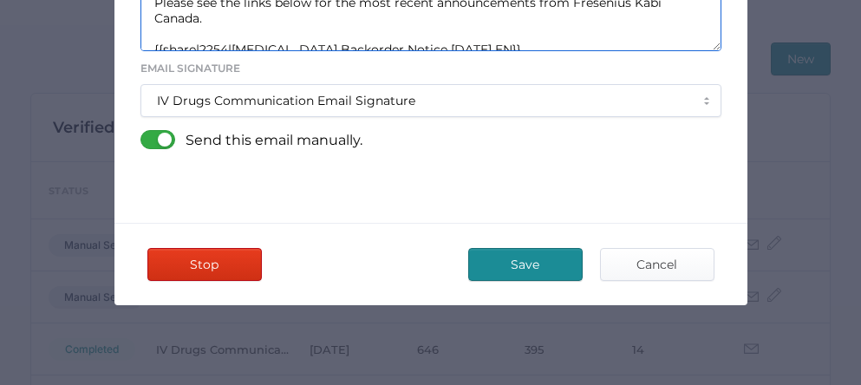
type textarea "Good afternoon, Please see the links below for the most recent announcements fr…"
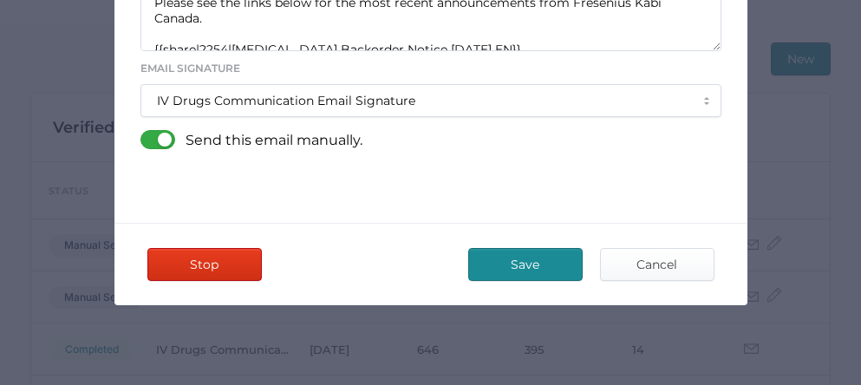
click at [519, 253] on span "Save" at bounding box center [525, 264] width 81 height 31
click at [522, 257] on span "Save" at bounding box center [525, 264] width 81 height 31
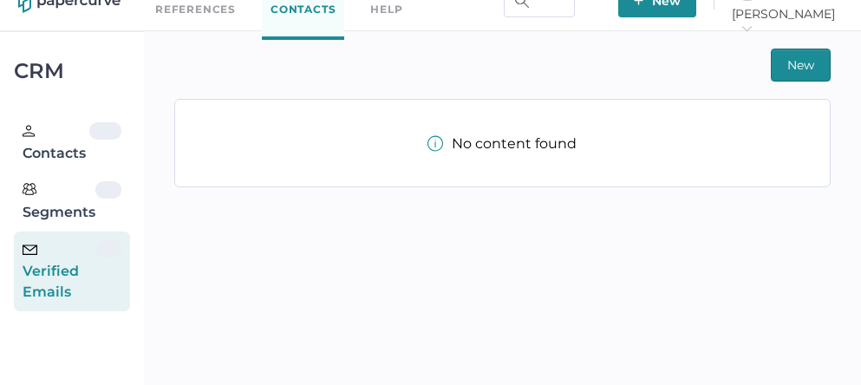
click at [64, 270] on div "Verified Emails" at bounding box center [60, 271] width 74 height 62
click at [801, 12] on div "J K [PERSON_NAME]" at bounding box center [787, 1] width 111 height 62
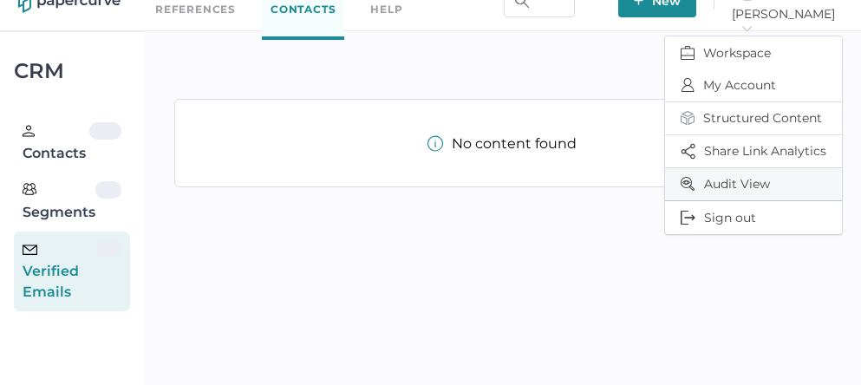
click at [738, 177] on span "Audit View" at bounding box center [753, 184] width 146 height 32
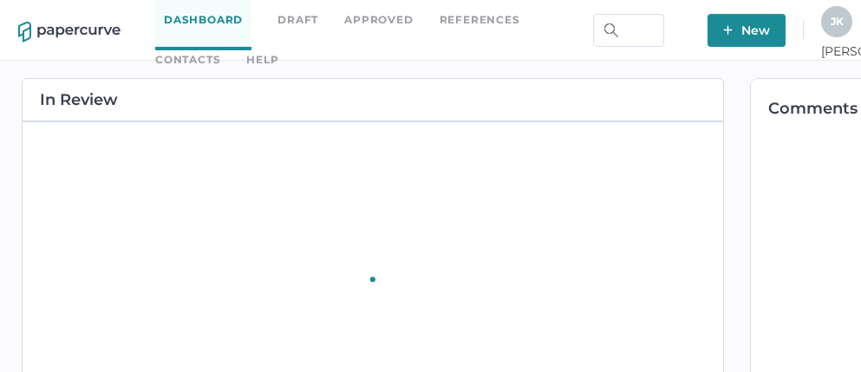
scroll to position [0, 117]
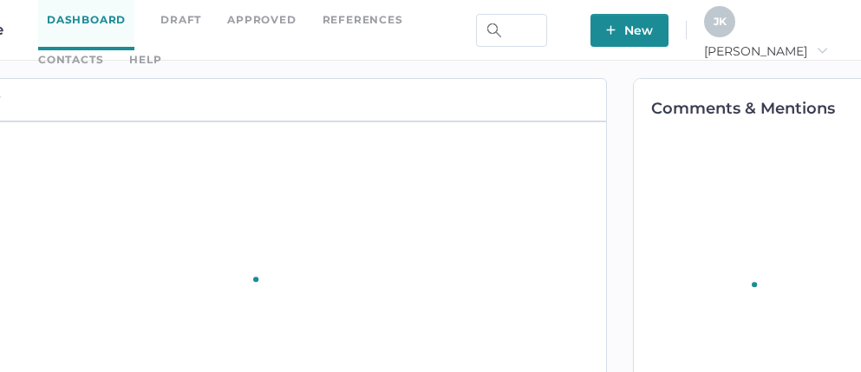
click at [735, 27] on div "J K" at bounding box center [719, 21] width 31 height 31
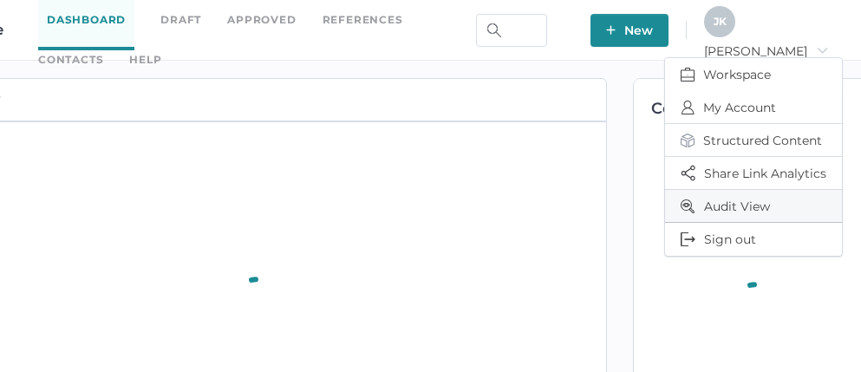
click at [764, 209] on span "Audit View" at bounding box center [753, 206] width 146 height 32
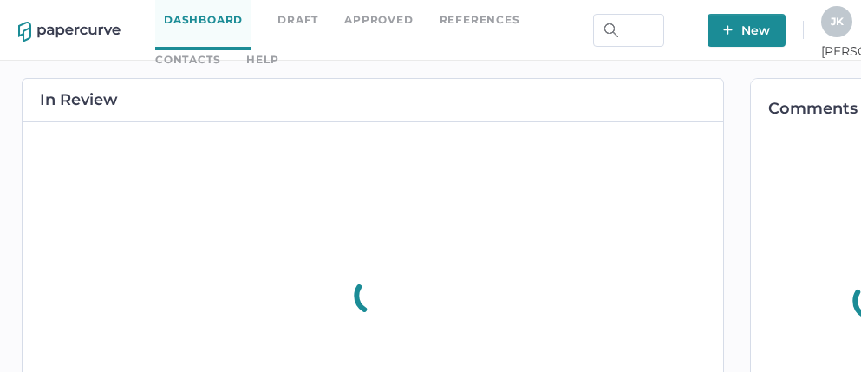
scroll to position [0, 117]
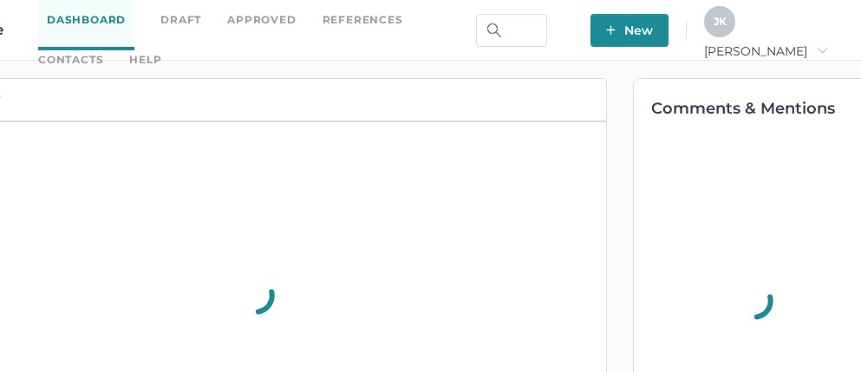
click at [726, 22] on span "J K" at bounding box center [719, 21] width 13 height 13
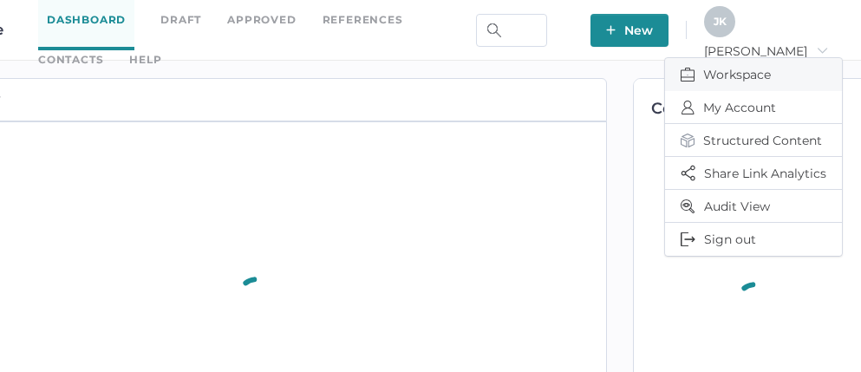
click at [745, 78] on span "Workspace" at bounding box center [753, 74] width 146 height 33
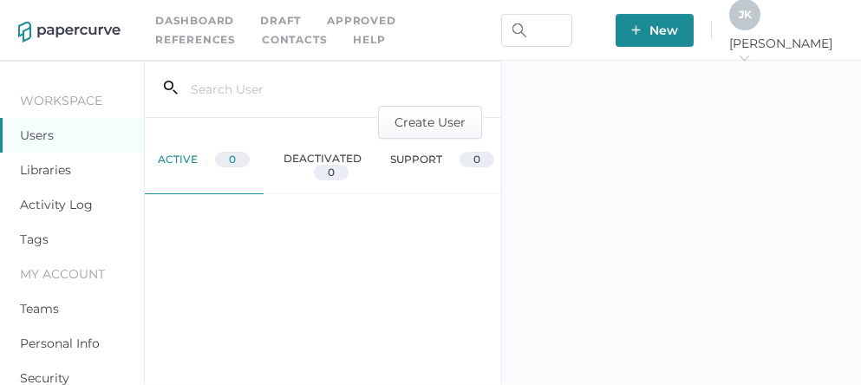
click at [752, 19] on span "J K" at bounding box center [745, 14] width 13 height 13
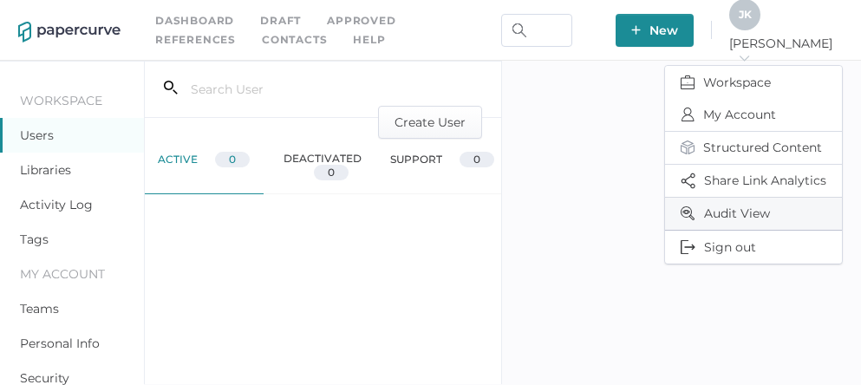
click at [745, 212] on span "Audit View" at bounding box center [753, 214] width 146 height 32
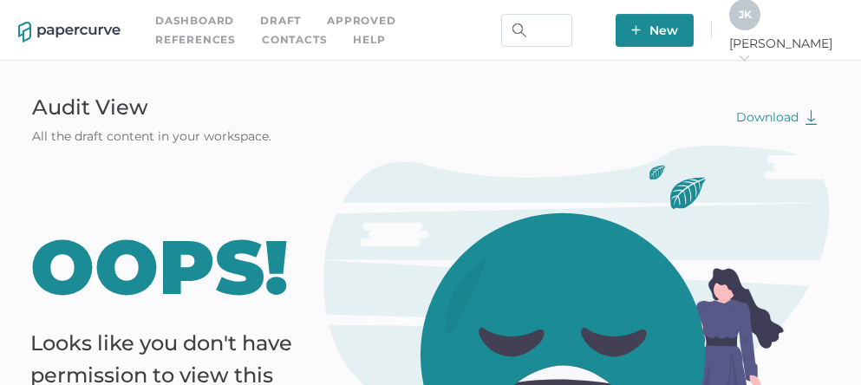
click at [262, 39] on link "Contacts" at bounding box center [294, 39] width 65 height 19
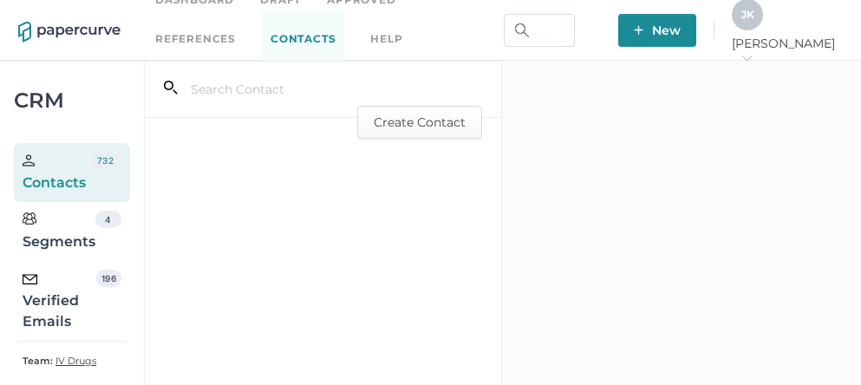
click at [54, 301] on div "Verified Emails" at bounding box center [60, 301] width 74 height 62
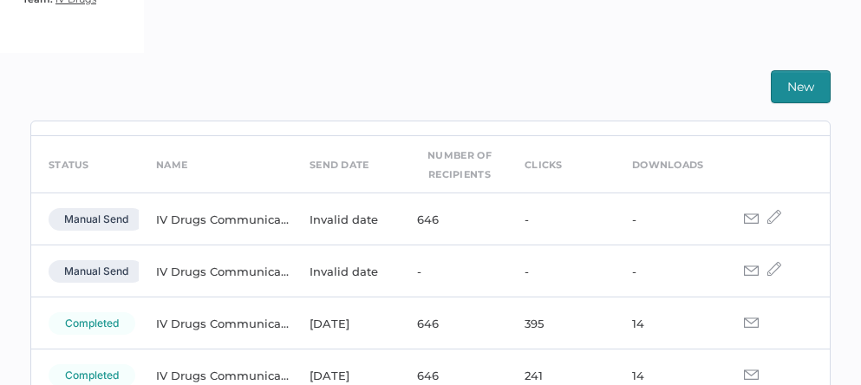
scroll to position [55, 0]
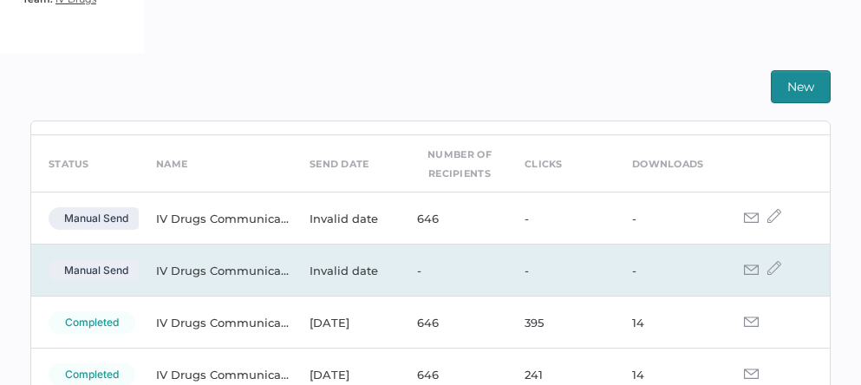
click at [767, 270] on img at bounding box center [774, 268] width 14 height 14
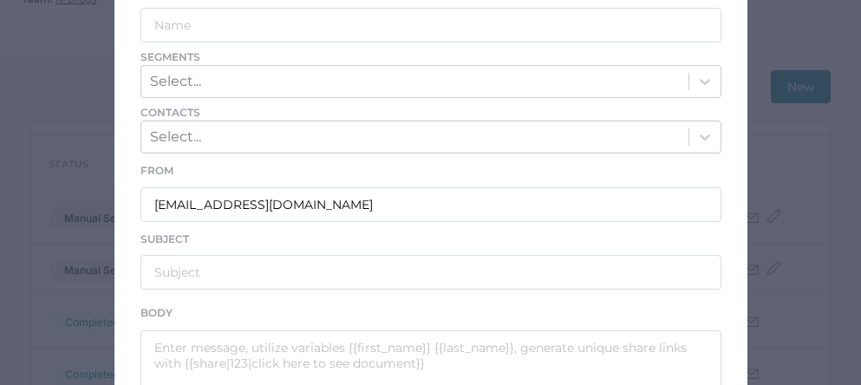
scroll to position [201, 0]
type input "IV Drugs Communications"
type input "[PERSON_NAME] Product Notifications - [DATE]"
type textarea "Good afternoon, Please see the links below for the most recent announcements fr…"
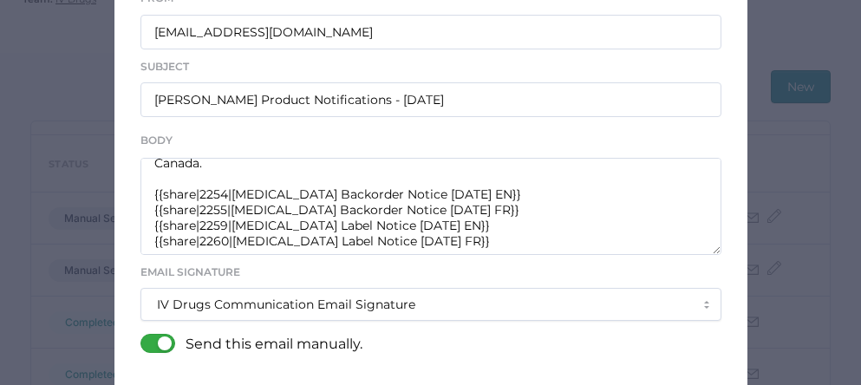
scroll to position [575, 0]
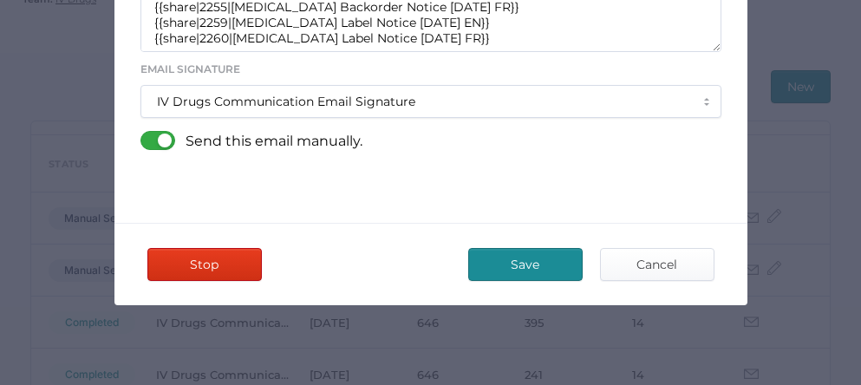
click at [524, 252] on span "Save" at bounding box center [525, 264] width 81 height 31
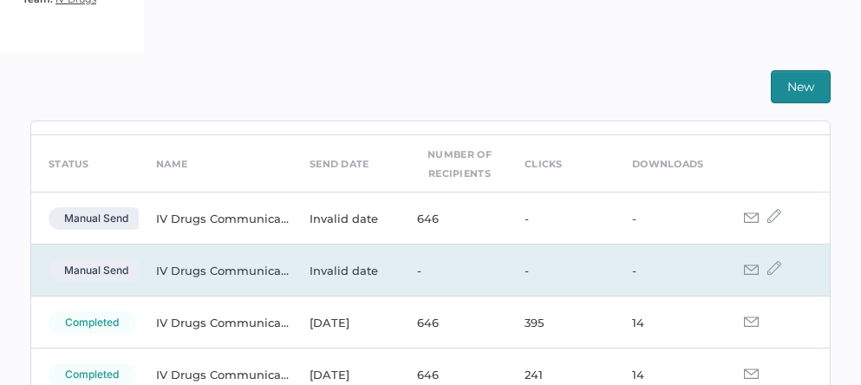
click at [767, 265] on img at bounding box center [774, 268] width 14 height 14
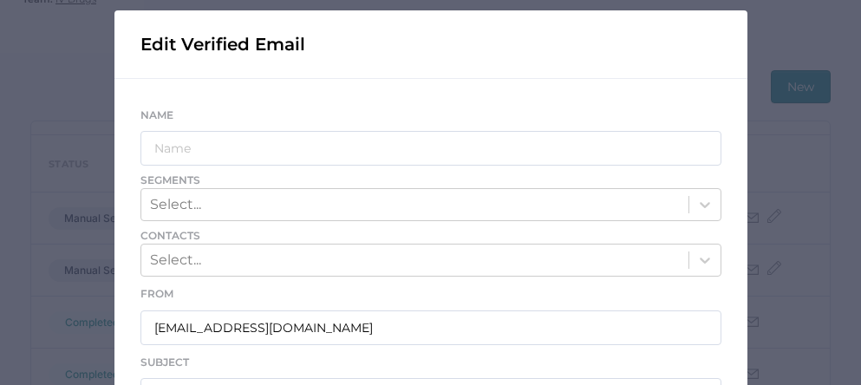
scroll to position [174, 0]
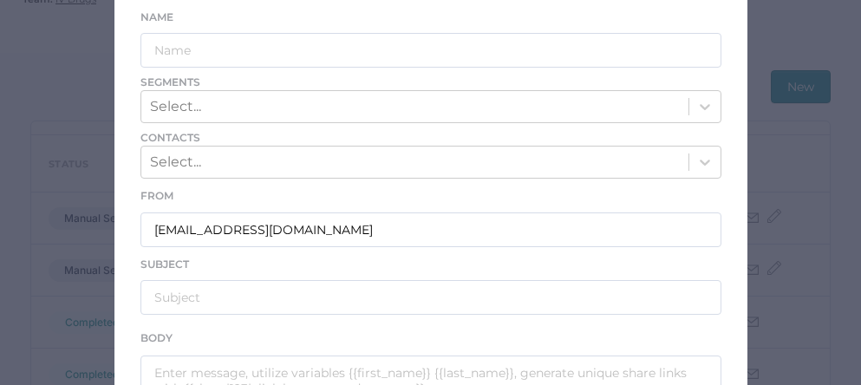
type input "IV Drugs Communications"
type input "[PERSON_NAME] Product Notifications - [DATE]"
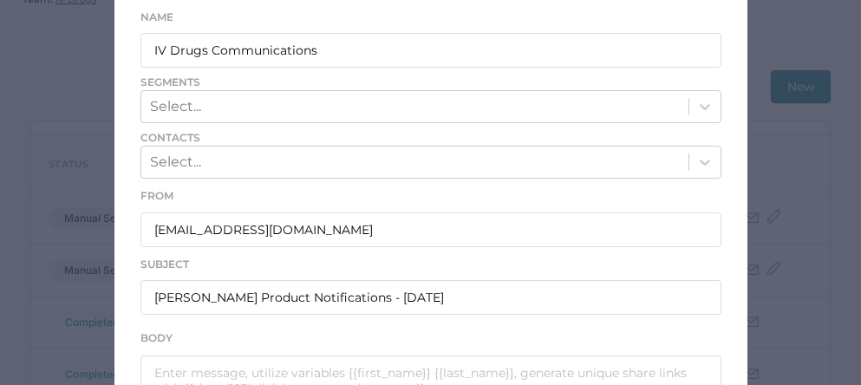
type textarea "Good afternoon, Please see the links below for the most recent announcements fr…"
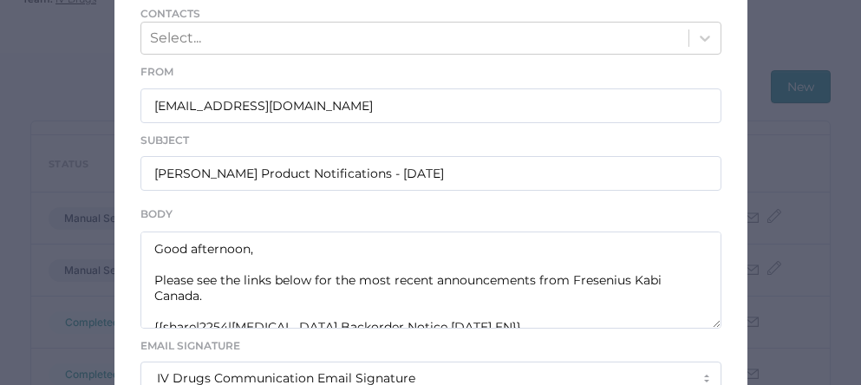
scroll to position [147, 0]
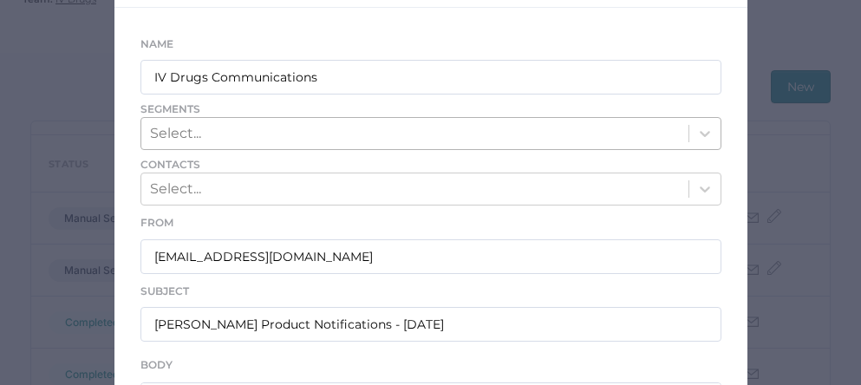
click at [210, 135] on div "Select..." at bounding box center [414, 133] width 547 height 29
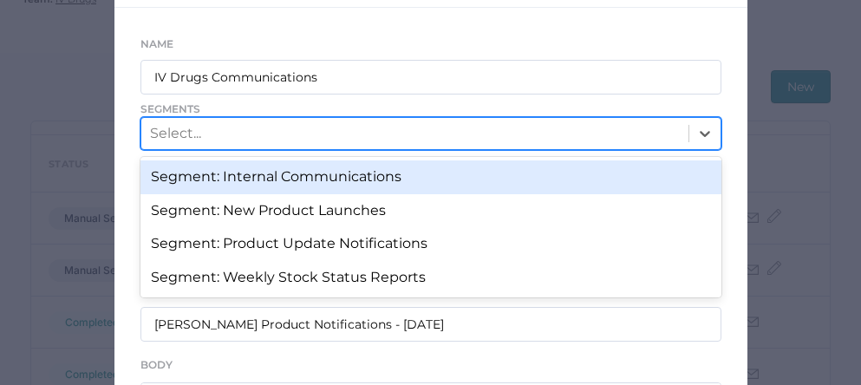
click at [270, 178] on div "Segment: Internal Communications" at bounding box center [430, 176] width 581 height 33
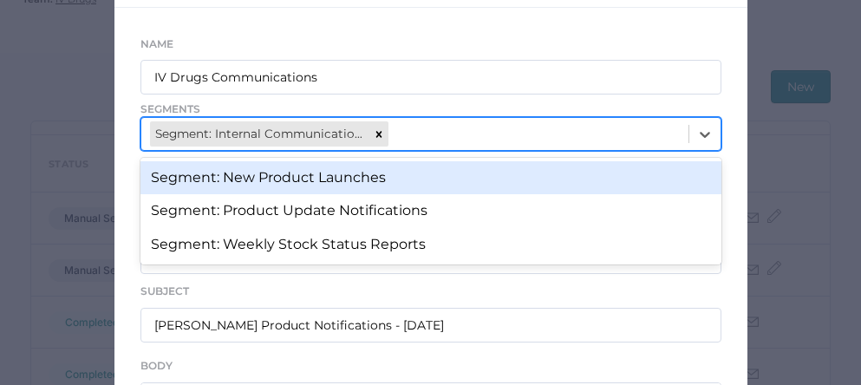
click at [422, 131] on div "Segment: Internal Communications" at bounding box center [414, 133] width 547 height 31
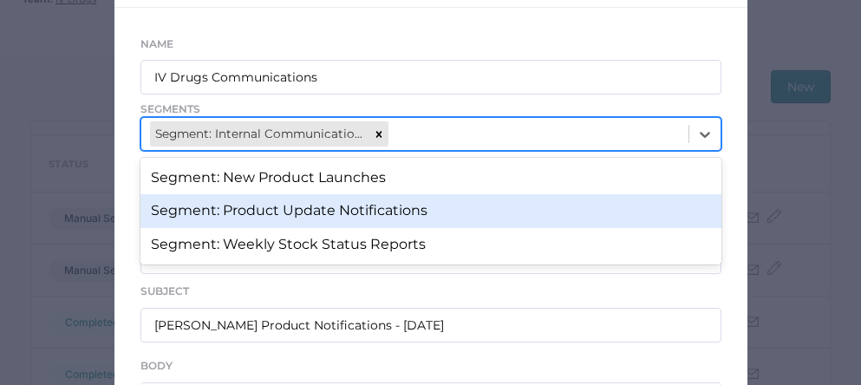
click at [393, 207] on div "Segment: Product Update Notifications" at bounding box center [430, 210] width 581 height 33
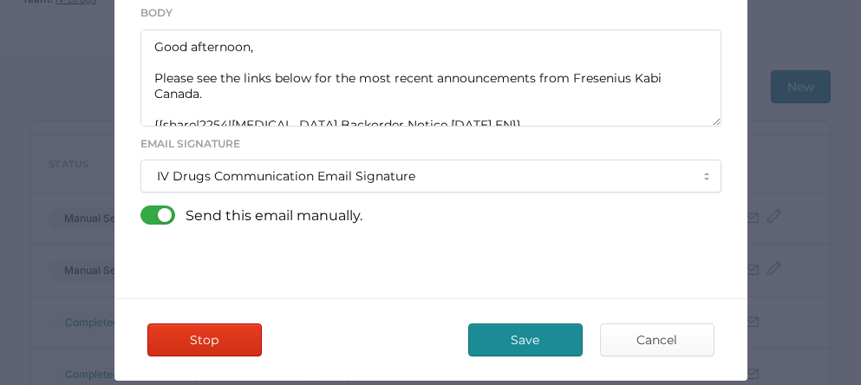
scroll to position [538, 0]
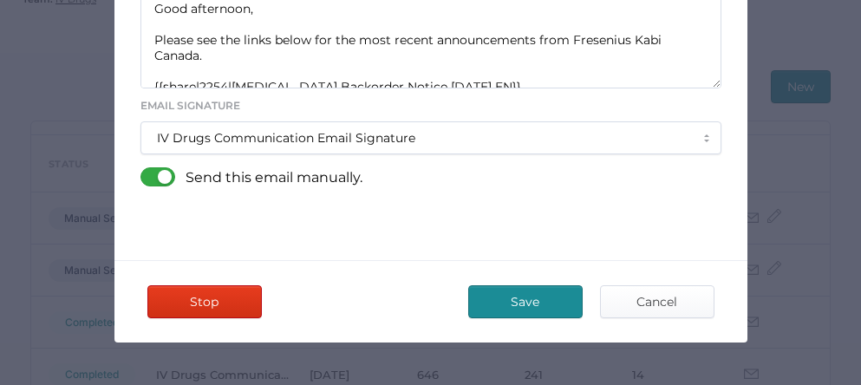
click at [521, 292] on span "Save" at bounding box center [525, 301] width 81 height 31
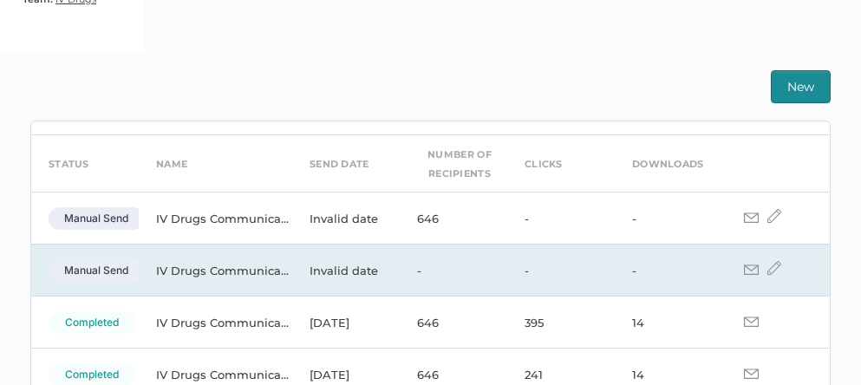
click at [767, 268] on img at bounding box center [774, 268] width 14 height 14
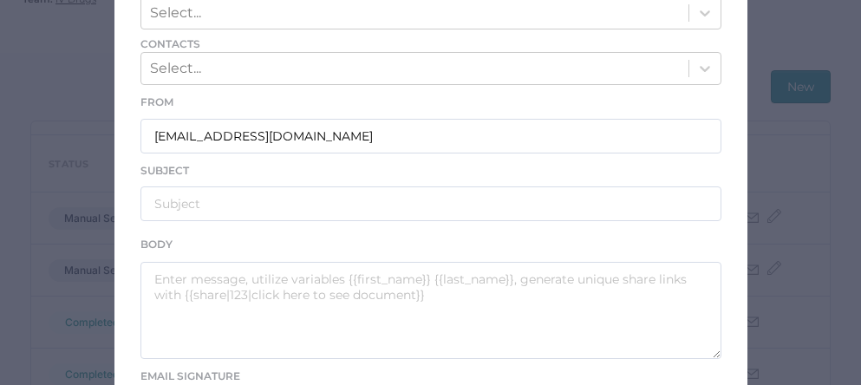
scroll to position [296, 0]
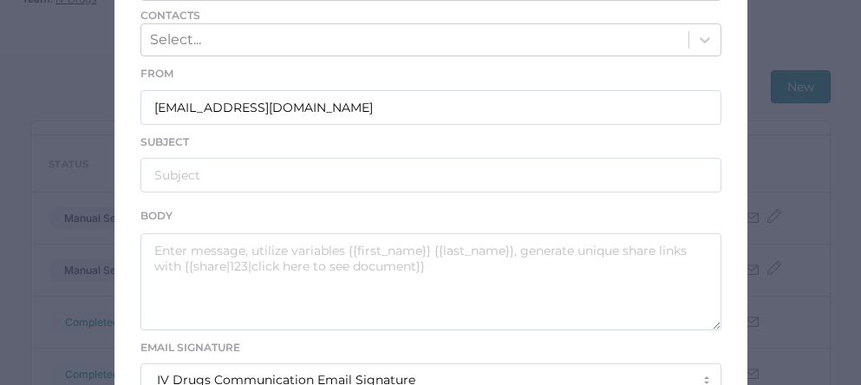
type input "IV Drugs Communications"
type input "[PERSON_NAME] Product Notifications - [DATE]"
type textarea "Good afternoon, Please see the links below for the most recent announcements fr…"
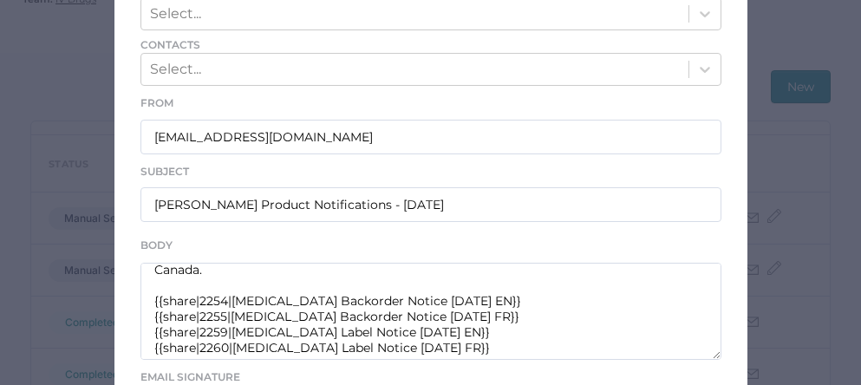
scroll to position [59, 0]
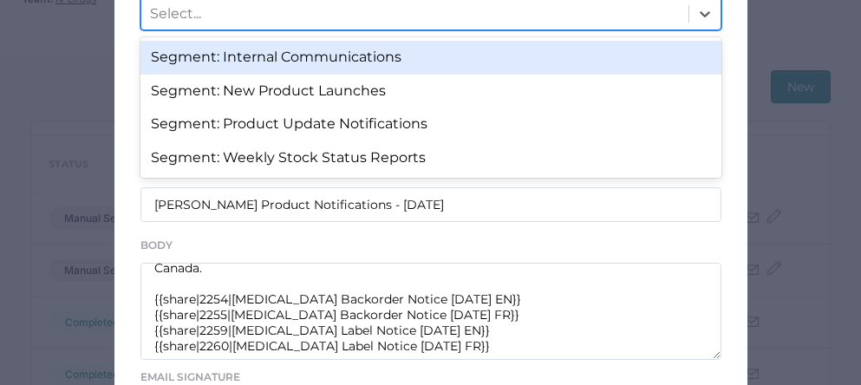
click at [257, 20] on div "Select..." at bounding box center [414, 13] width 547 height 29
click at [263, 55] on div "Segment: Internal Communications" at bounding box center [430, 57] width 581 height 33
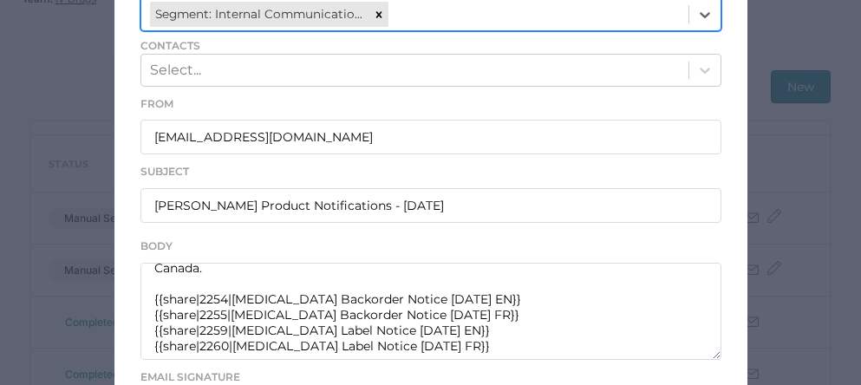
scroll to position [267, 0]
click at [467, 15] on div "Segment: Internal Communications" at bounding box center [414, 13] width 547 height 31
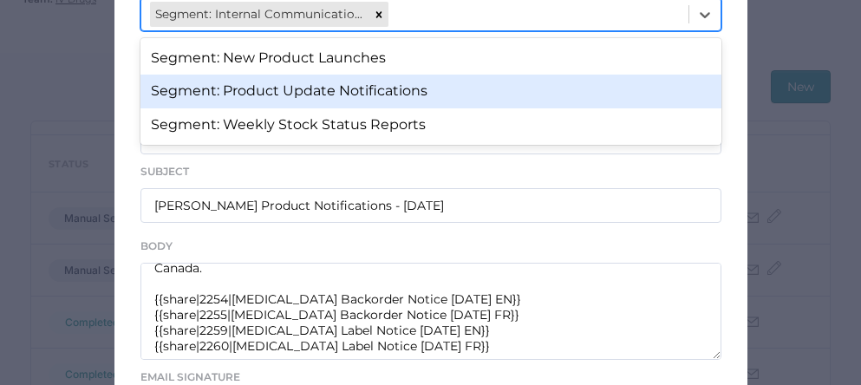
click at [390, 93] on div "Segment: Product Update Notifications" at bounding box center [430, 91] width 581 height 33
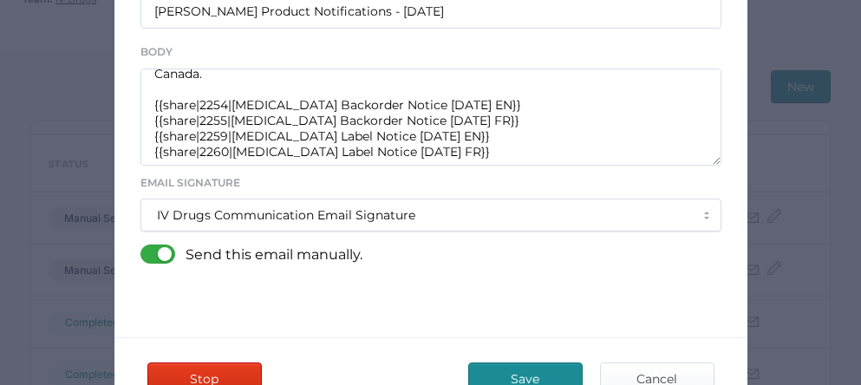
scroll to position [576, 0]
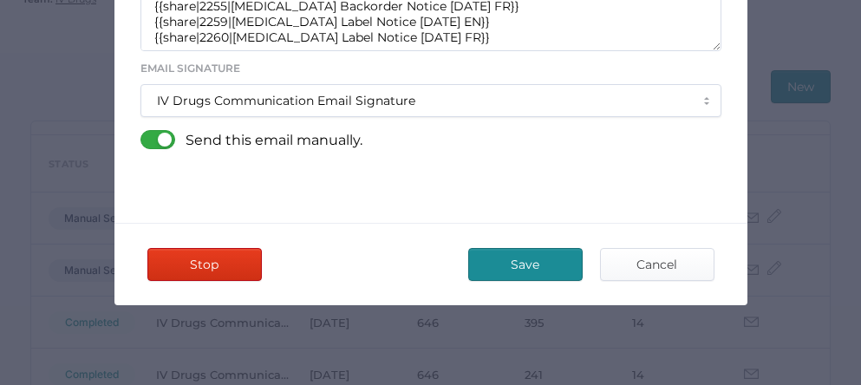
click at [516, 257] on span "Save" at bounding box center [525, 264] width 81 height 31
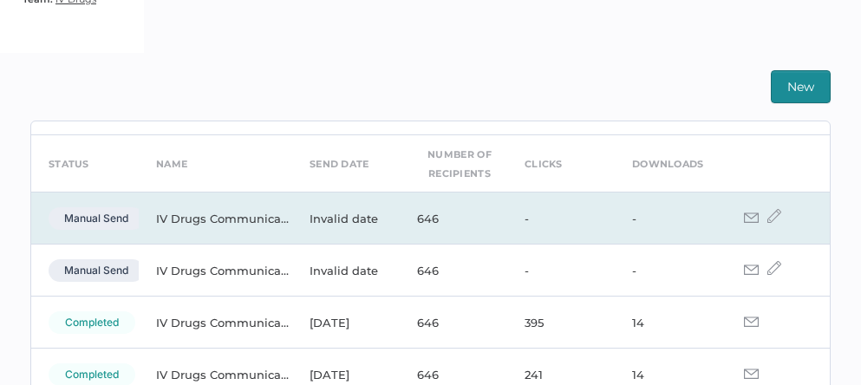
click at [767, 211] on img at bounding box center [774, 216] width 14 height 14
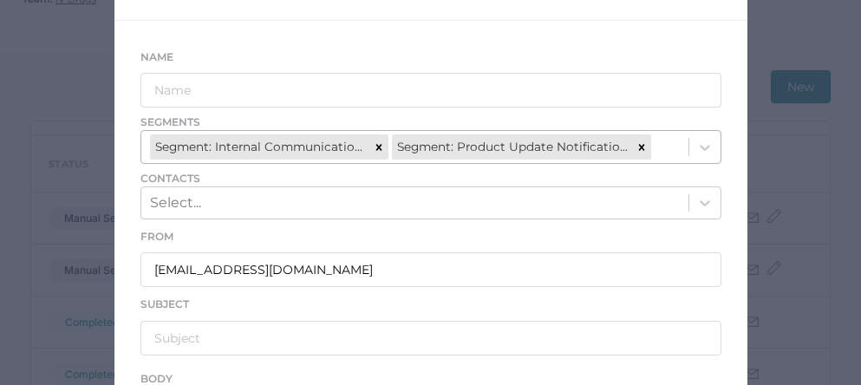
type input "IV Drugs Communications"
type input "[PERSON_NAME] Product Notifications - [DATE]"
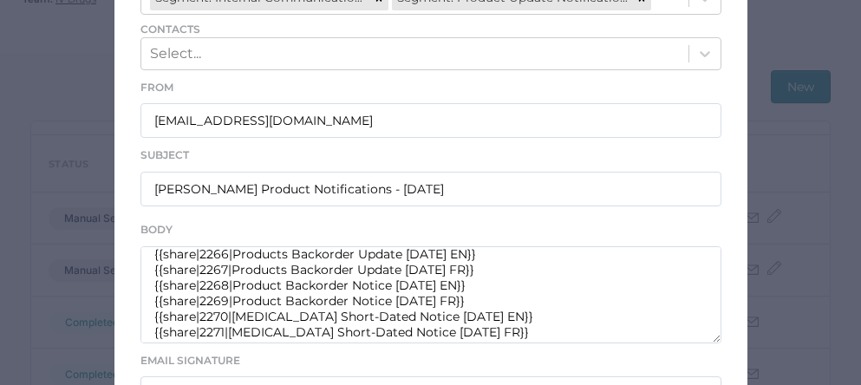
scroll to position [88, 0]
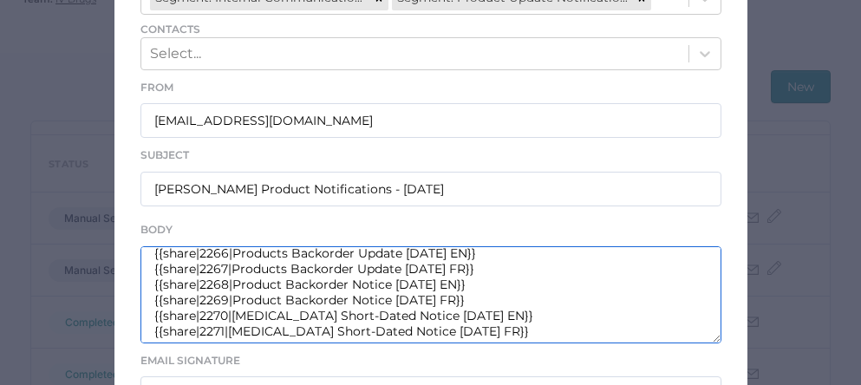
click at [431, 306] on textarea "Good afternoon, Please see the links below for the most recent announcements fr…" at bounding box center [430, 294] width 581 height 97
click at [428, 320] on textarea "Good afternoon, Please see the links below for the most recent announcements fr…" at bounding box center [430, 294] width 581 height 97
type textarea "Good afternoon, Please see the links below for the most recent announcements fr…"
